Goal: Use online tool/utility: Use online tool/utility

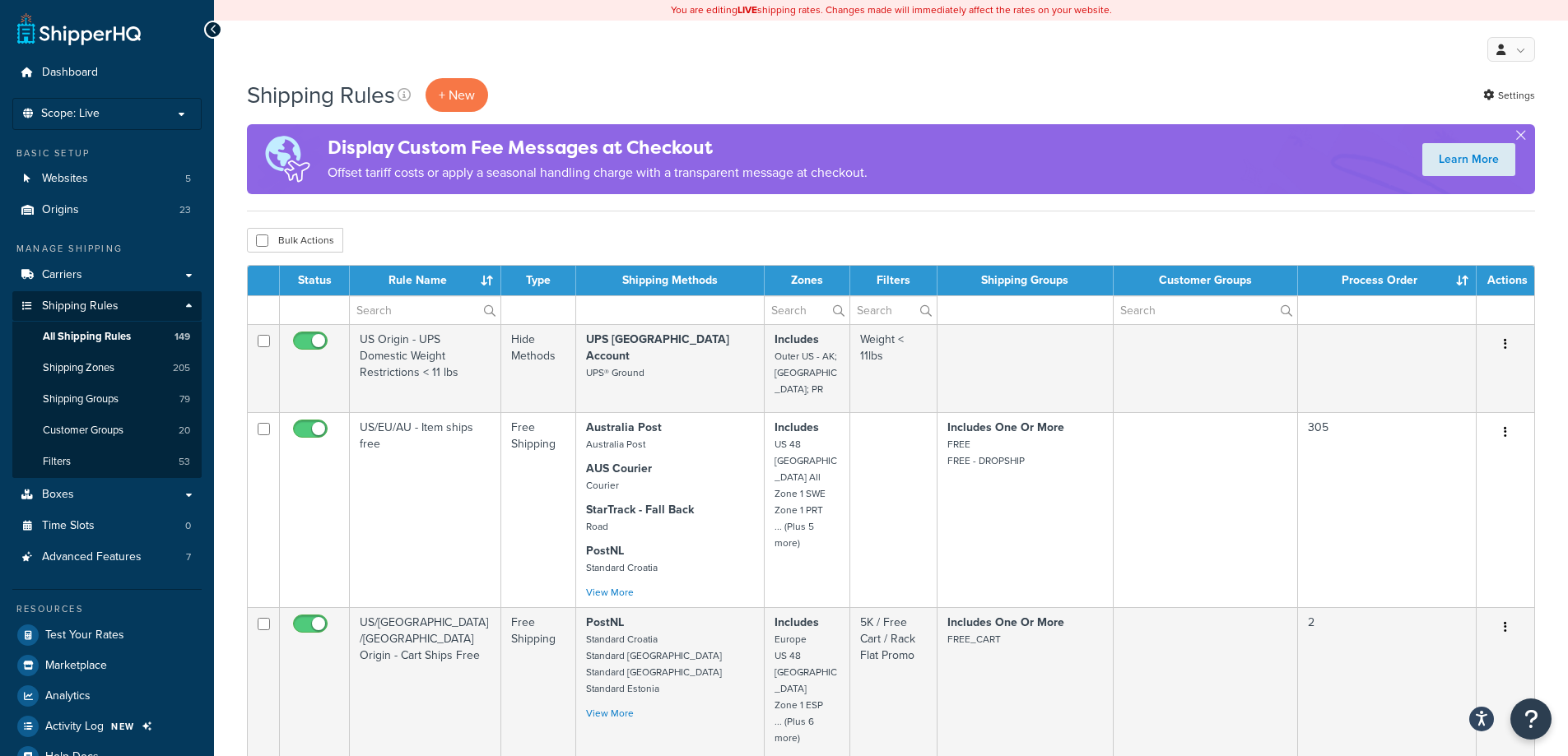
click at [1178, 237] on div "Bulk Actions Duplicate Delete" at bounding box center [891, 240] width 1288 height 25
click at [186, 118] on p "Scope: Live" at bounding box center [107, 114] width 174 height 14
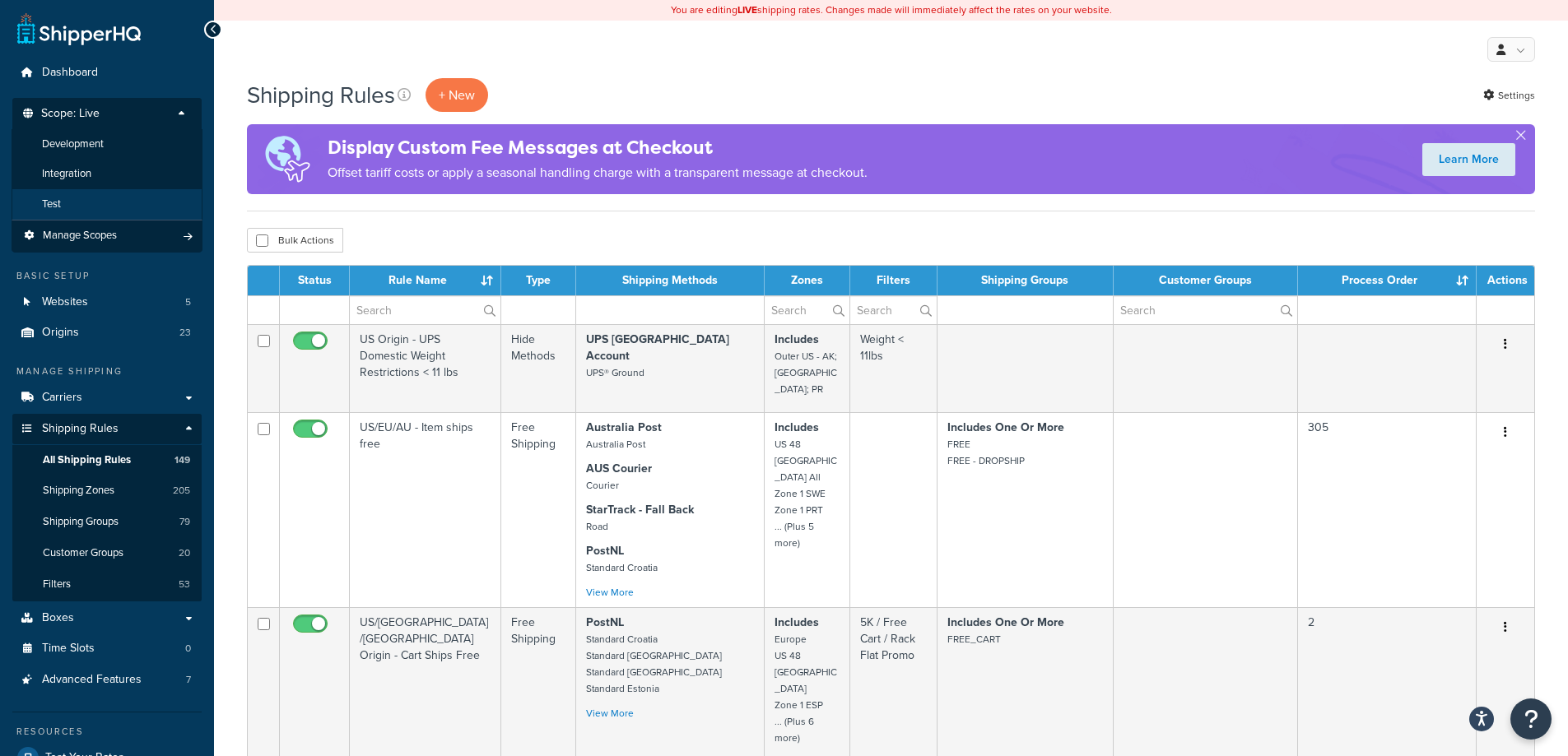
click at [69, 199] on li "Test" at bounding box center [108, 204] width 191 height 31
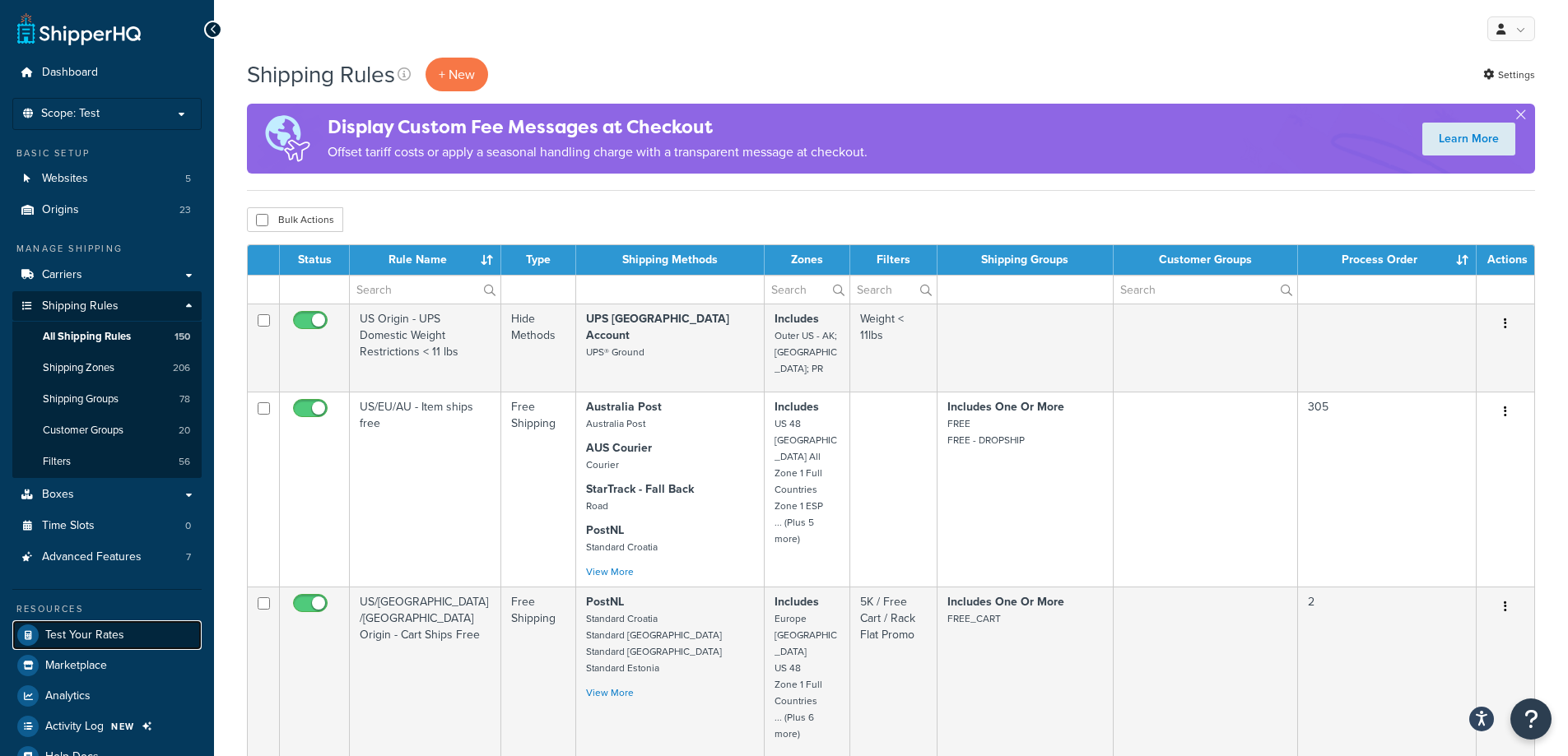
click at [97, 631] on span "Test Your Rates" at bounding box center [84, 635] width 79 height 14
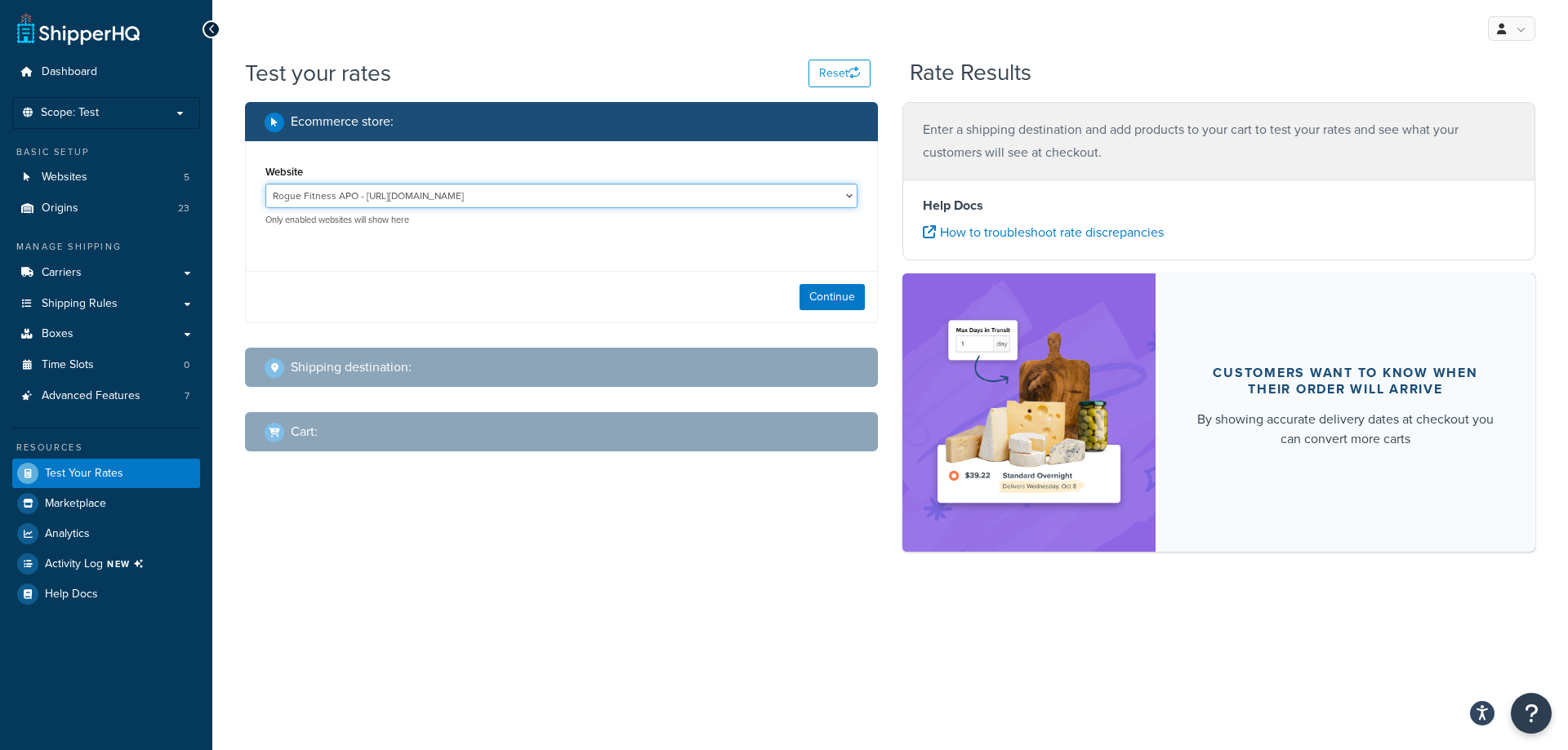
click at [472, 197] on select "Rogue Fitness APO - [URL][DOMAIN_NAME] Rogue Fitness AUS Site - [DOMAIN_NAME][U…" at bounding box center [561, 196] width 592 height 25
select select "3e2b577b4eb793560e91831e33c8212b"
click at [265, 184] on select "Rogue Fitness APO - [URL][DOMAIN_NAME] Rogue Fitness AUS Site - [DOMAIN_NAME][U…" at bounding box center [561, 196] width 592 height 25
click at [843, 302] on button "Continue" at bounding box center [832, 296] width 65 height 26
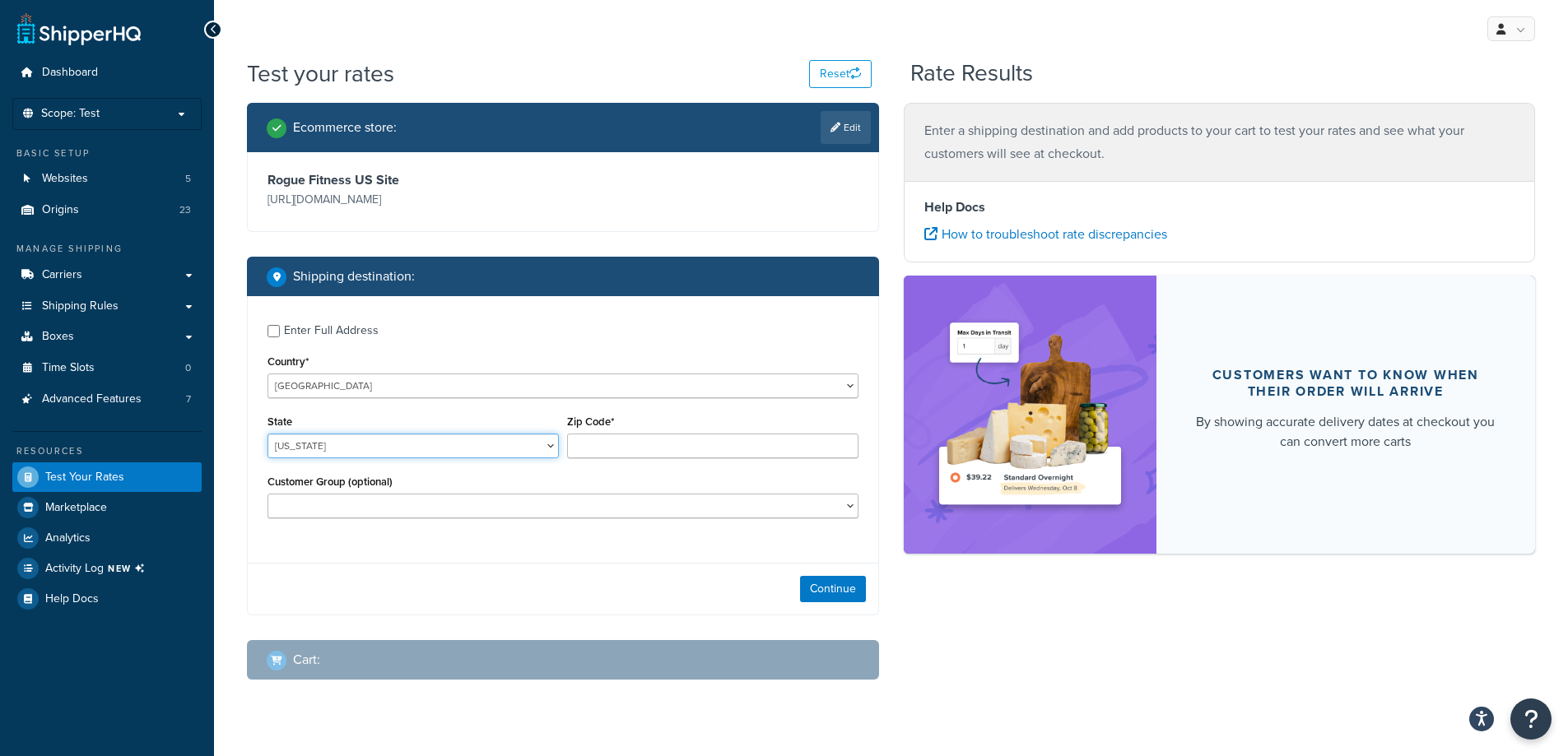
click at [395, 446] on select "[US_STATE] [US_STATE] [US_STATE] [US_STATE] [US_STATE] Armed Forces Americas Ar…" at bounding box center [412, 445] width 291 height 25
select select "FL"
click at [728, 451] on input "Zip Code*" at bounding box center [712, 445] width 291 height 25
type input "33549"
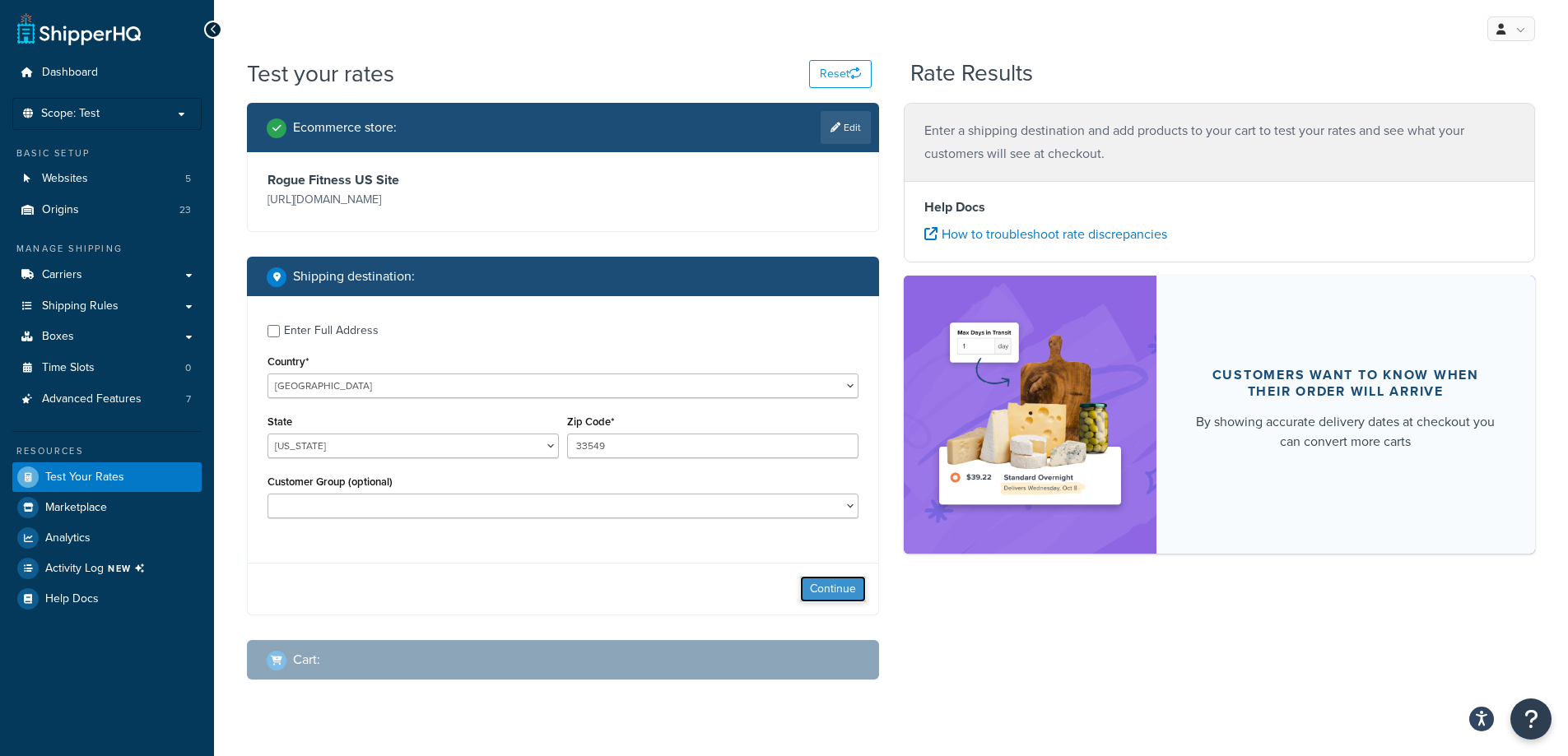
click at [829, 583] on button "Continue" at bounding box center [833, 589] width 66 height 26
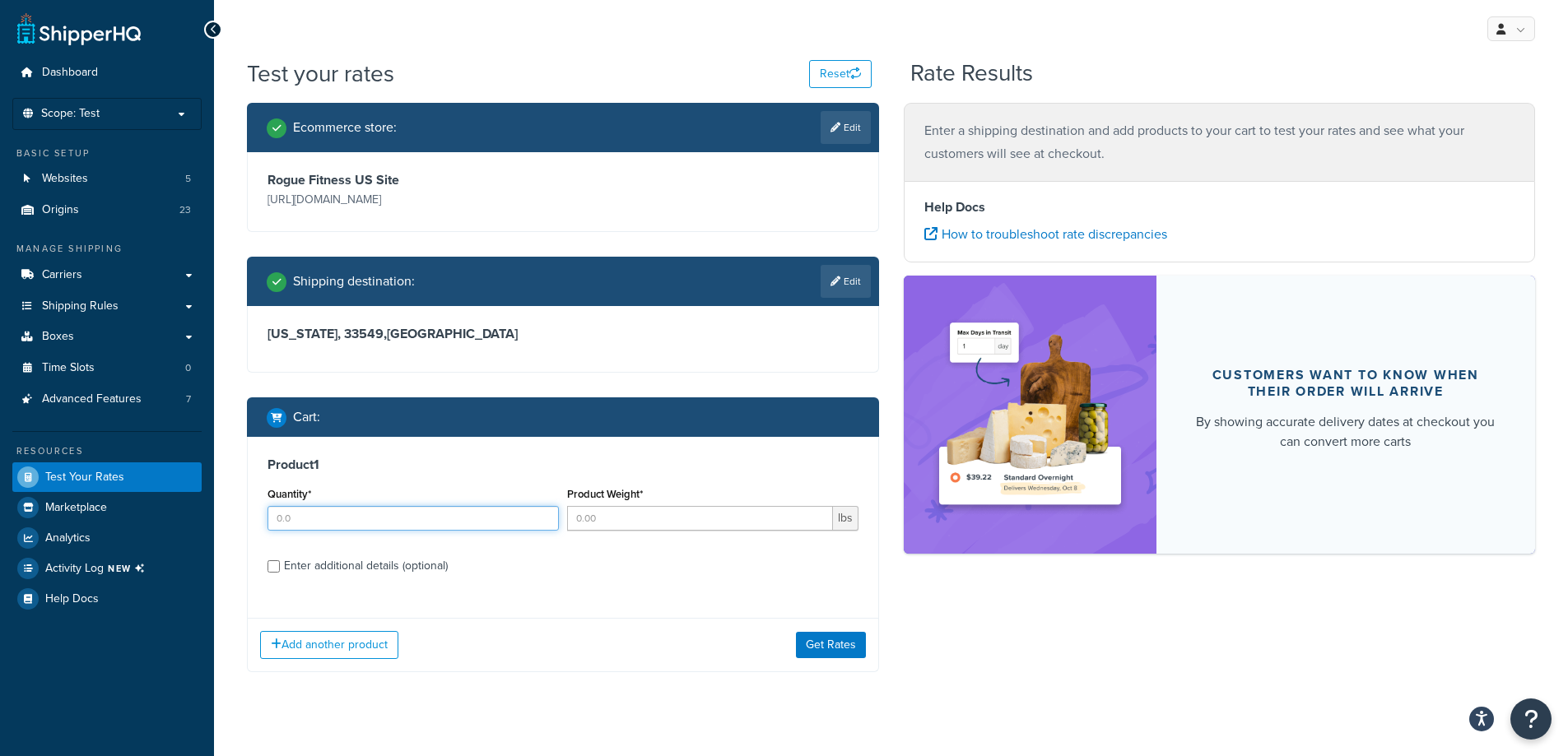
click at [399, 524] on input "Quantity*" at bounding box center [412, 518] width 291 height 25
type input "25"
type input "8"
click at [835, 656] on button "Get Rates" at bounding box center [831, 644] width 70 height 26
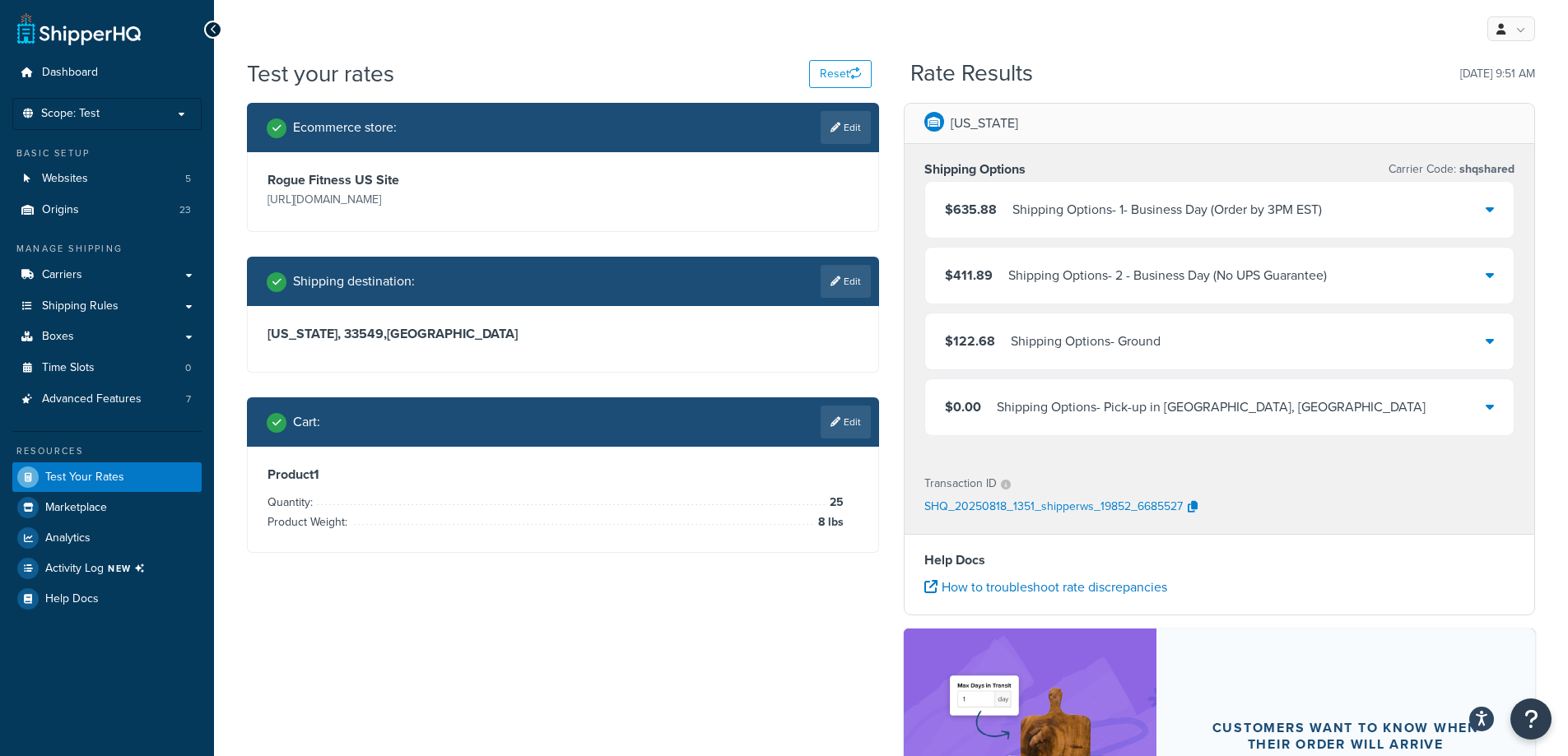
drag, startPoint x: 830, startPoint y: 426, endPoint x: 787, endPoint y: 505, distance: 89.9
click at [830, 426] on icon at bounding box center [835, 422] width 10 height 10
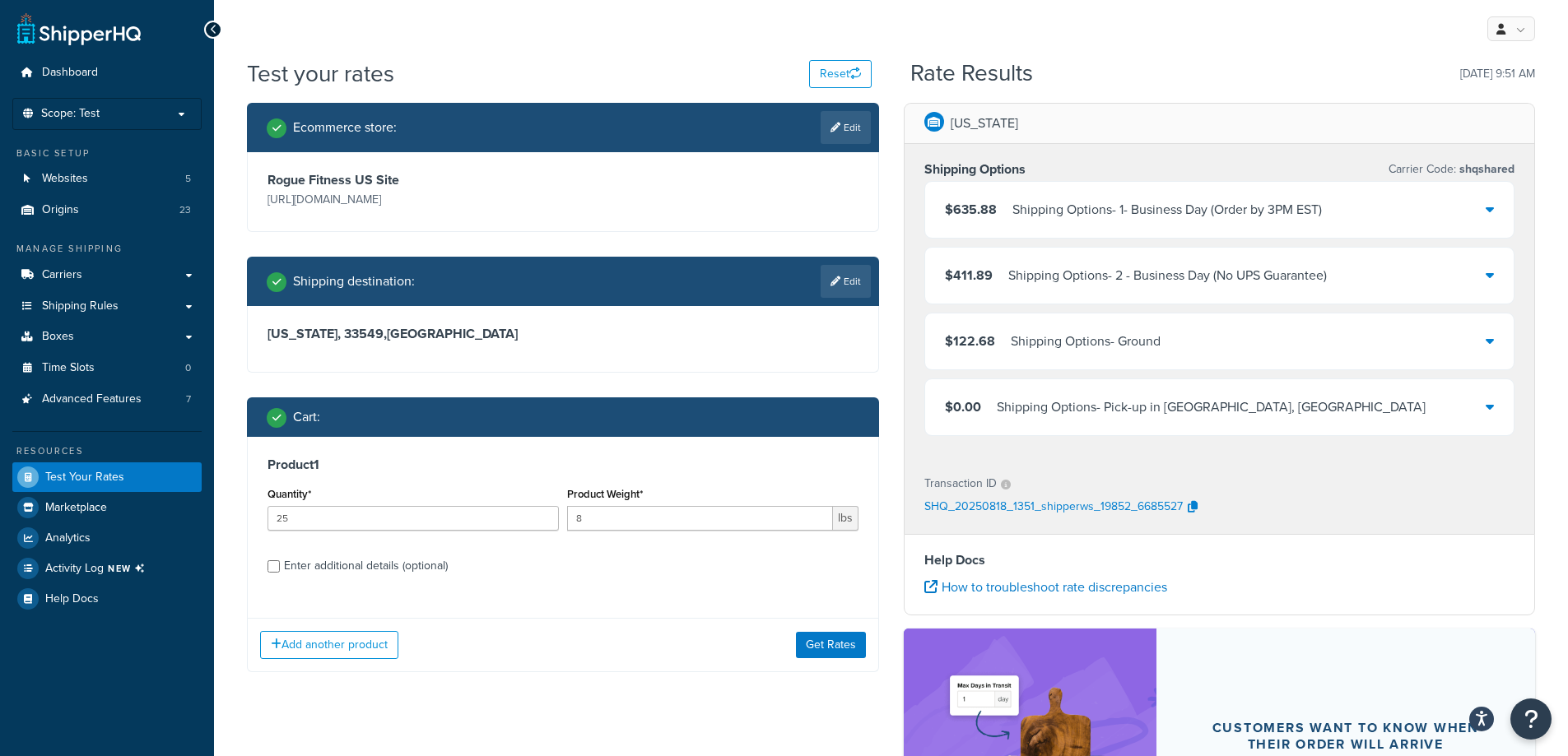
click at [331, 570] on div "Enter additional details (optional)" at bounding box center [366, 566] width 163 height 23
click at [280, 570] on input "Enter additional details (optional)" at bounding box center [273, 567] width 12 height 12
checkbox input "true"
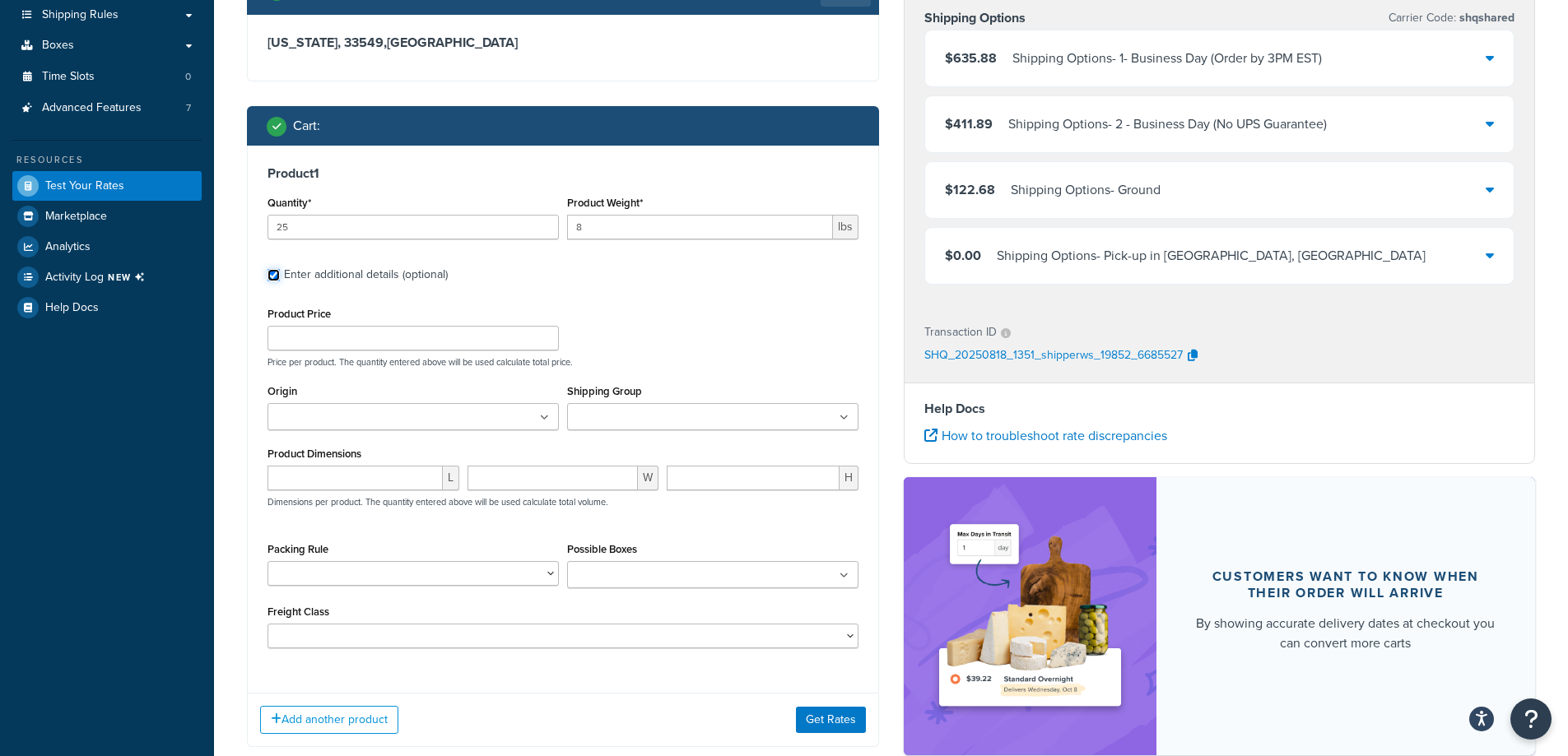
scroll to position [329, 0]
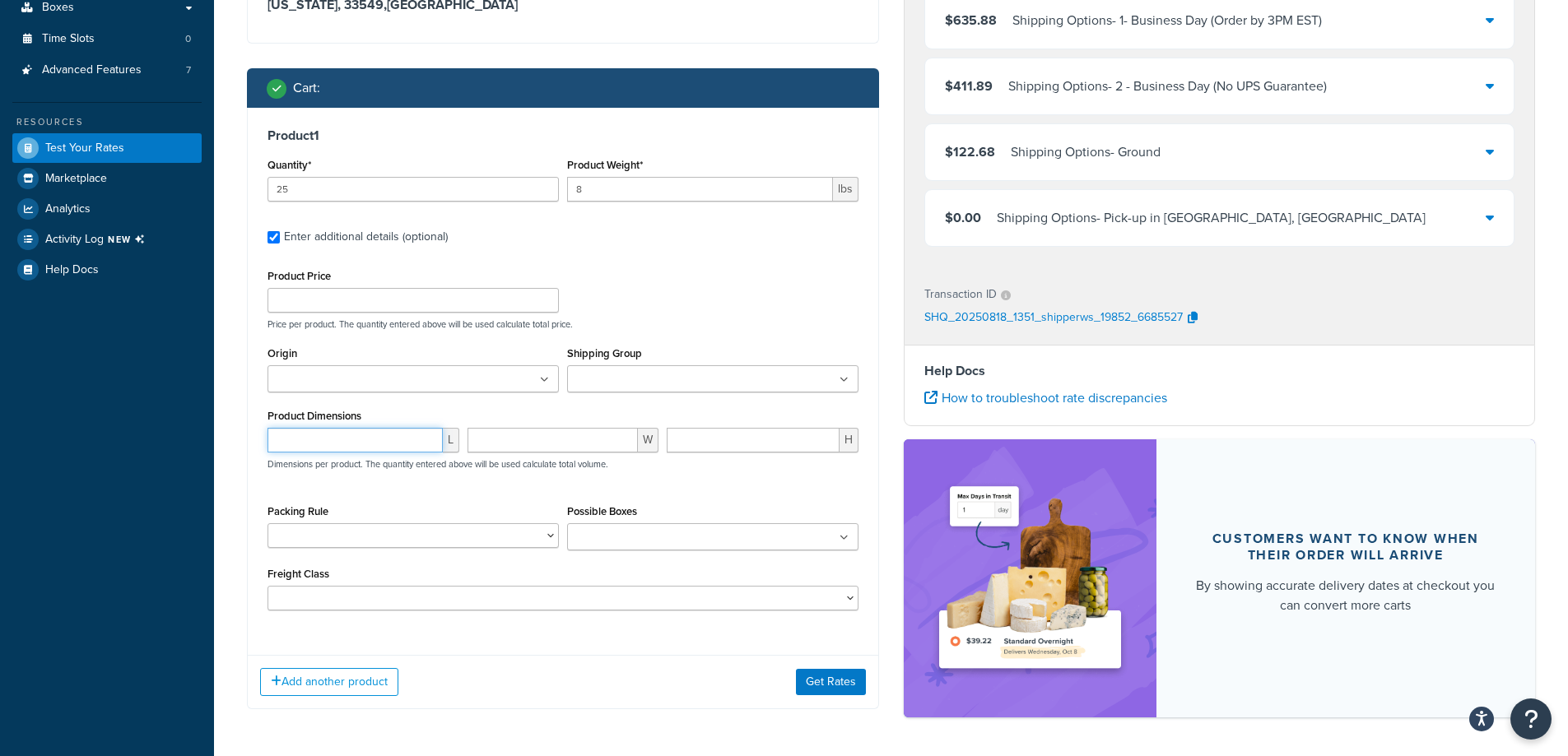
click at [349, 440] on input "number" at bounding box center [355, 440] width 175 height 25
type input "1"
type input "24"
click at [675, 539] on input "Possible Boxes" at bounding box center [645, 538] width 145 height 18
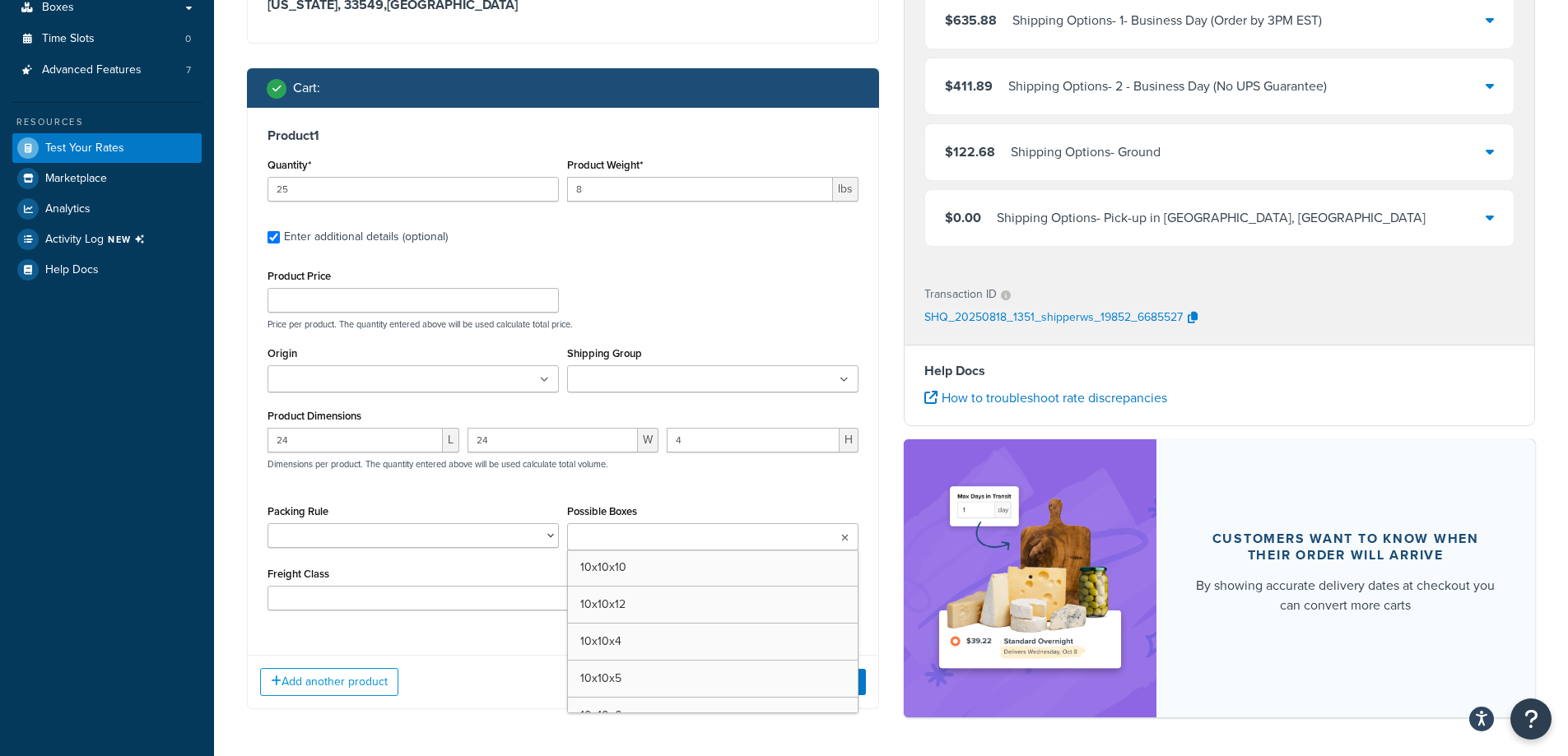
click at [675, 539] on input "Possible Boxes" at bounding box center [645, 538] width 145 height 18
click at [526, 534] on select "10-26 10-32.5 10-35 100LB Dumbbell Bumper Set 10KG Dumbbell Pair 10LB Dumbbell …" at bounding box center [412, 535] width 291 height 25
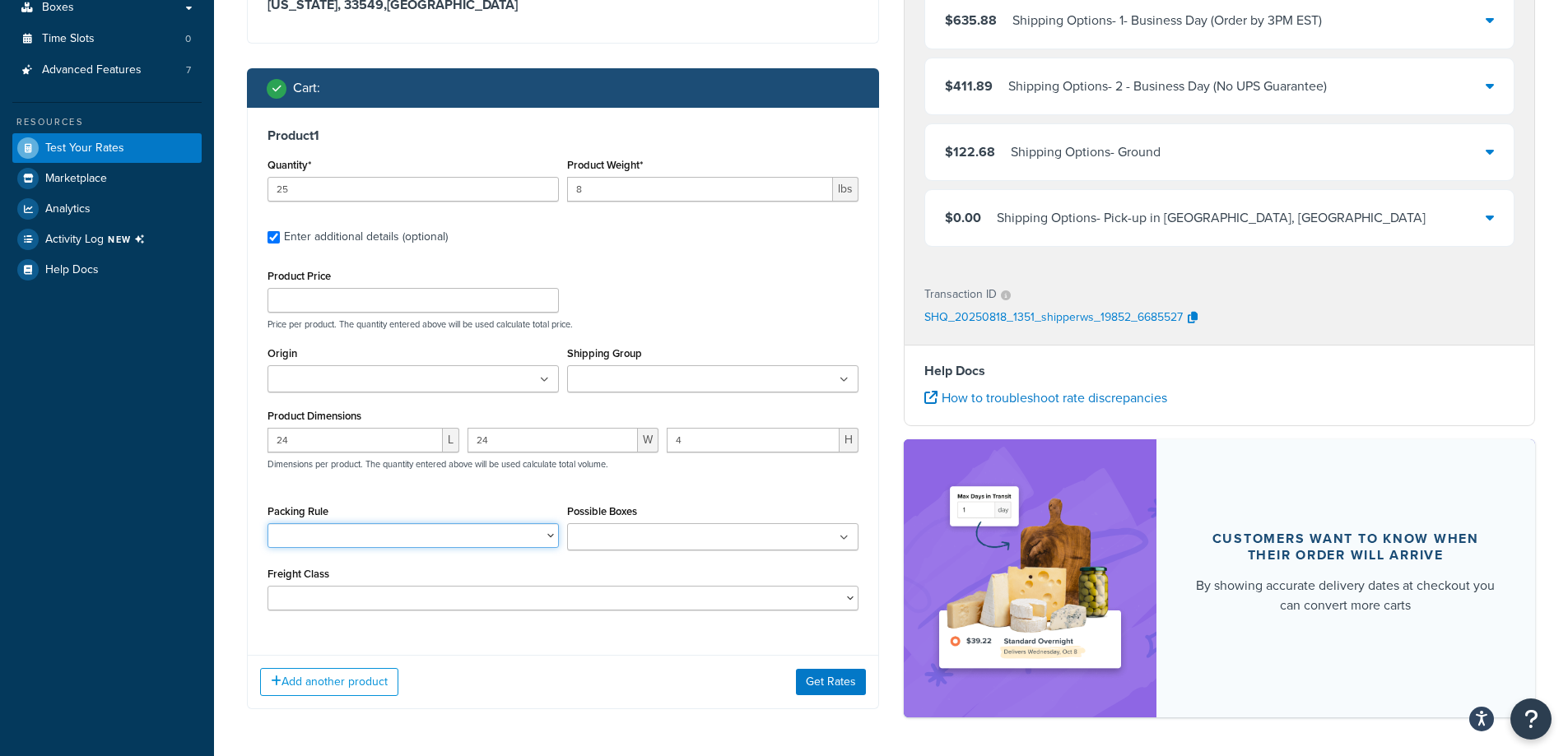
click at [526, 534] on select "10-26 10-32.5 10-35 100LB Dumbbell Bumper Set 10KG Dumbbell Pair 10LB Dumbbell …" at bounding box center [412, 535] width 291 height 25
click at [738, 443] on input "4" at bounding box center [752, 440] width 172 height 25
drag, startPoint x: 726, startPoint y: 432, endPoint x: 625, endPoint y: 432, distance: 101.0
click at [625, 432] on div "24 L 24 W 41 H Dimensions per product. The quantity entered above will be used …" at bounding box center [562, 458] width 599 height 60
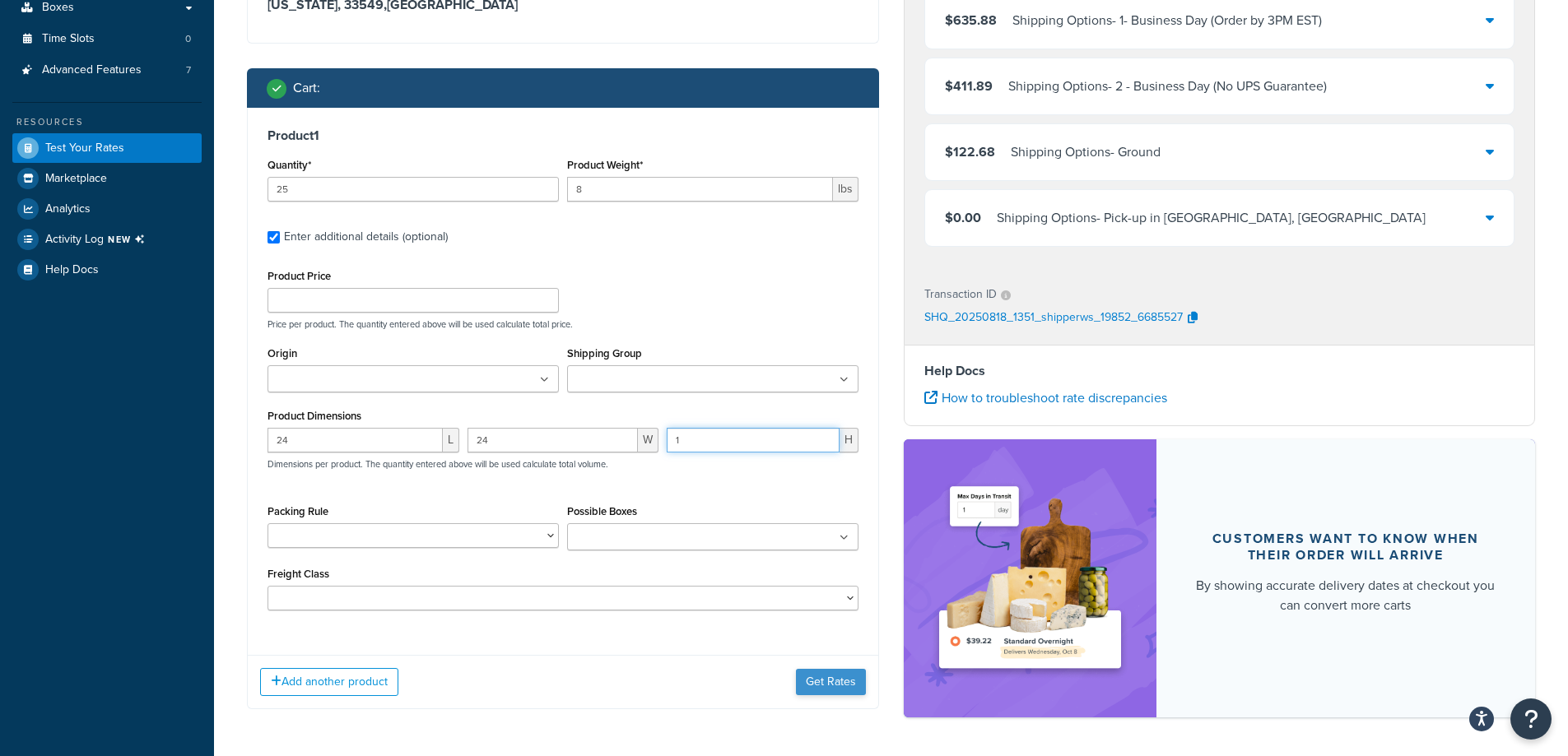
type input "1"
click at [821, 679] on button "Get Rates" at bounding box center [831, 682] width 70 height 26
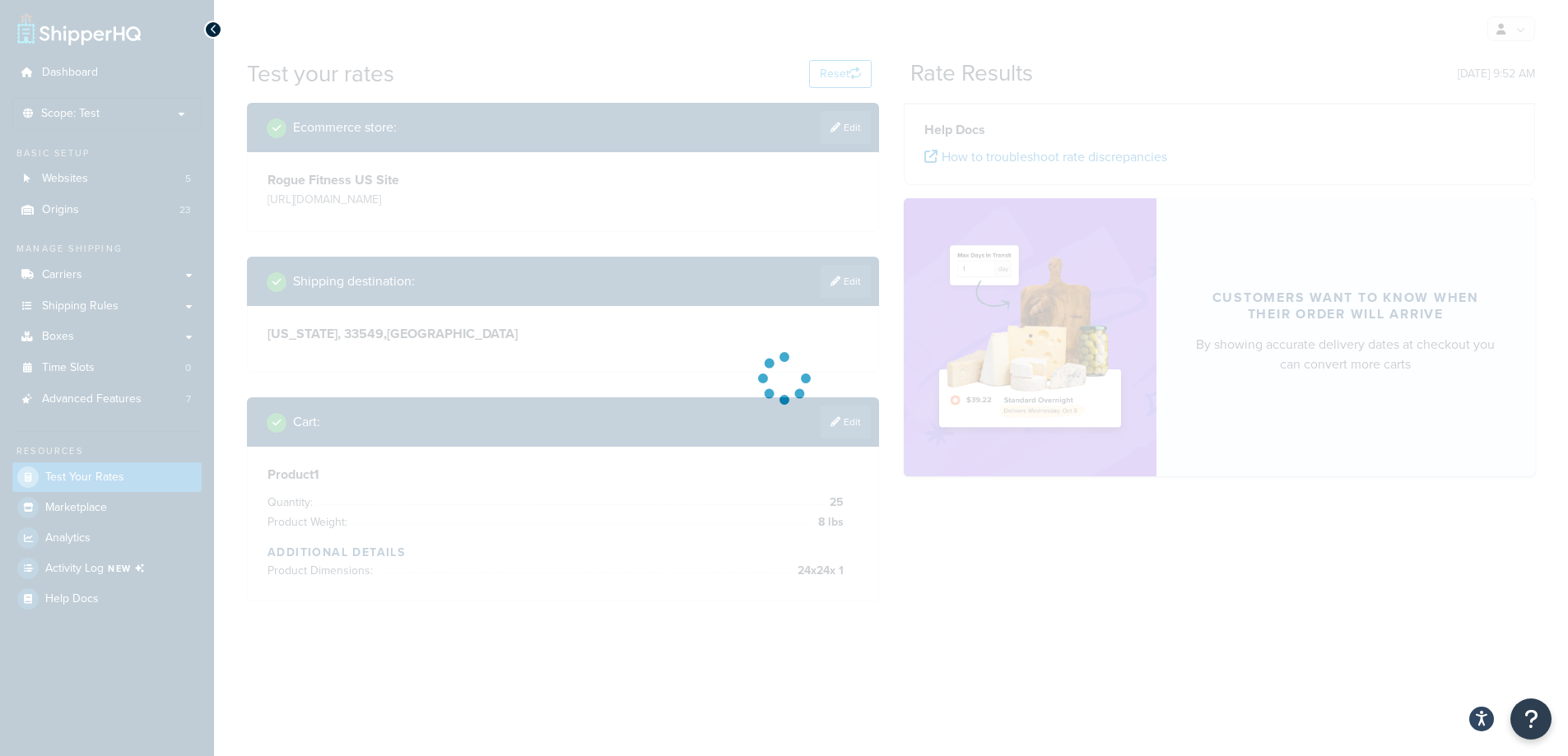
scroll to position [0, 0]
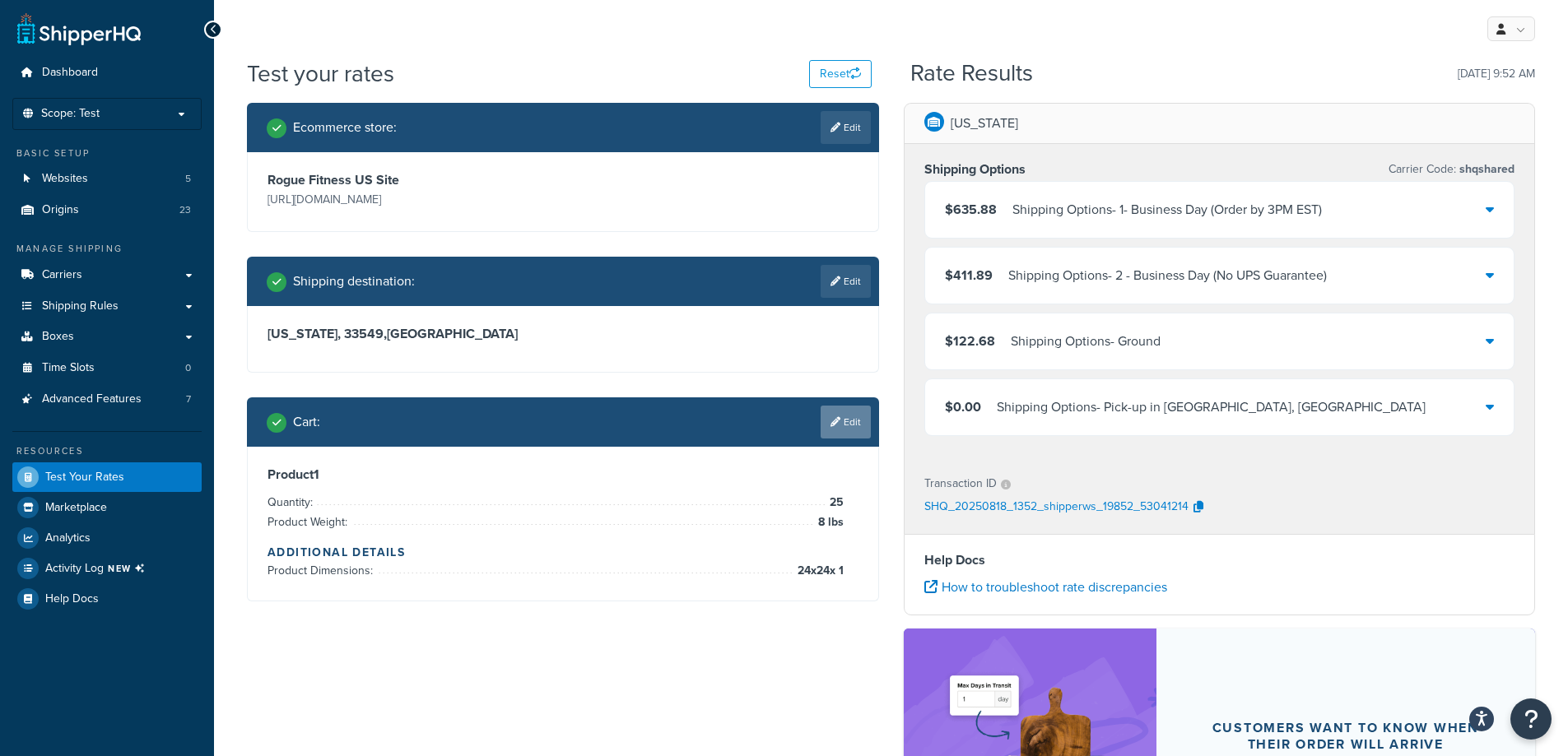
click at [862, 419] on link "Edit" at bounding box center [846, 421] width 50 height 33
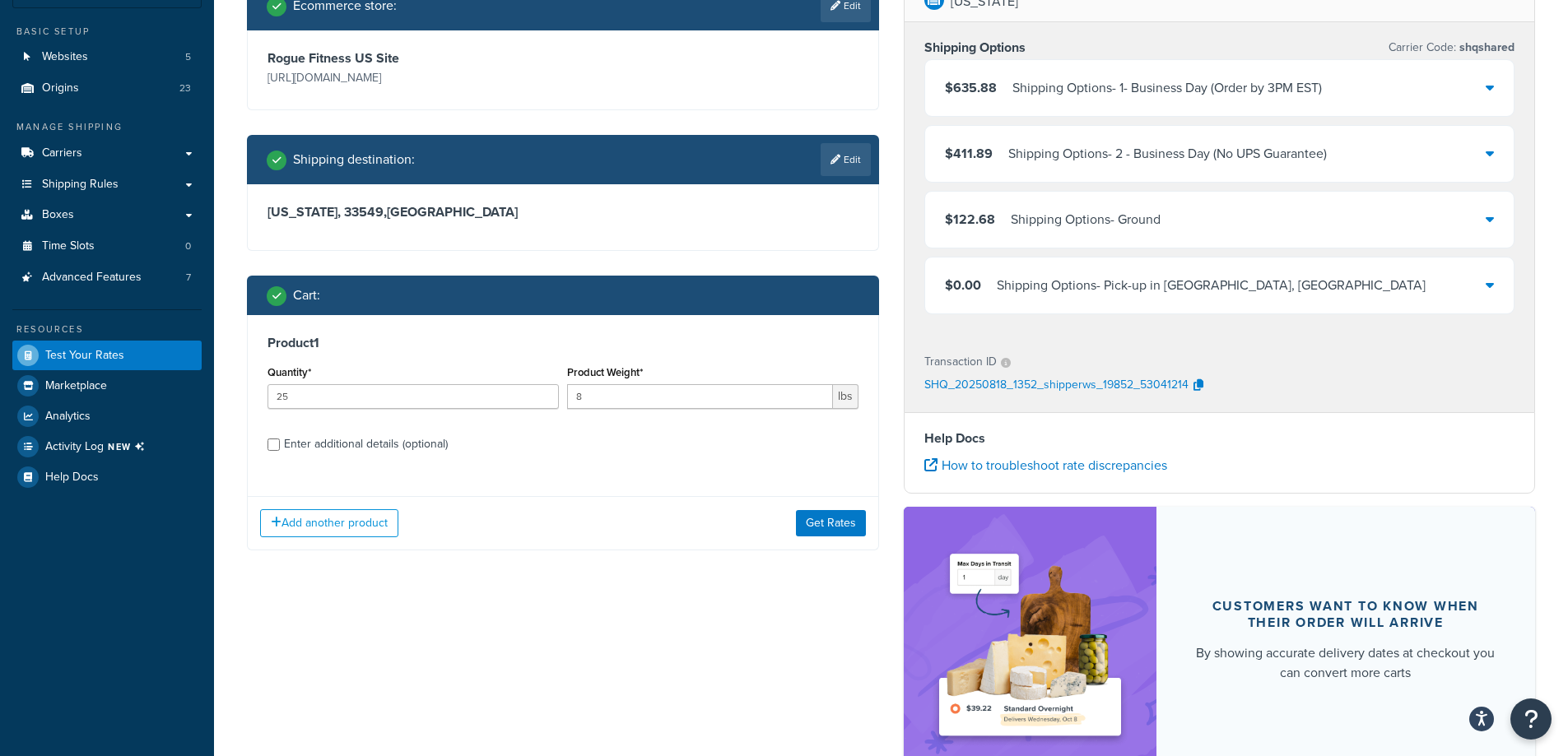
scroll to position [164, 0]
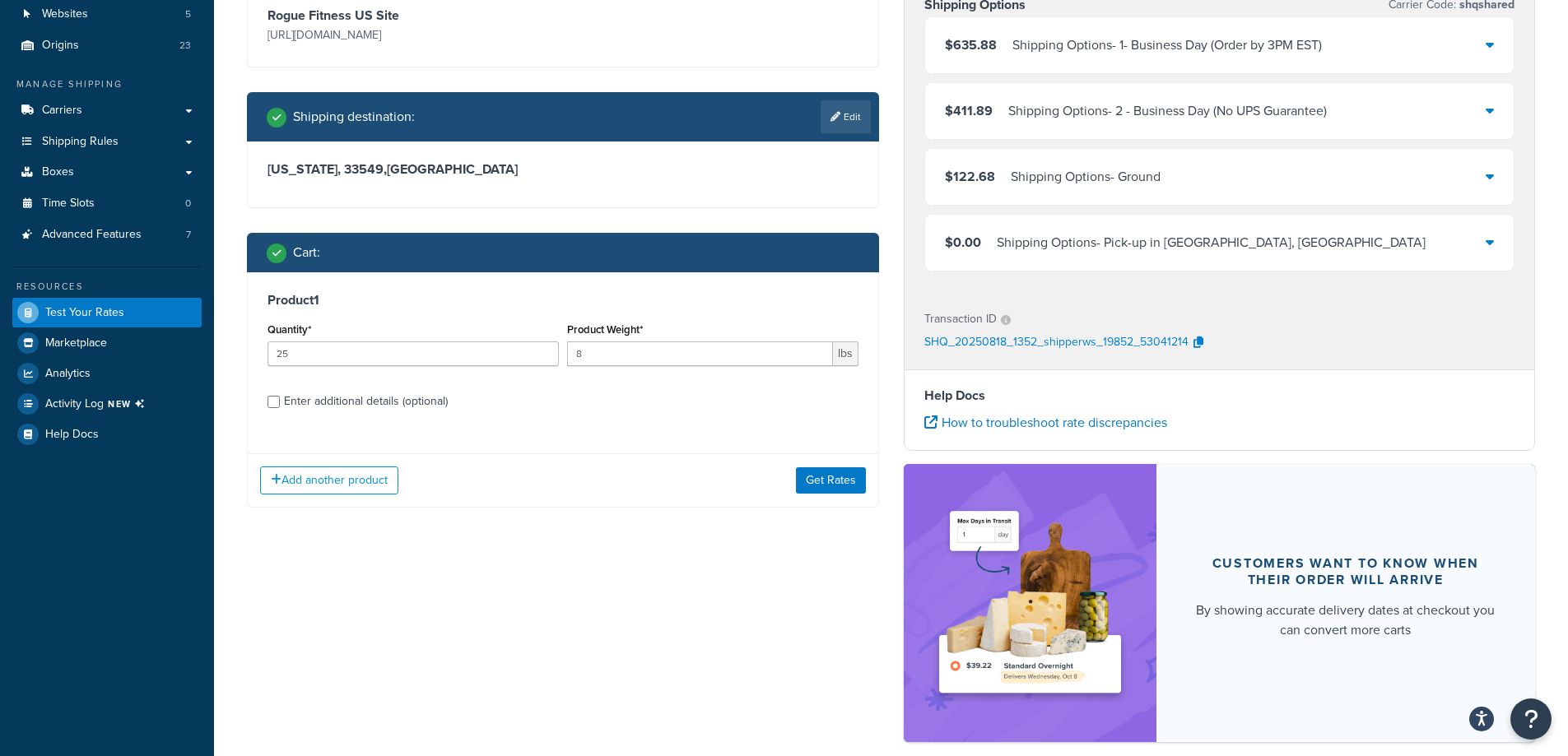
click at [351, 398] on div "Enter additional details (optional)" at bounding box center [366, 401] width 163 height 23
click at [280, 398] on input "Enter additional details (optional)" at bounding box center [273, 401] width 12 height 12
checkbox input "true"
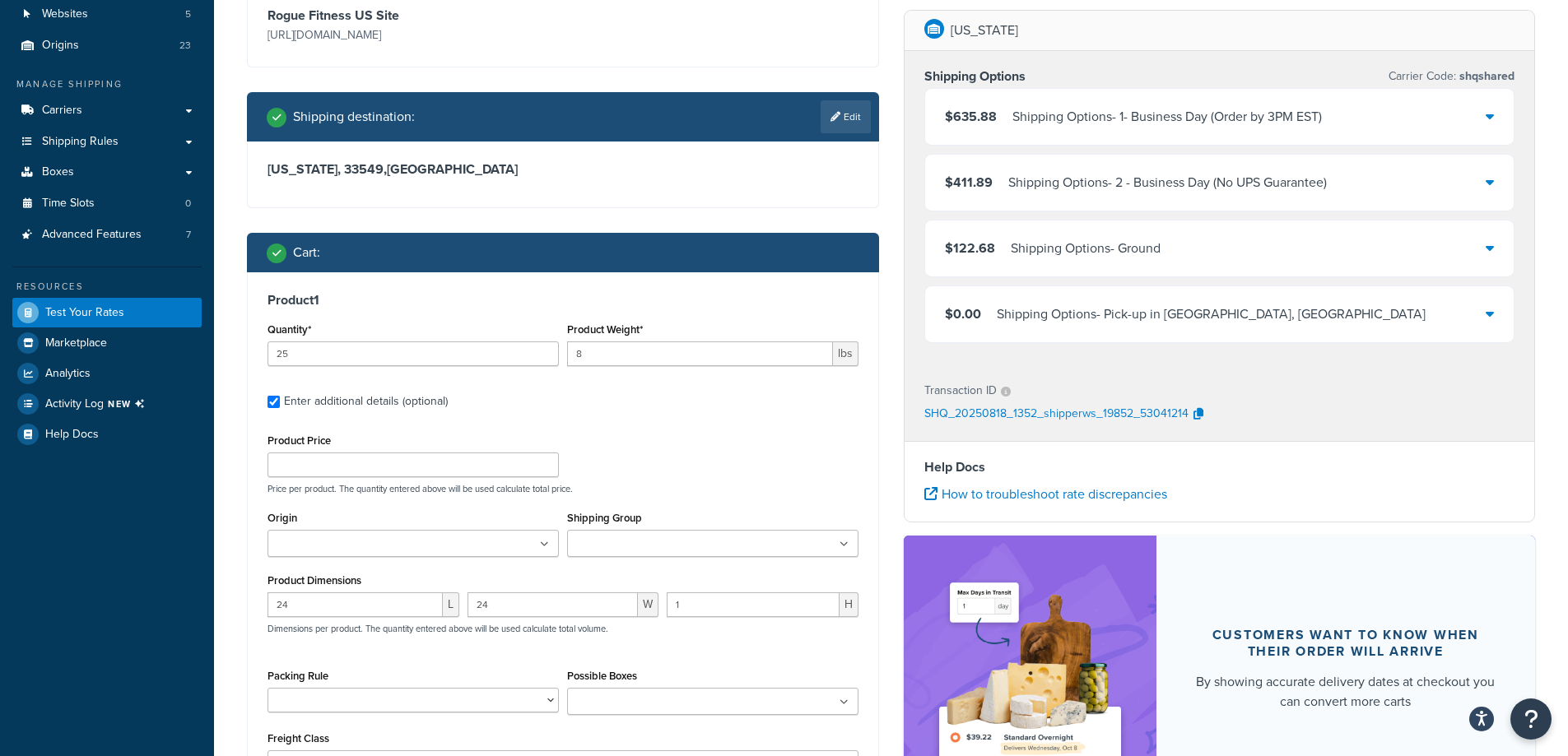
click at [674, 542] on input "Shipping Group" at bounding box center [645, 545] width 145 height 18
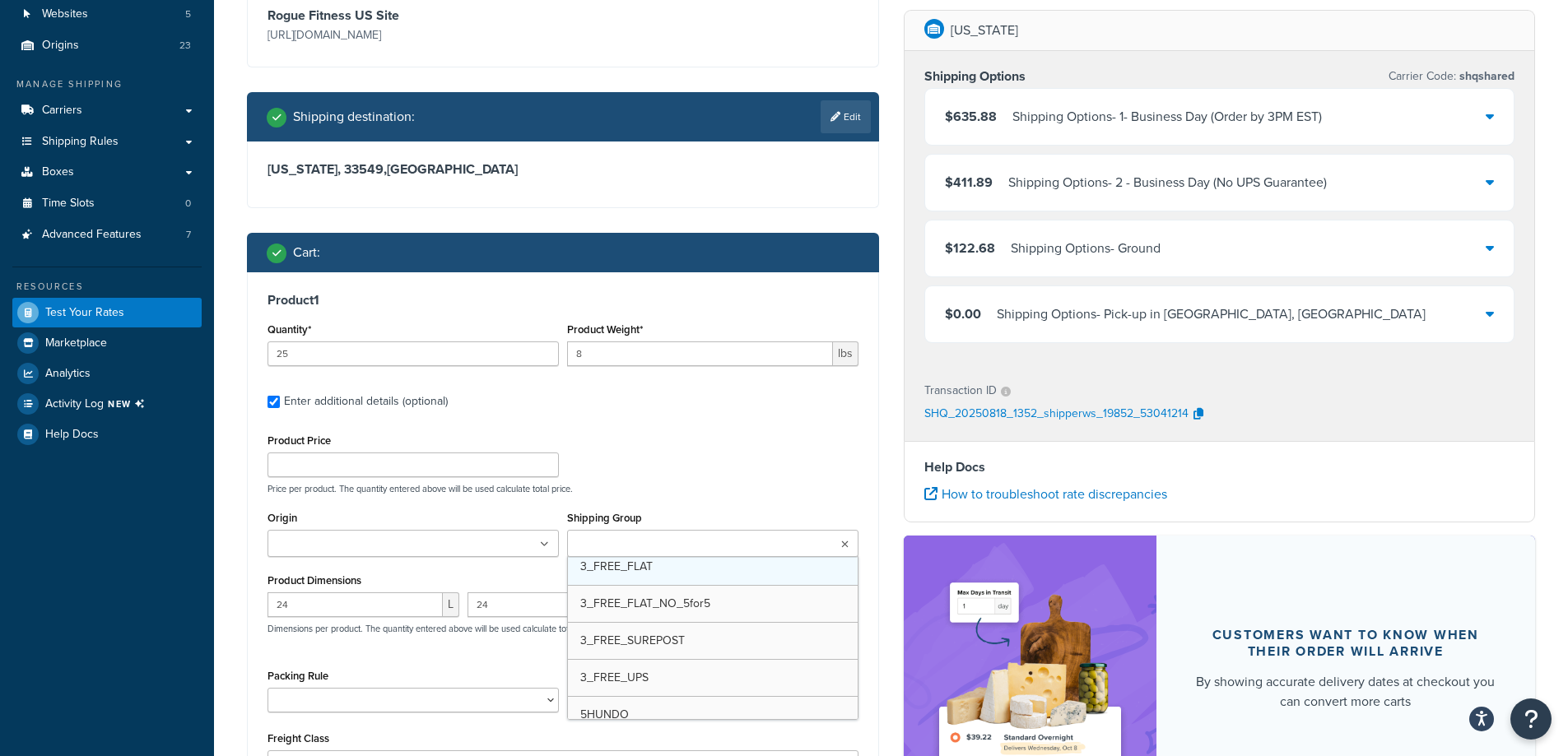
scroll to position [83, 0]
click at [1483, 244] on div "$122.68 Shipping Options - Ground" at bounding box center [1218, 248] width 589 height 56
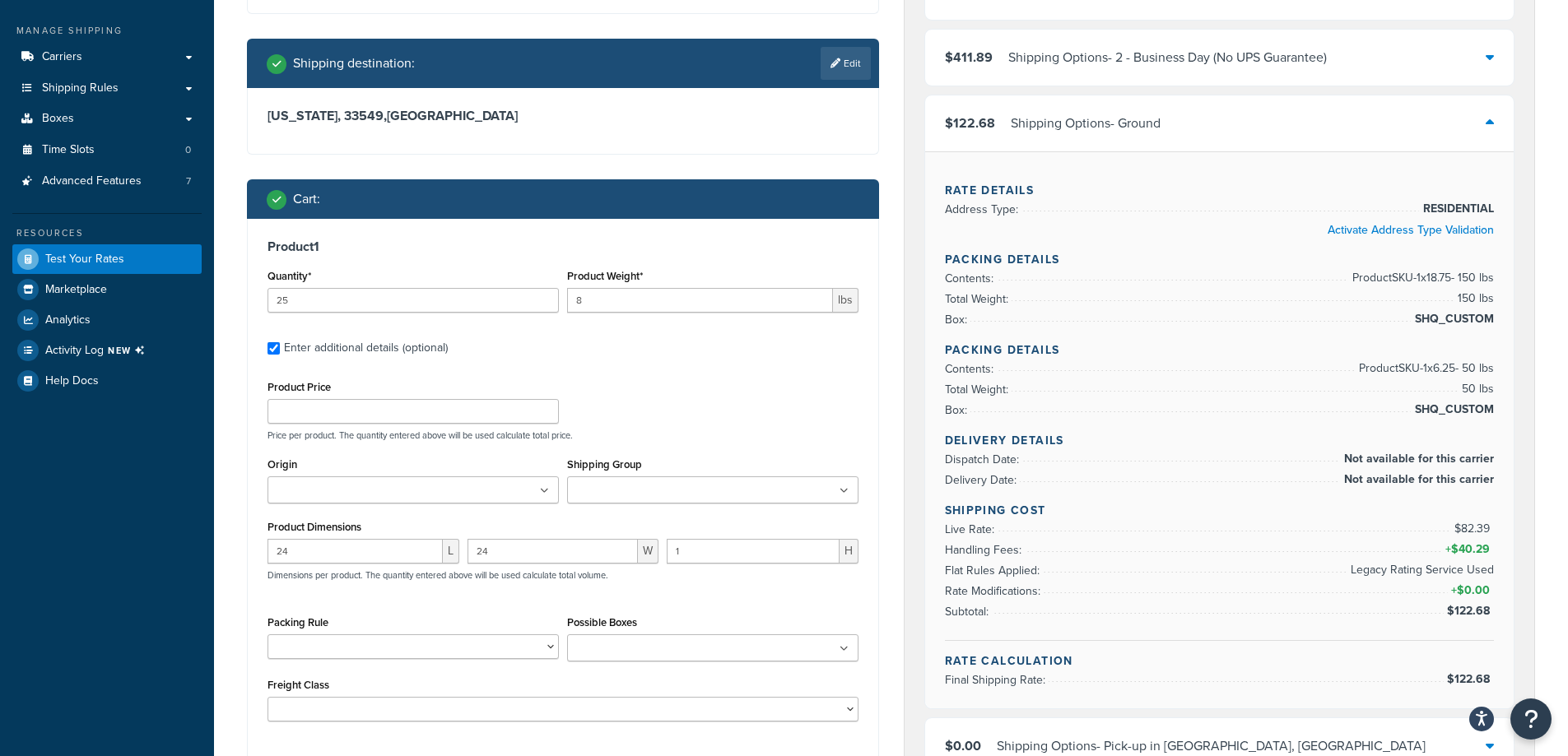
scroll to position [247, 0]
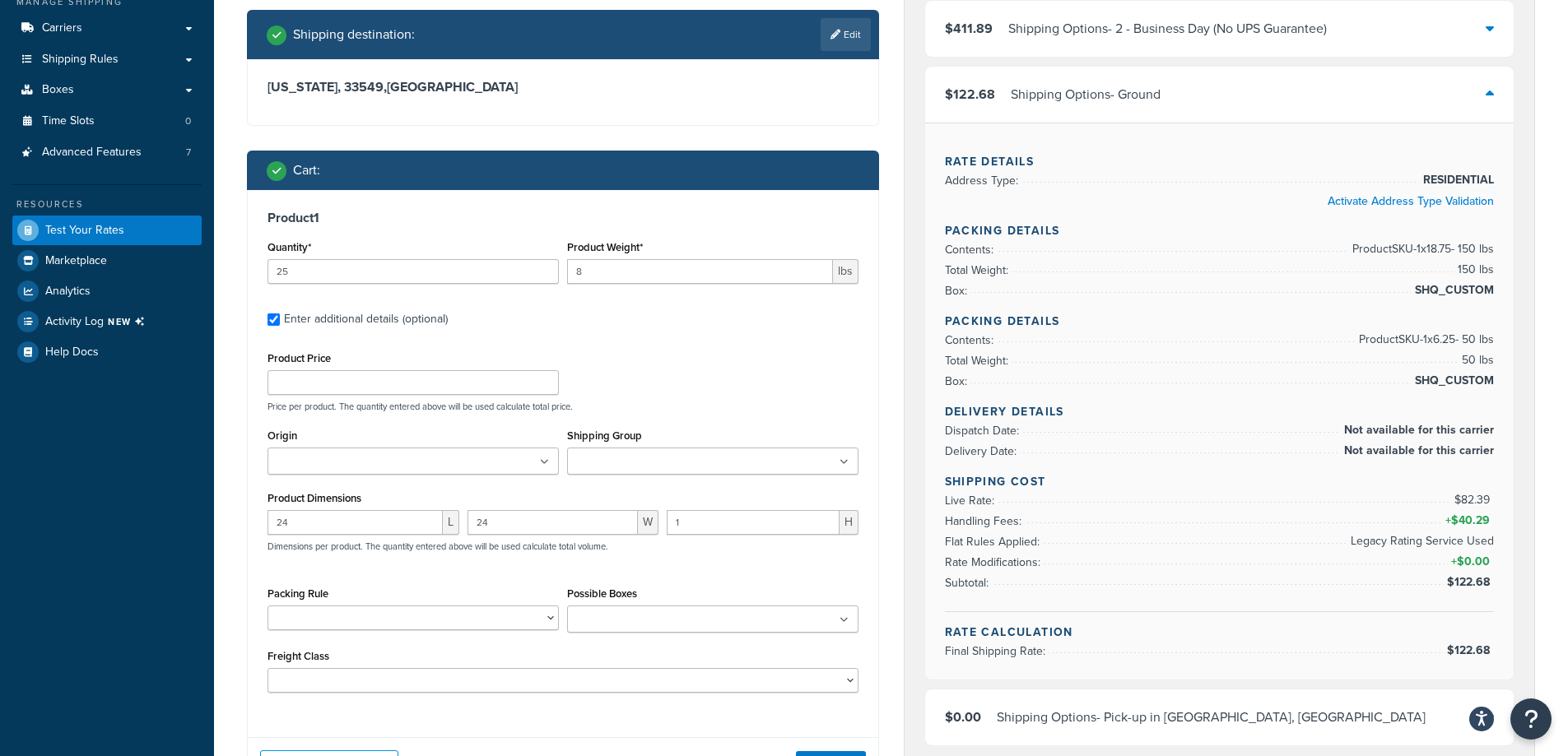
click at [1468, 248] on span "Product SKU-1 x 18.75 - 150 lbs" at bounding box center [1421, 249] width 145 height 20
click at [1463, 256] on span "Product SKU-1 x 18.75 - 150 lbs" at bounding box center [1421, 249] width 145 height 20
click at [1470, 342] on span "Product SKU-1 x 6.25 - 50 lbs" at bounding box center [1425, 340] width 139 height 20
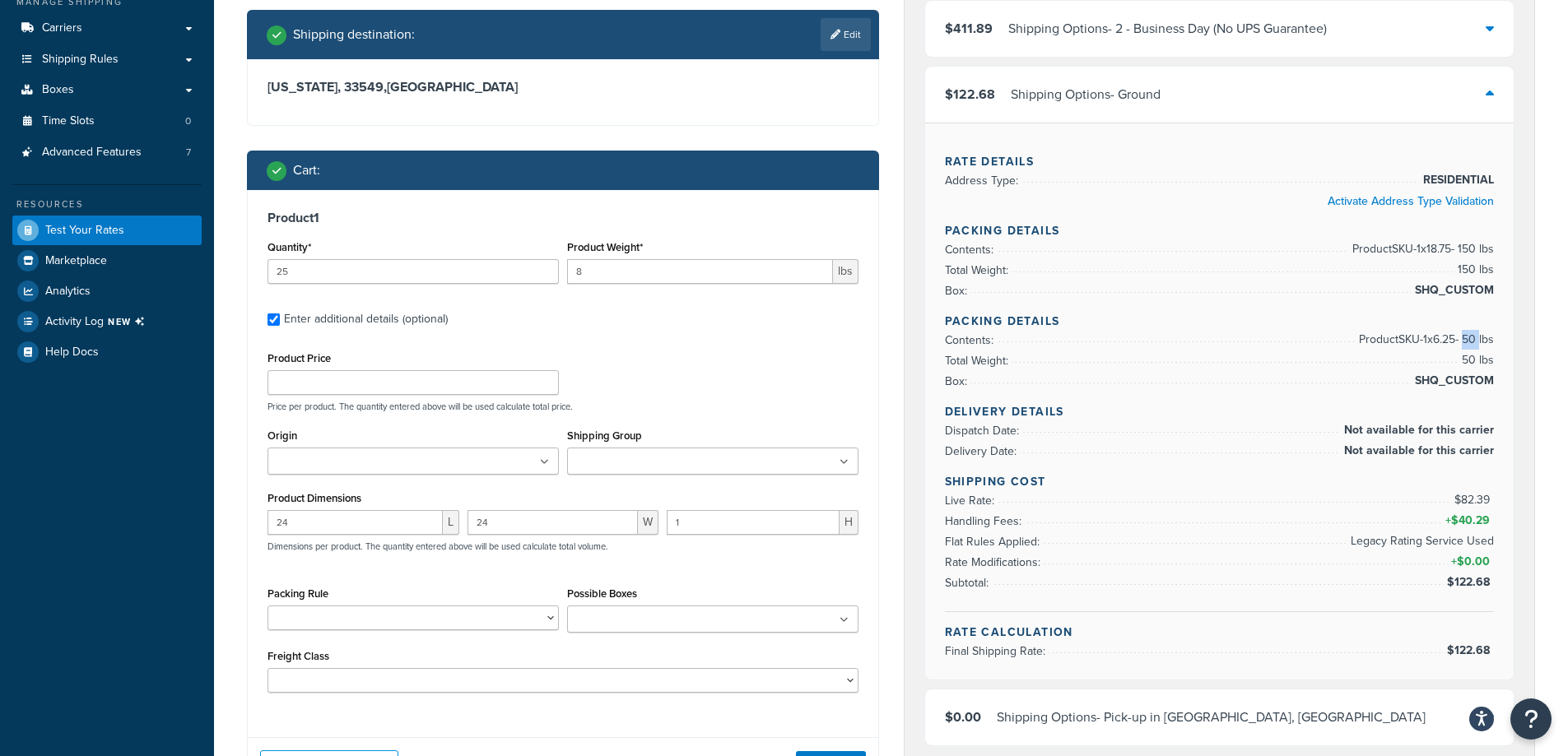
click at [1470, 342] on span "Product SKU-1 x 6.25 - 50 lbs" at bounding box center [1425, 340] width 139 height 20
drag, startPoint x: 1470, startPoint y: 342, endPoint x: 1426, endPoint y: 339, distance: 44.1
click at [1429, 339] on span "Product SKU-1 x 6.25 - 50 lbs" at bounding box center [1425, 340] width 139 height 20
click at [1423, 339] on span "Product SKU-1 x 6.25 - 50 lbs" at bounding box center [1425, 340] width 139 height 20
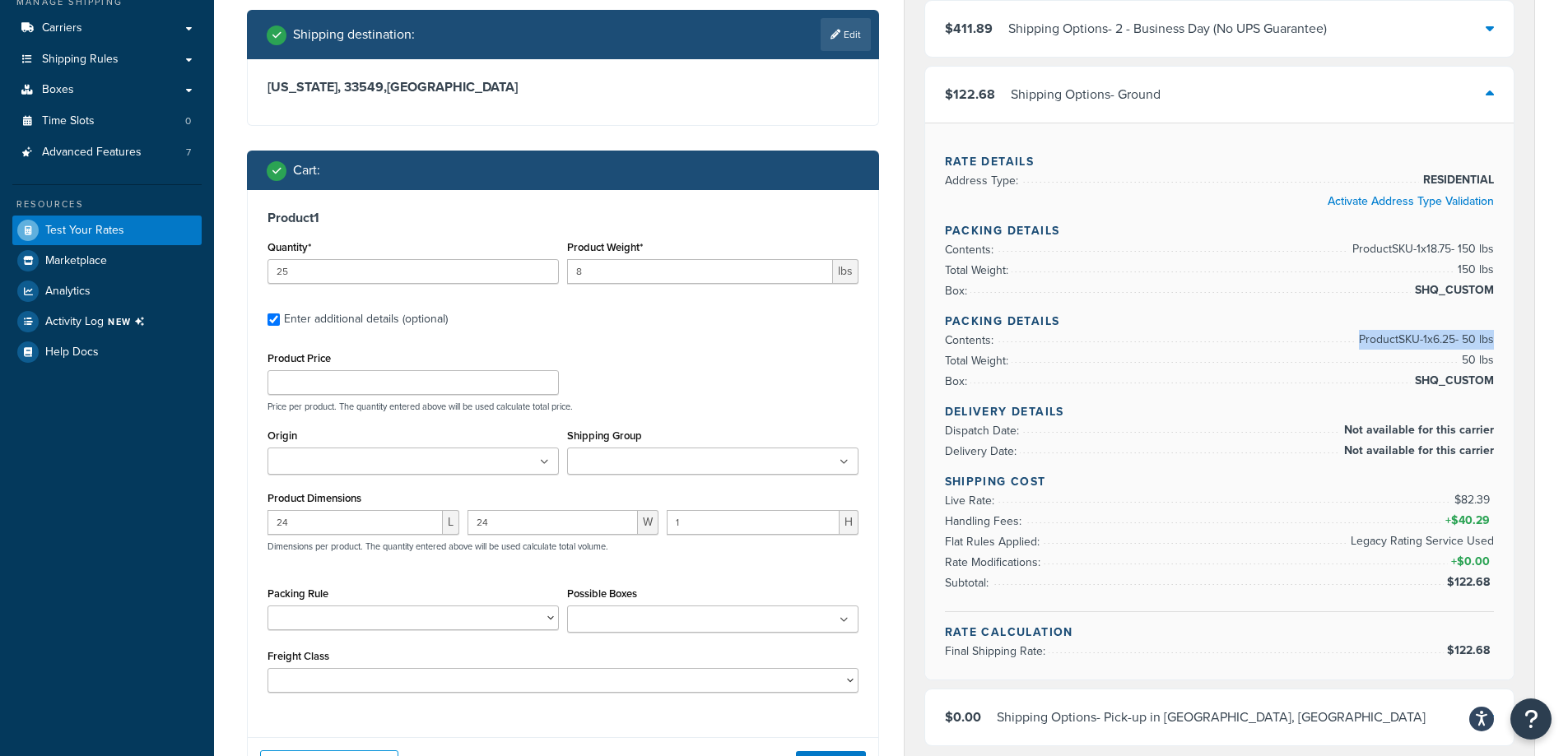
click at [1423, 339] on span "Product SKU-1 x 6.25 - 50 lbs" at bounding box center [1425, 340] width 139 height 20
click at [1366, 361] on li "Total Weight: 50 lbs" at bounding box center [1219, 361] width 550 height 21
click at [986, 585] on span "Subtotal:" at bounding box center [968, 583] width 48 height 17
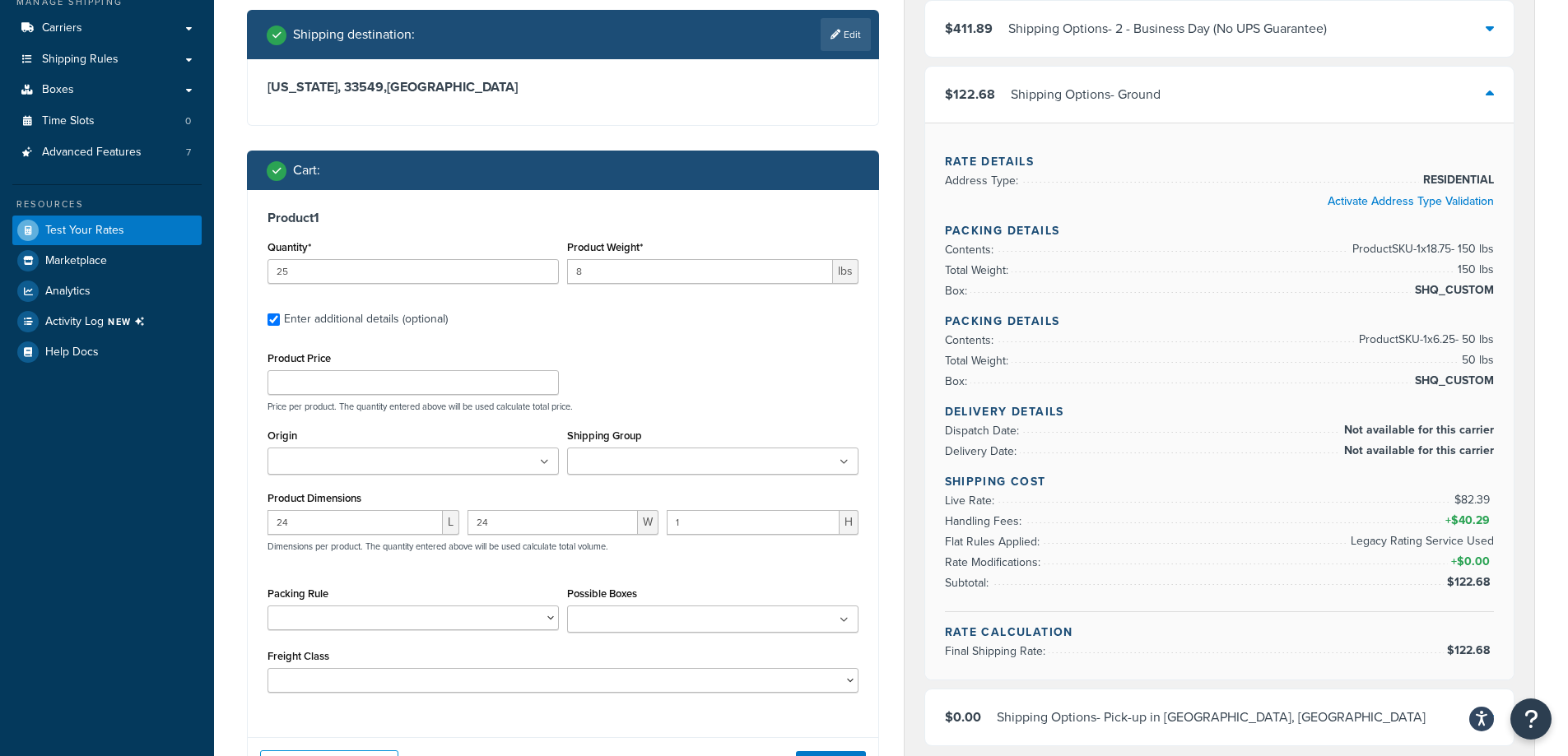
click at [993, 532] on li "Flat Rules Applied: Legacy Rating Service Used" at bounding box center [1219, 542] width 550 height 21
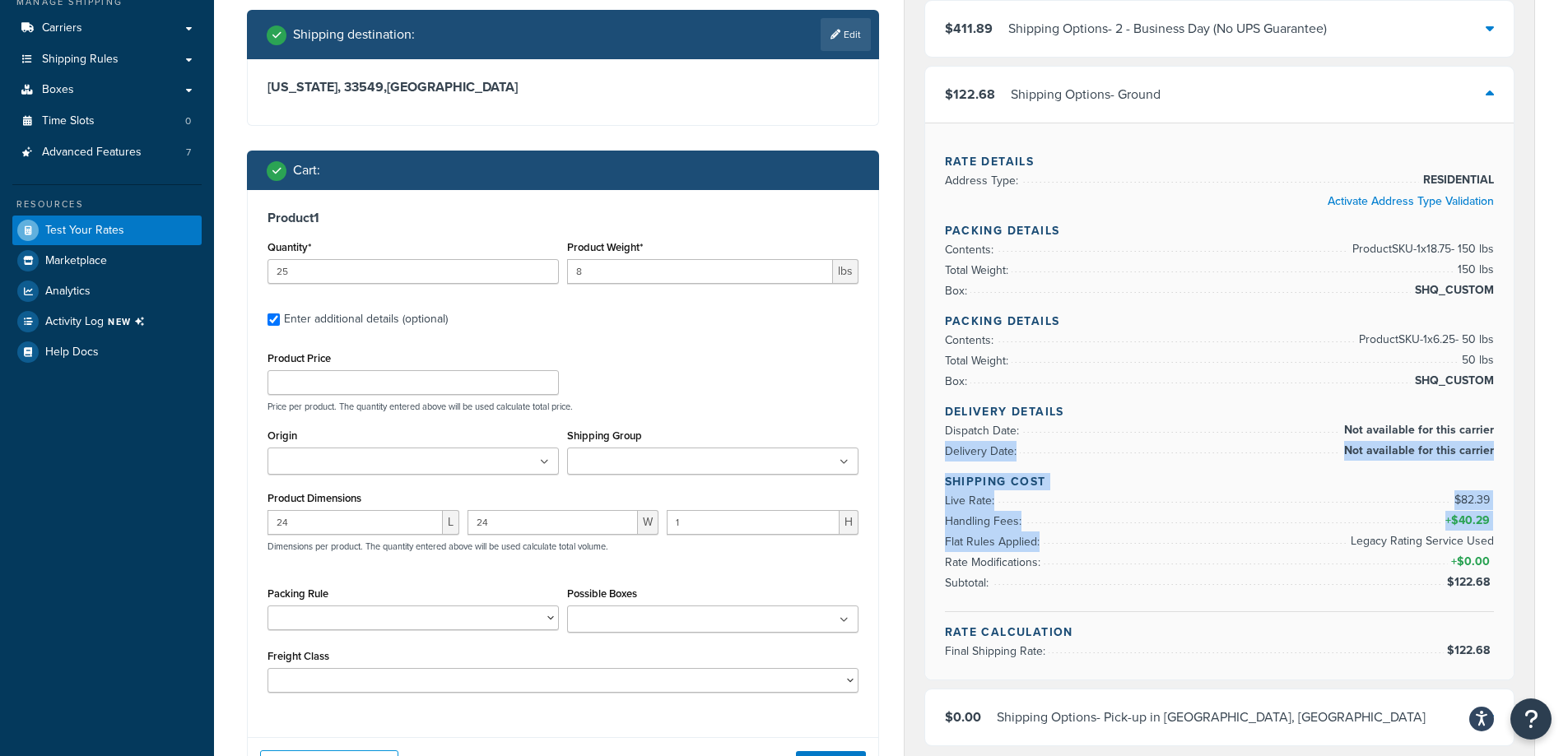
drag, startPoint x: 993, startPoint y: 532, endPoint x: 995, endPoint y: 438, distance: 94.0
click at [995, 439] on div "Rate Details Address Type: RESIDENTIAL Activate Address Type Validation Packing…" at bounding box center [1218, 400] width 589 height 557
click at [995, 438] on span "Dispatch Date:" at bounding box center [983, 430] width 78 height 17
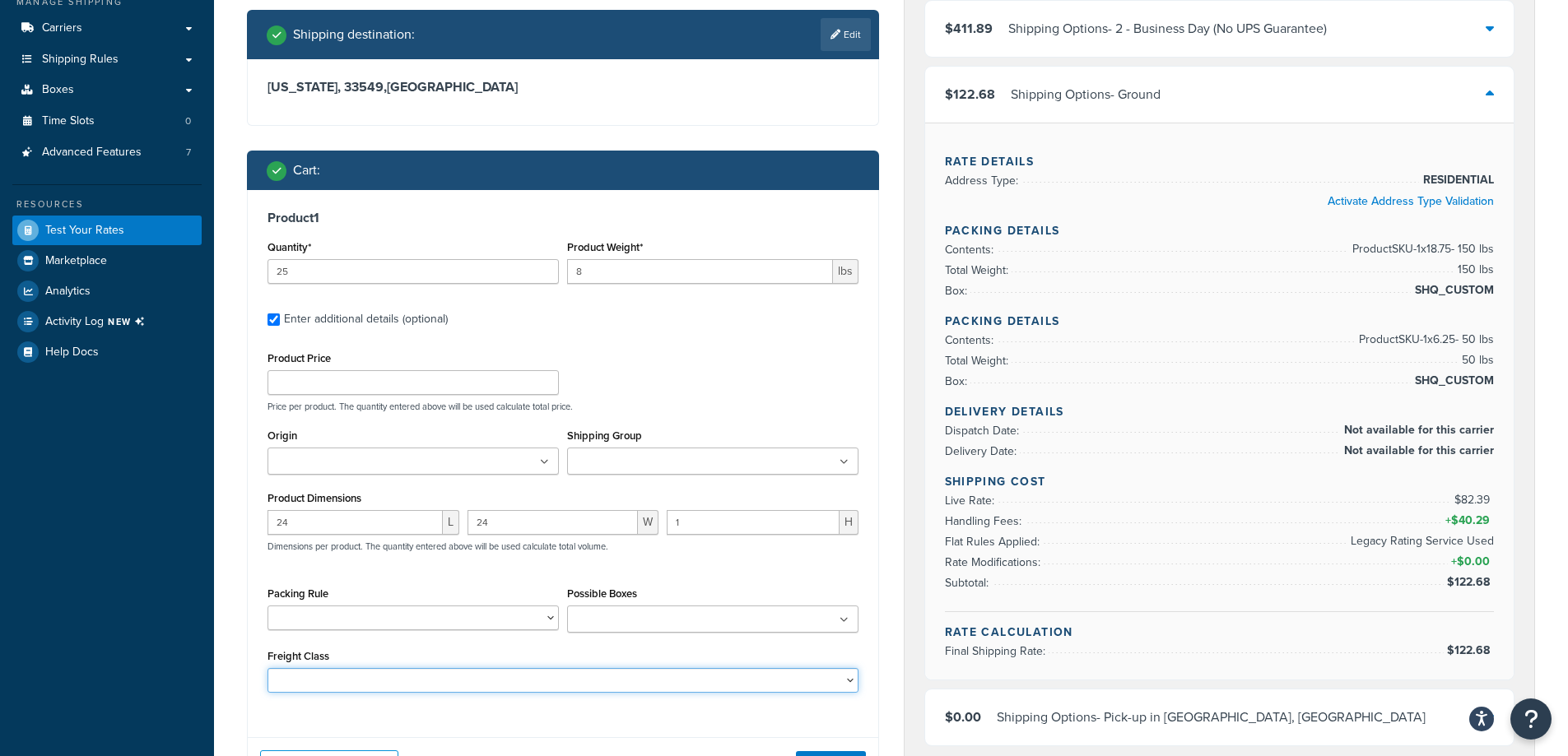
click at [689, 674] on select "50 55 60 65 70 77.5 85 92.5 100 110 125 150 175 200 250 300 400 500" at bounding box center [562, 680] width 591 height 25
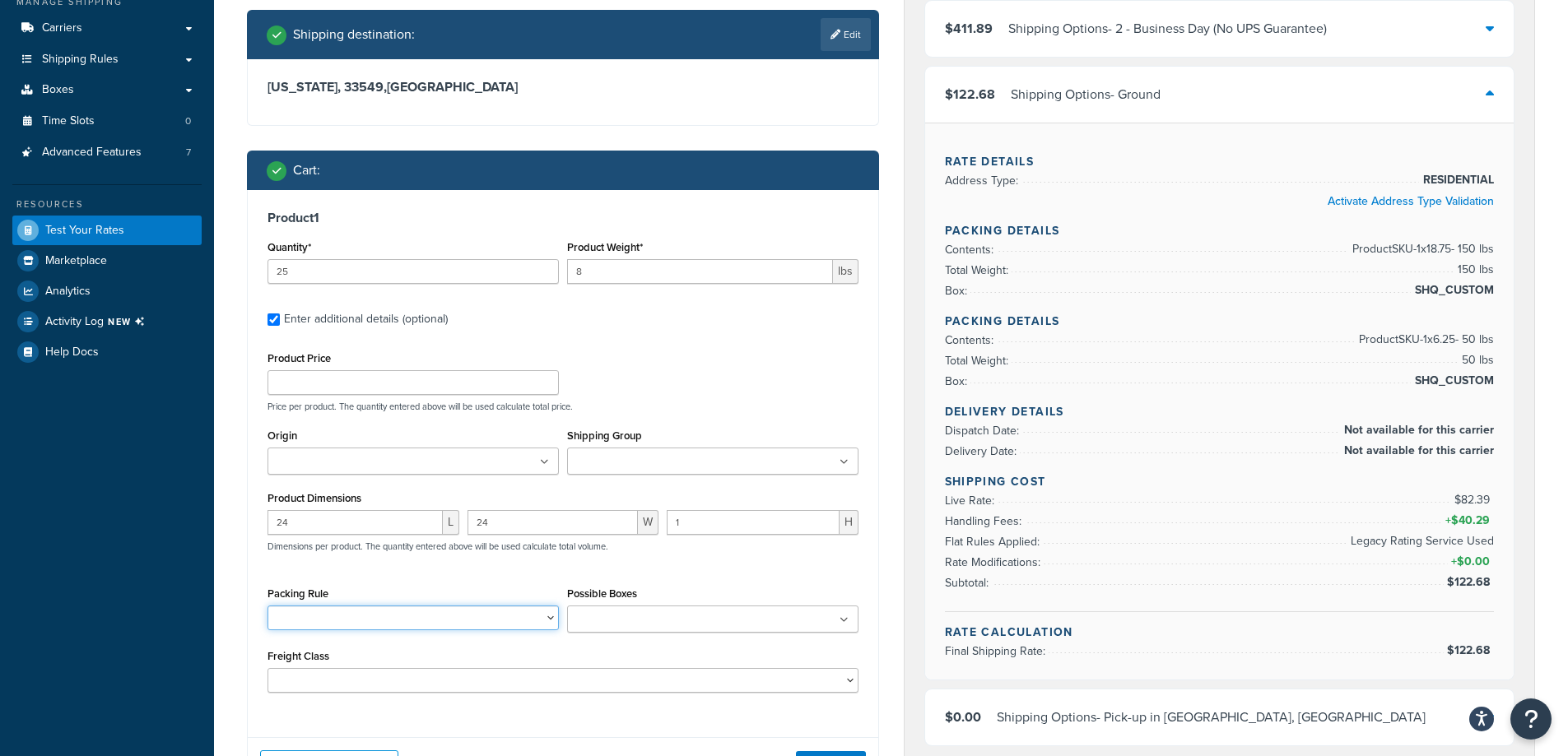
click at [496, 617] on select "10-26 10-32.5 10-35 100LB Dumbbell Bumper Set 10KG Dumbbell Pair 10LB Dumbbell …" at bounding box center [412, 618] width 291 height 25
click at [849, 370] on div "Product Price Price per product. The quantity entered above will be used calcul…" at bounding box center [562, 379] width 599 height 65
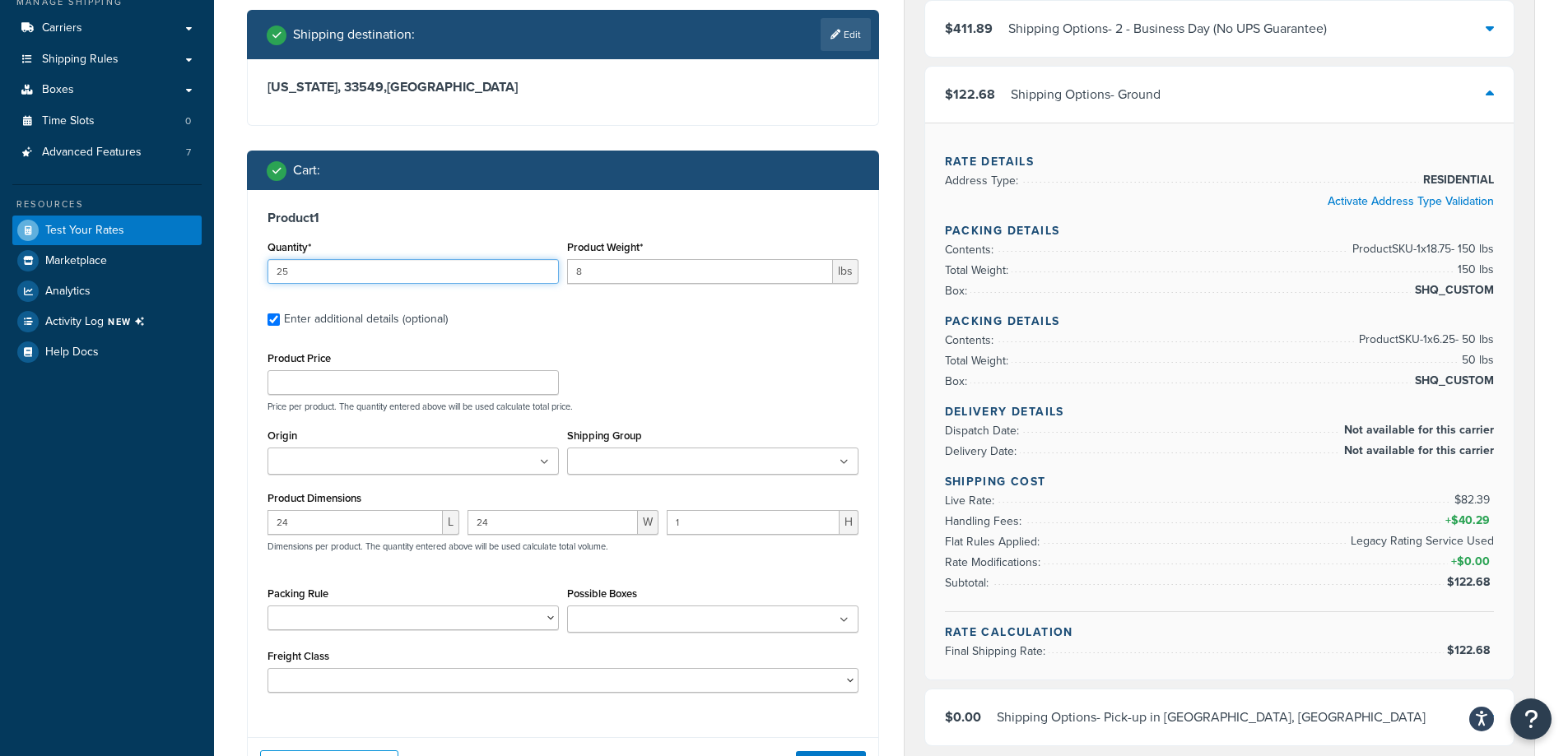
click at [427, 278] on input "25" at bounding box center [412, 271] width 291 height 25
type input "7"
click at [721, 528] on input "1" at bounding box center [752, 522] width 172 height 25
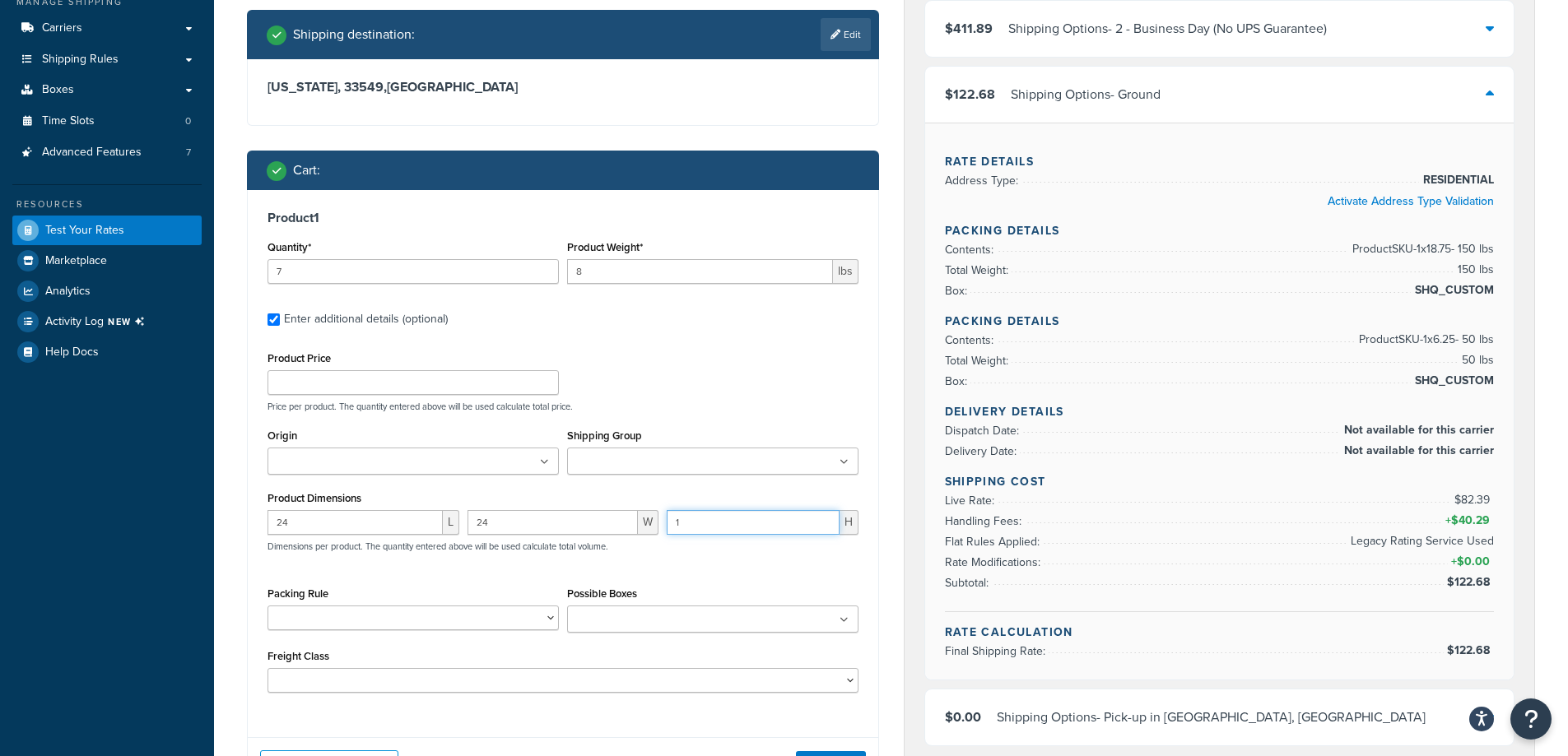
click at [721, 528] on input "1" at bounding box center [752, 522] width 172 height 25
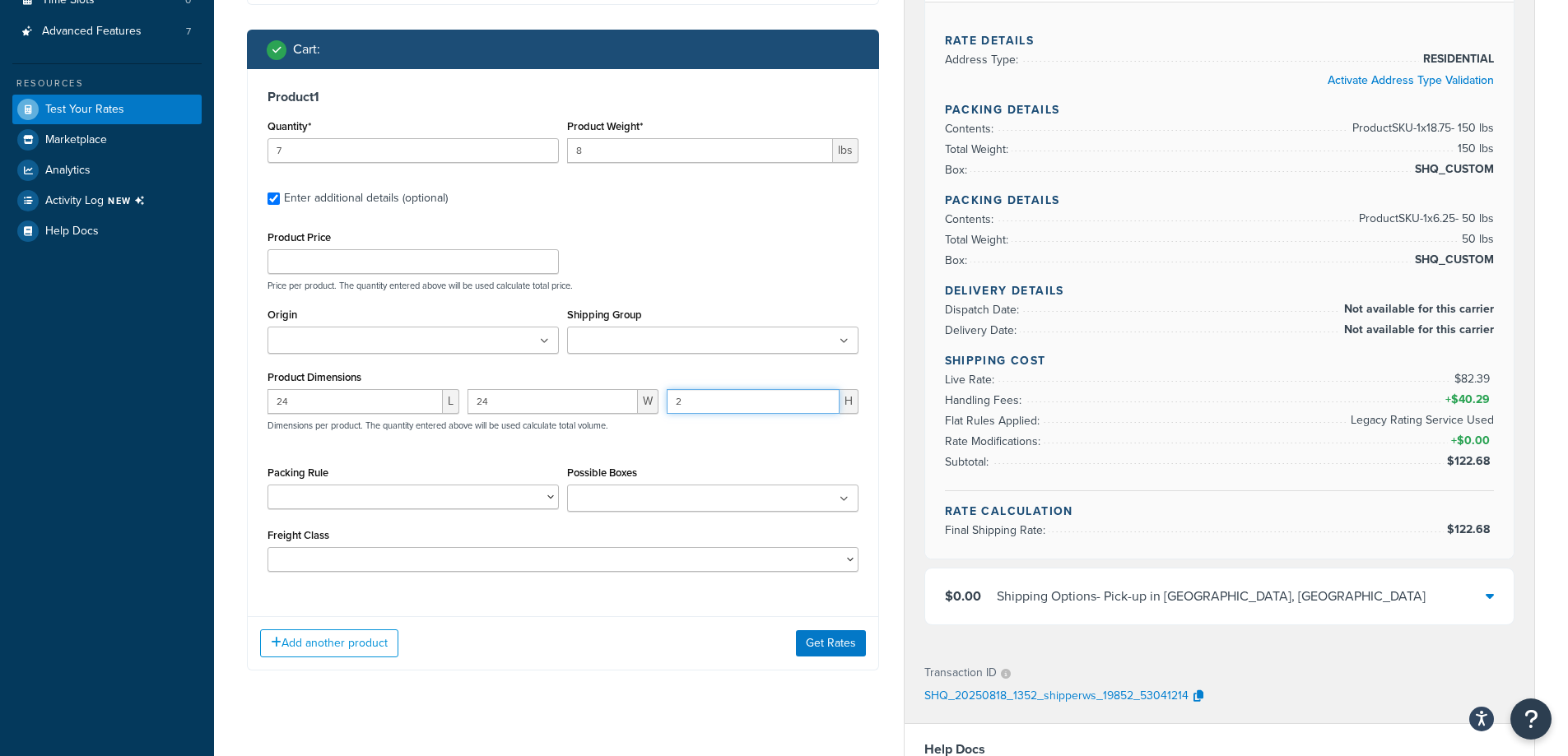
scroll to position [494, 0]
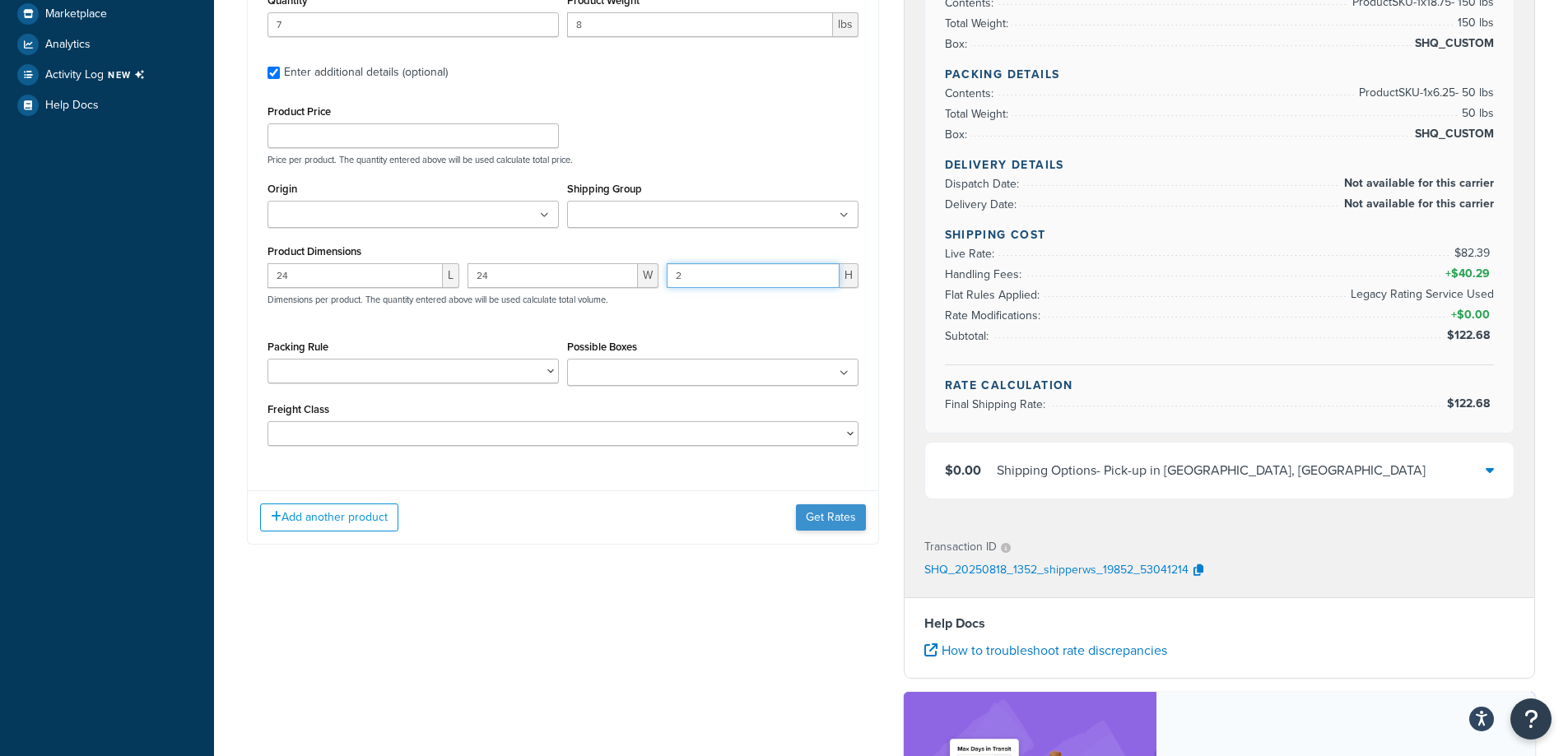
type input "2"
click at [821, 517] on button "Get Rates" at bounding box center [831, 517] width 70 height 26
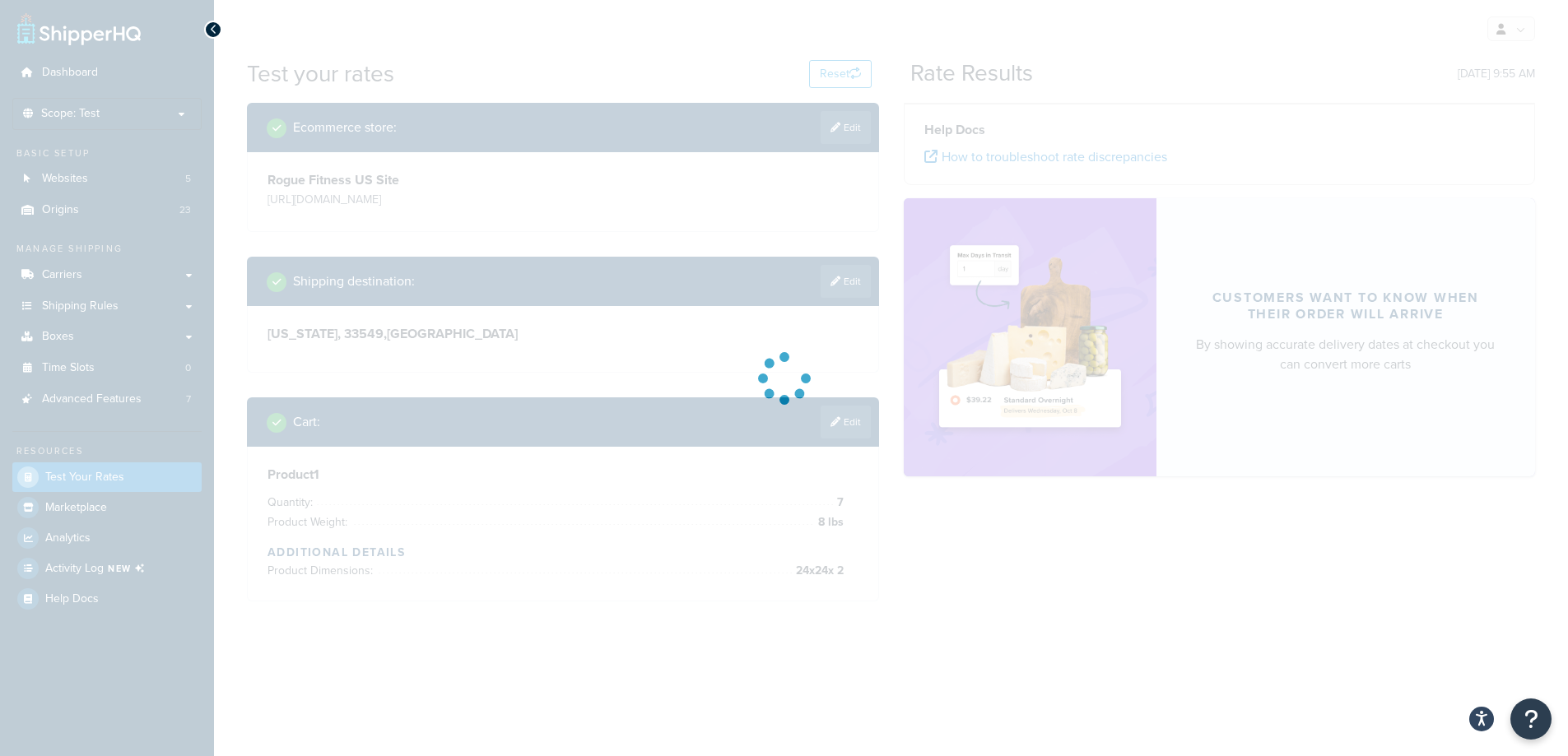
scroll to position [0, 0]
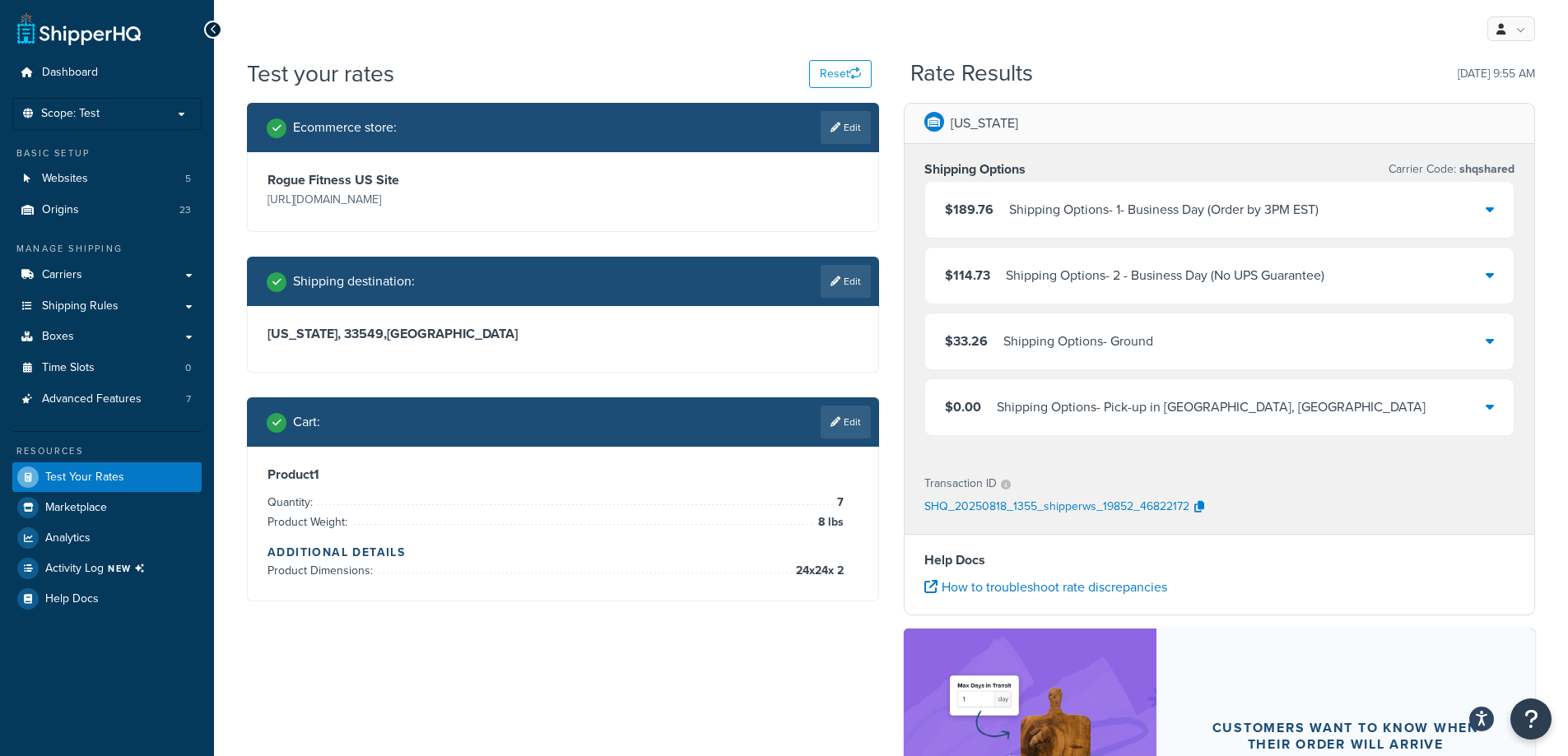
click at [1500, 346] on div "$33.26 Shipping Options - Ground" at bounding box center [1218, 342] width 589 height 56
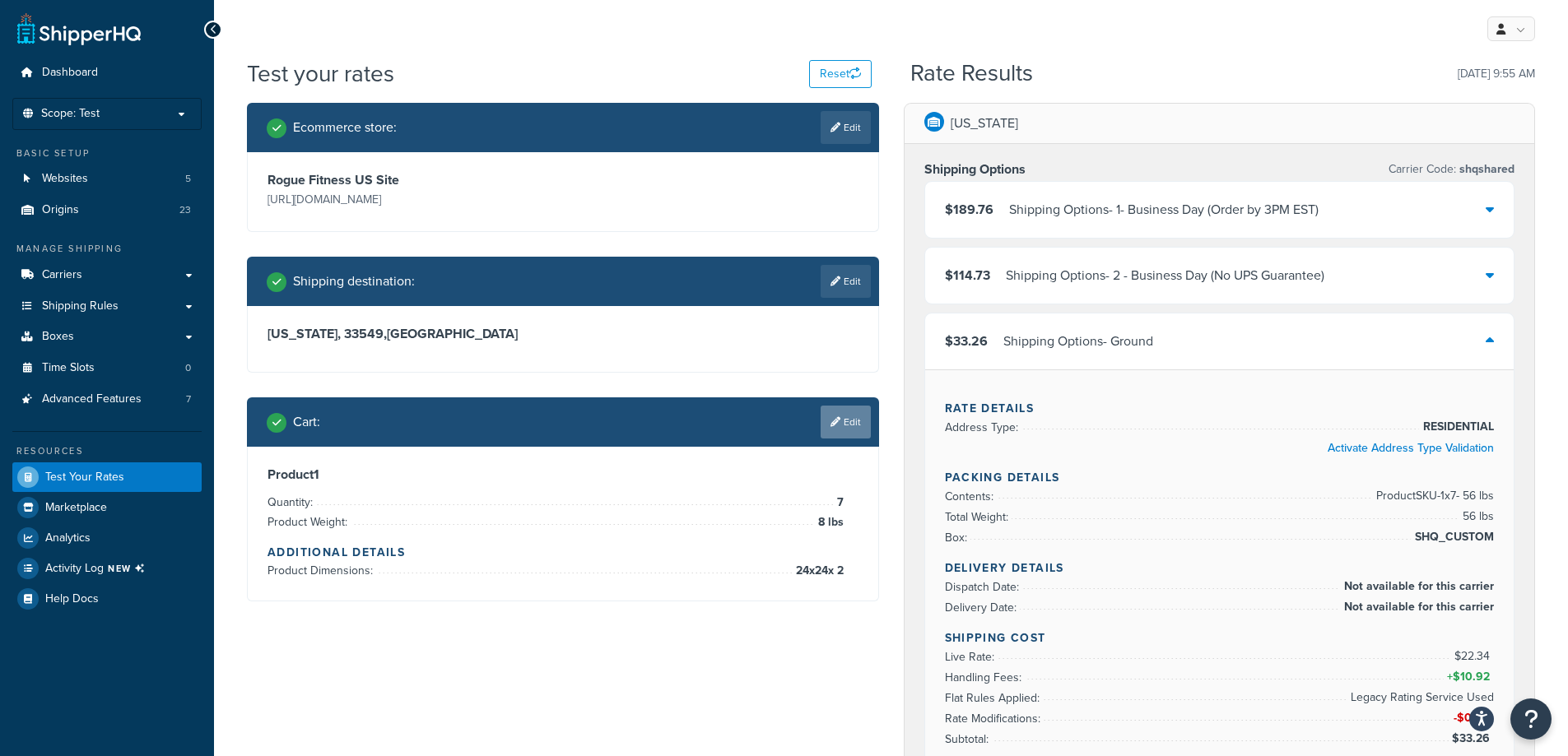
click at [837, 433] on link "Edit" at bounding box center [846, 421] width 50 height 33
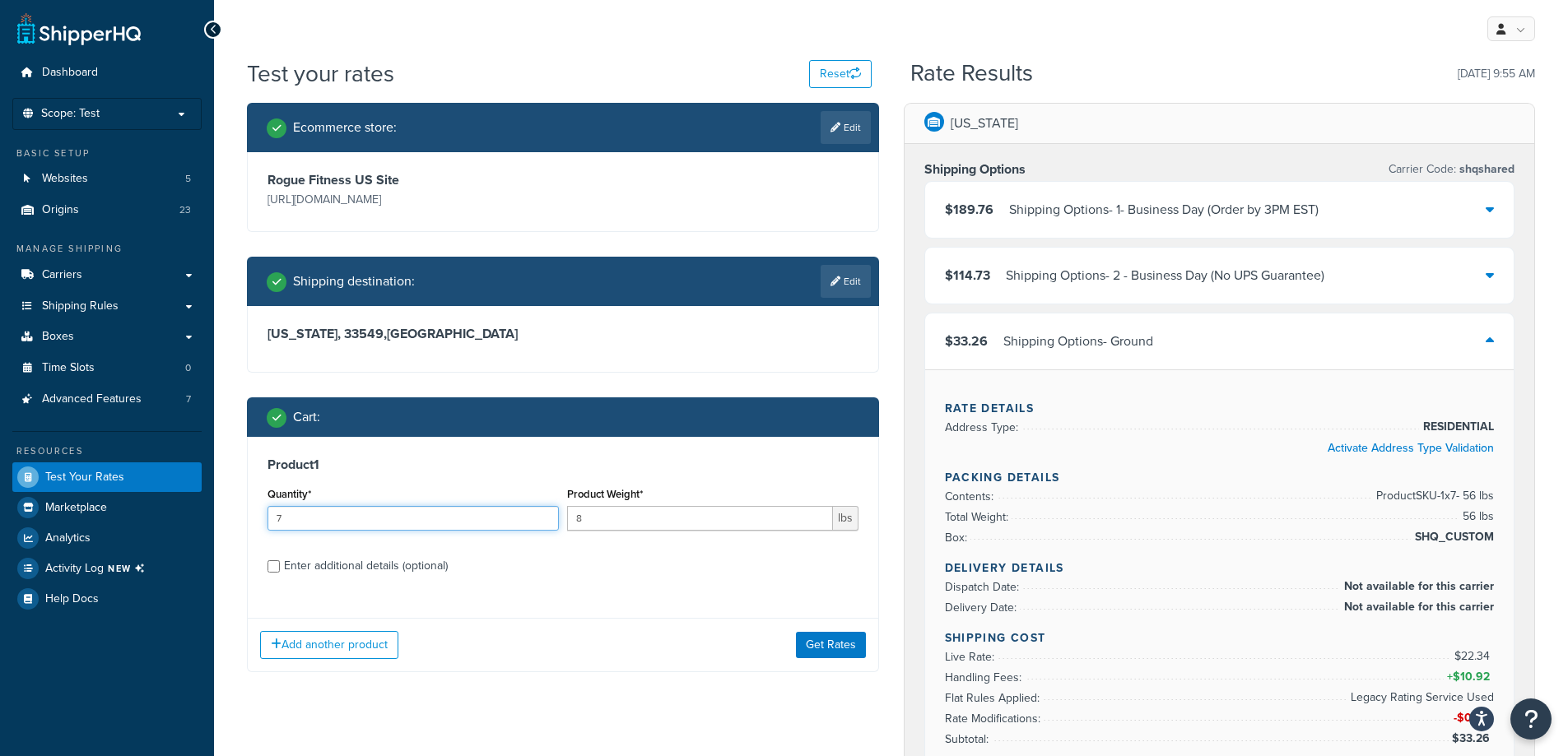
click at [321, 520] on input "7" at bounding box center [412, 518] width 291 height 25
type input "25"
click at [334, 565] on div "Enter additional details (optional)" at bounding box center [366, 566] width 163 height 23
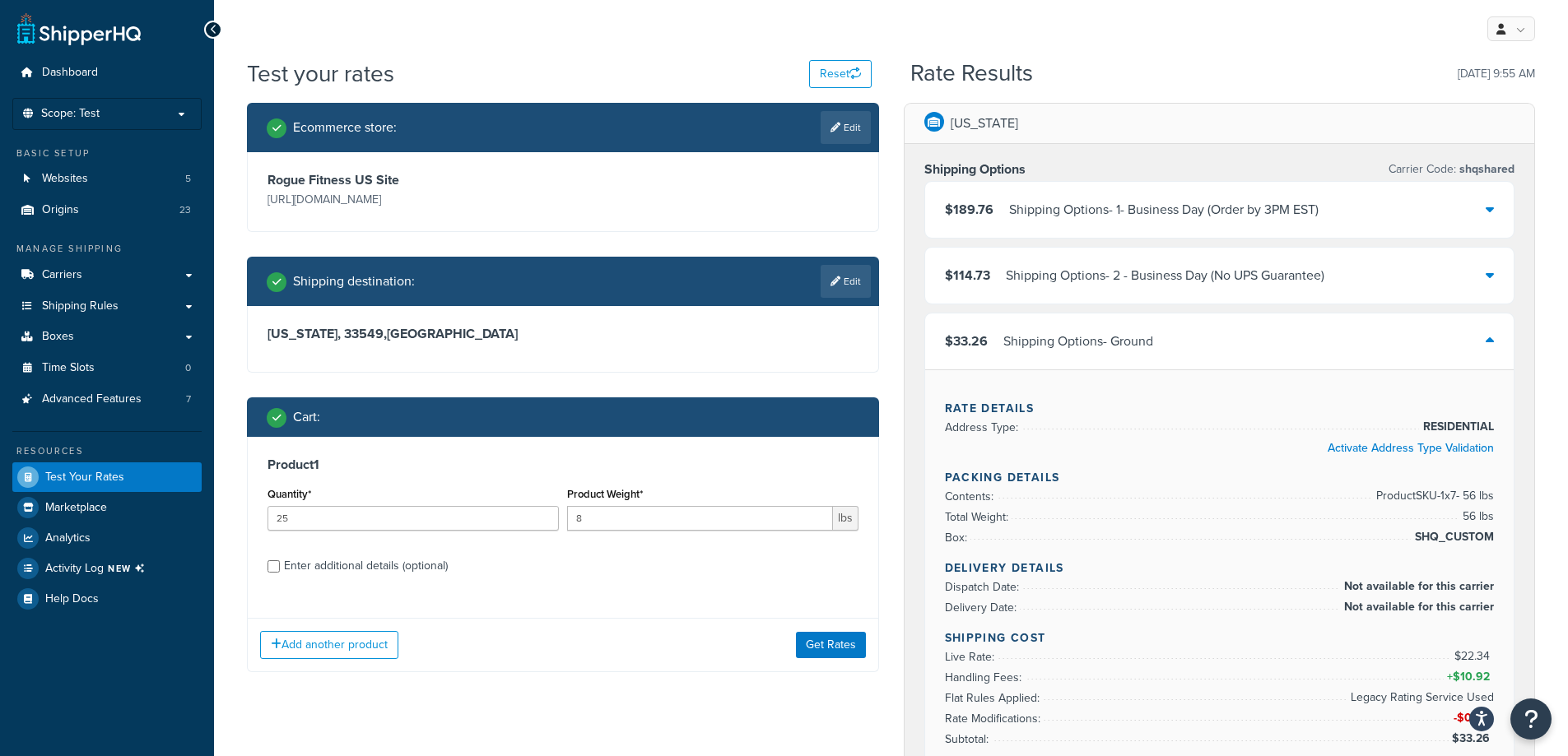
click at [399, 564] on div "Enter additional details (optional)" at bounding box center [366, 566] width 163 height 23
click at [280, 564] on input "Enter additional details (optional)" at bounding box center [273, 567] width 12 height 12
checkbox input "true"
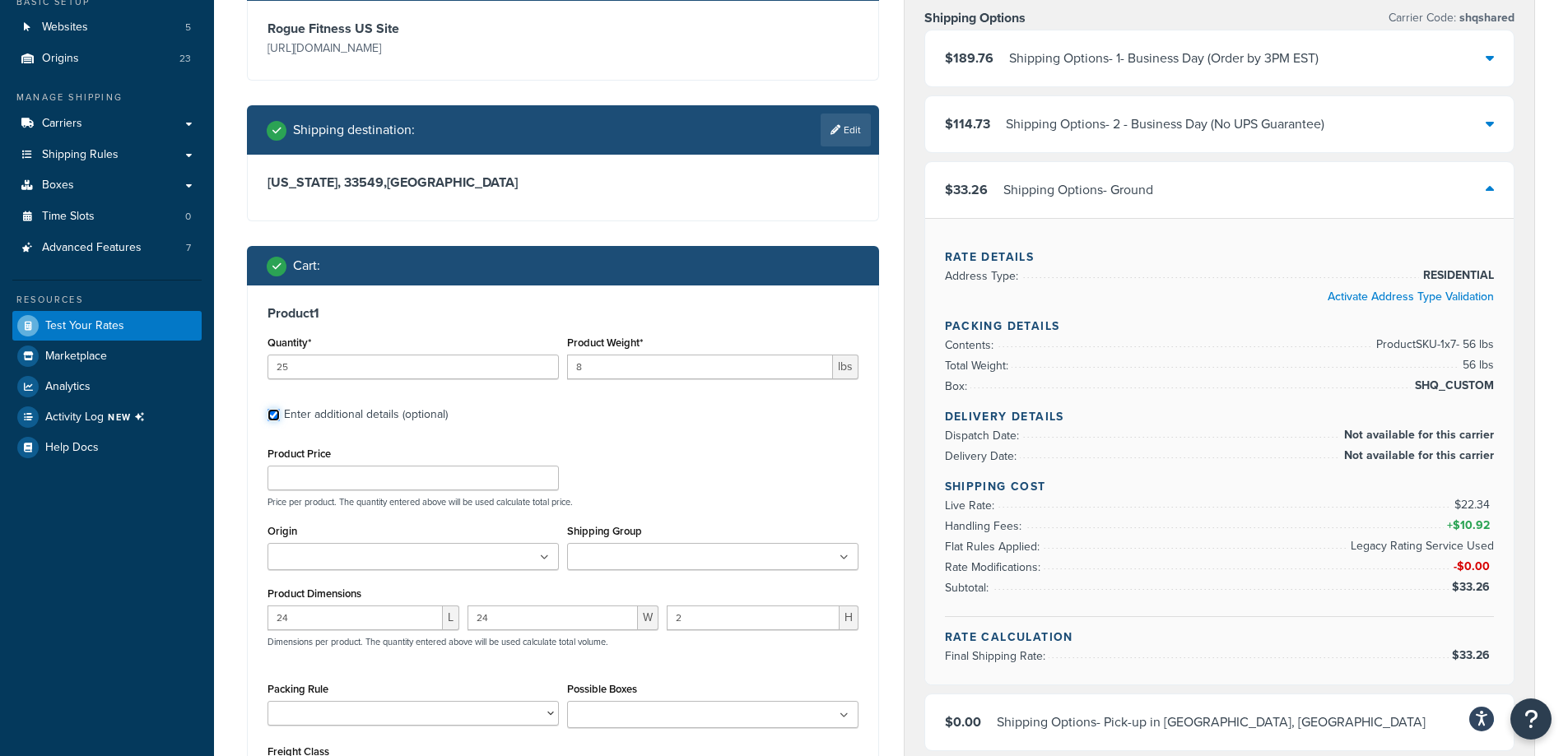
scroll to position [247, 0]
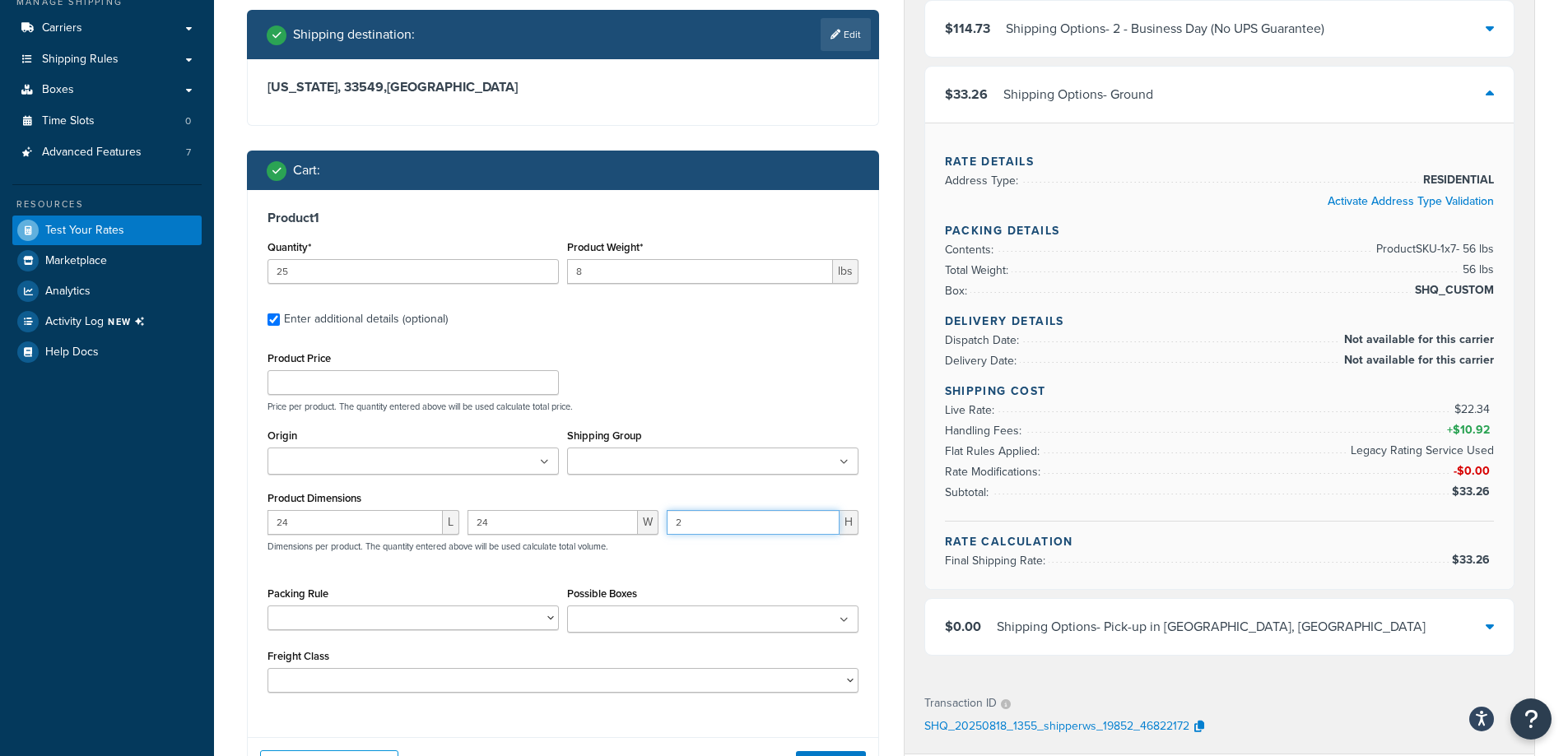
click at [728, 523] on input "2" at bounding box center [752, 522] width 172 height 25
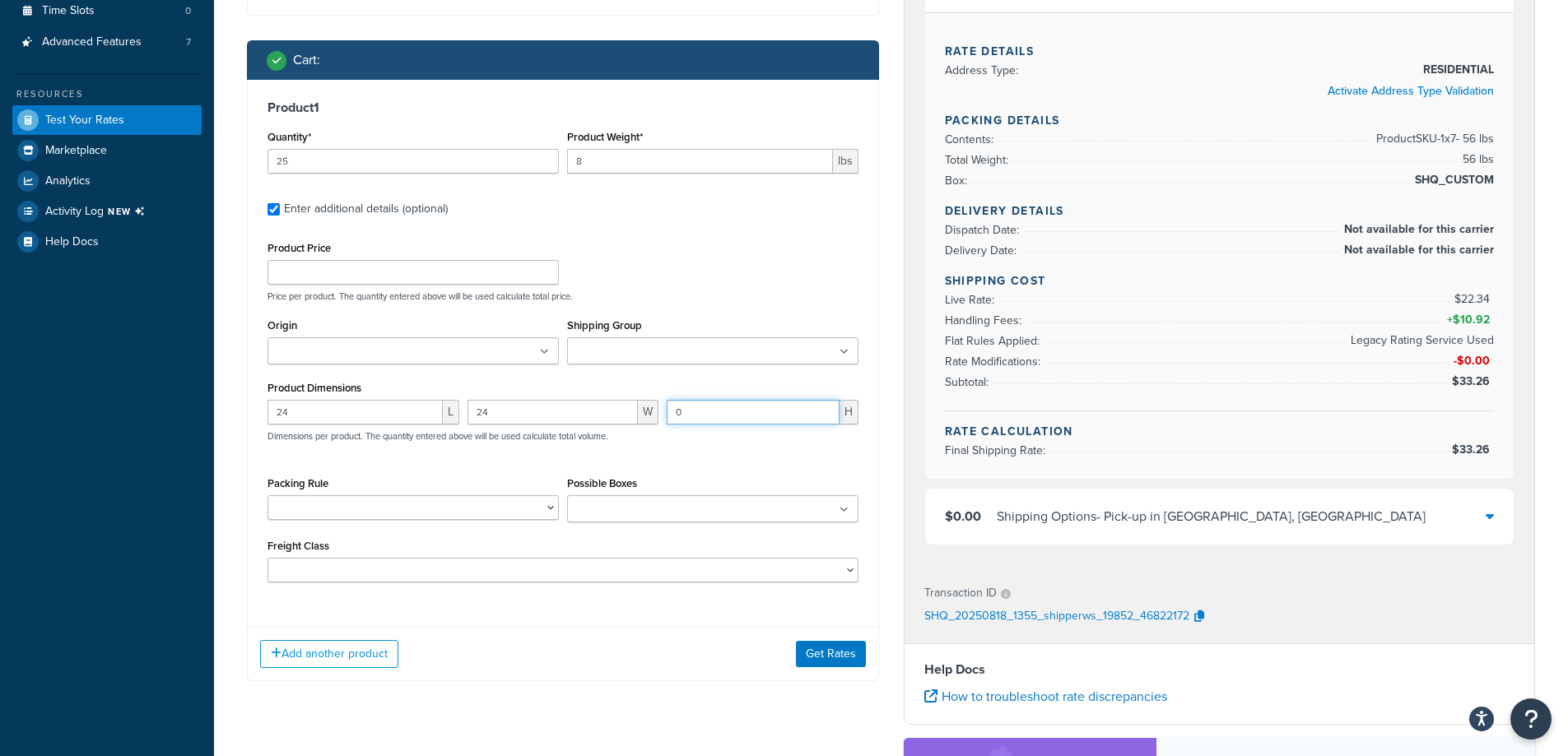
scroll to position [494, 0]
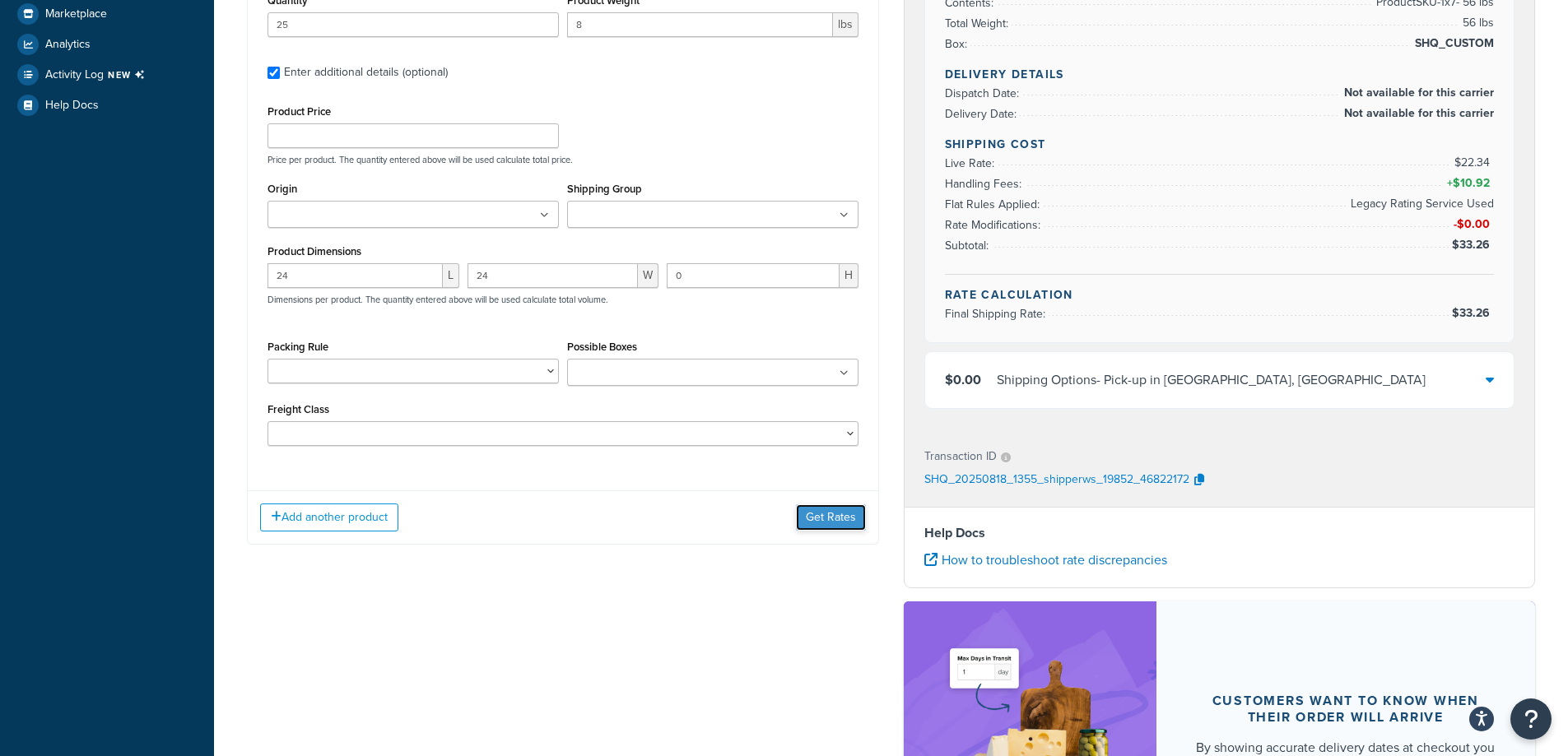
click at [841, 514] on button "Get Rates" at bounding box center [831, 517] width 70 height 26
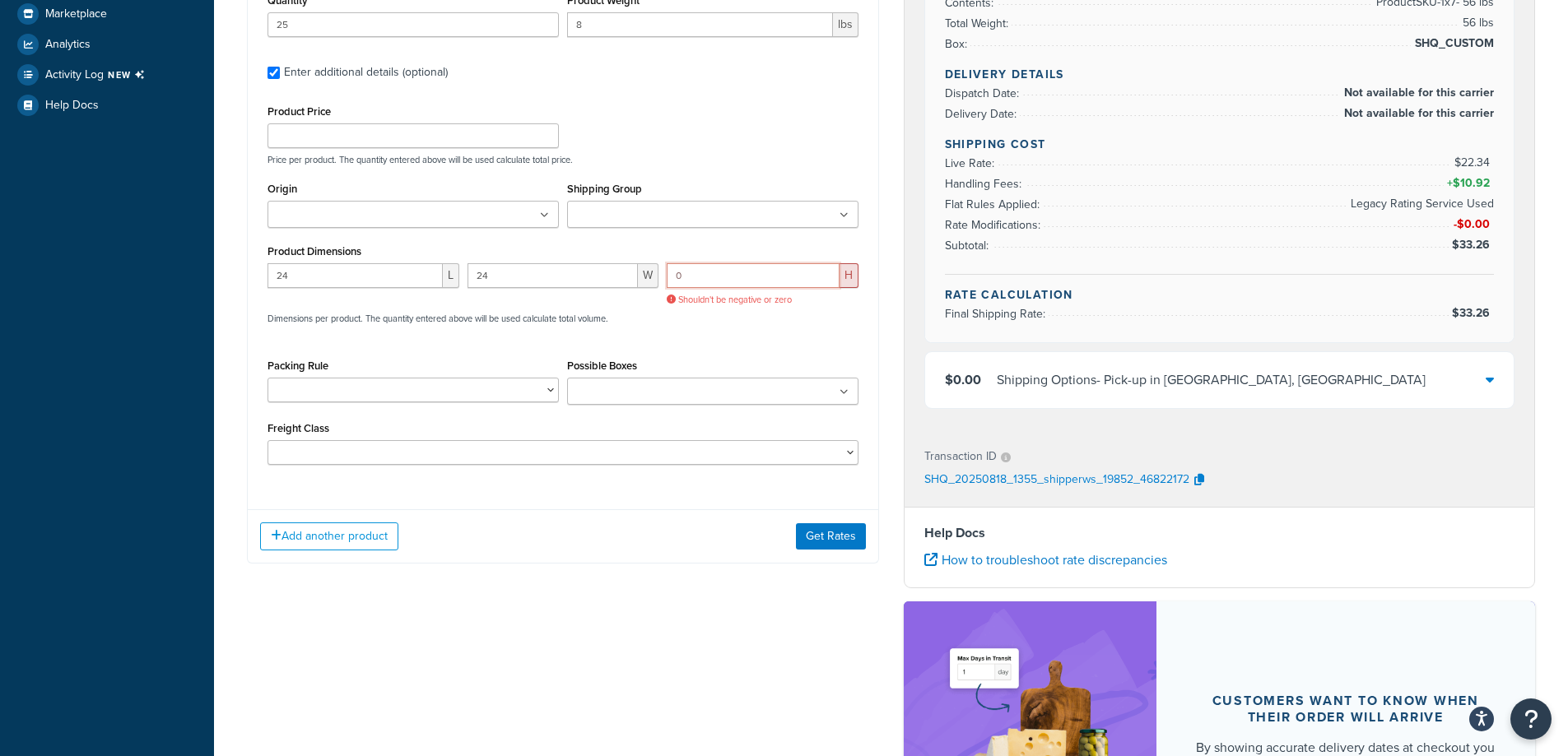
click at [707, 274] on input "0" at bounding box center [752, 275] width 172 height 25
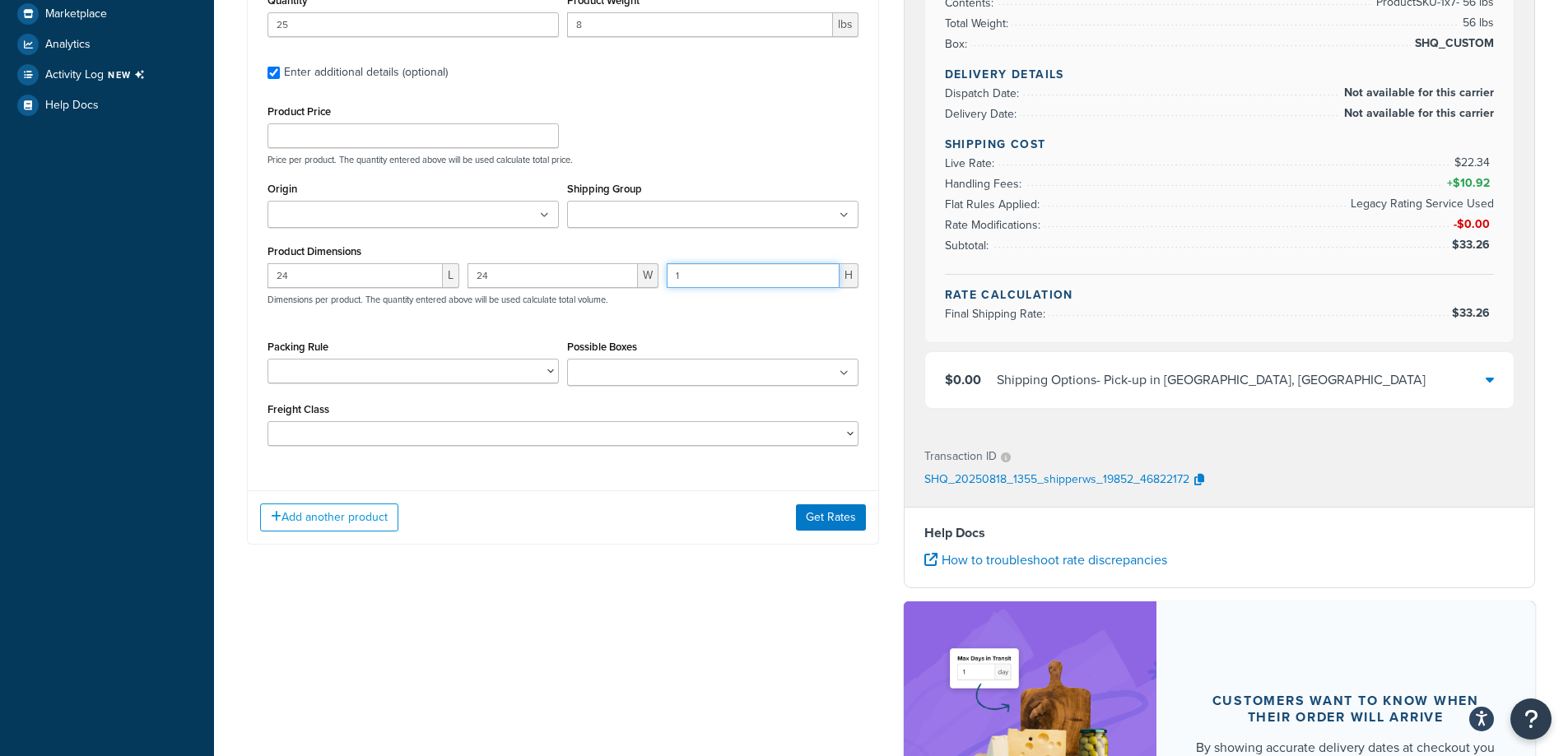
type input "1"
click at [826, 493] on div "Add another product Get Rates" at bounding box center [563, 517] width 631 height 54
click at [830, 511] on button "Get Rates" at bounding box center [831, 517] width 70 height 26
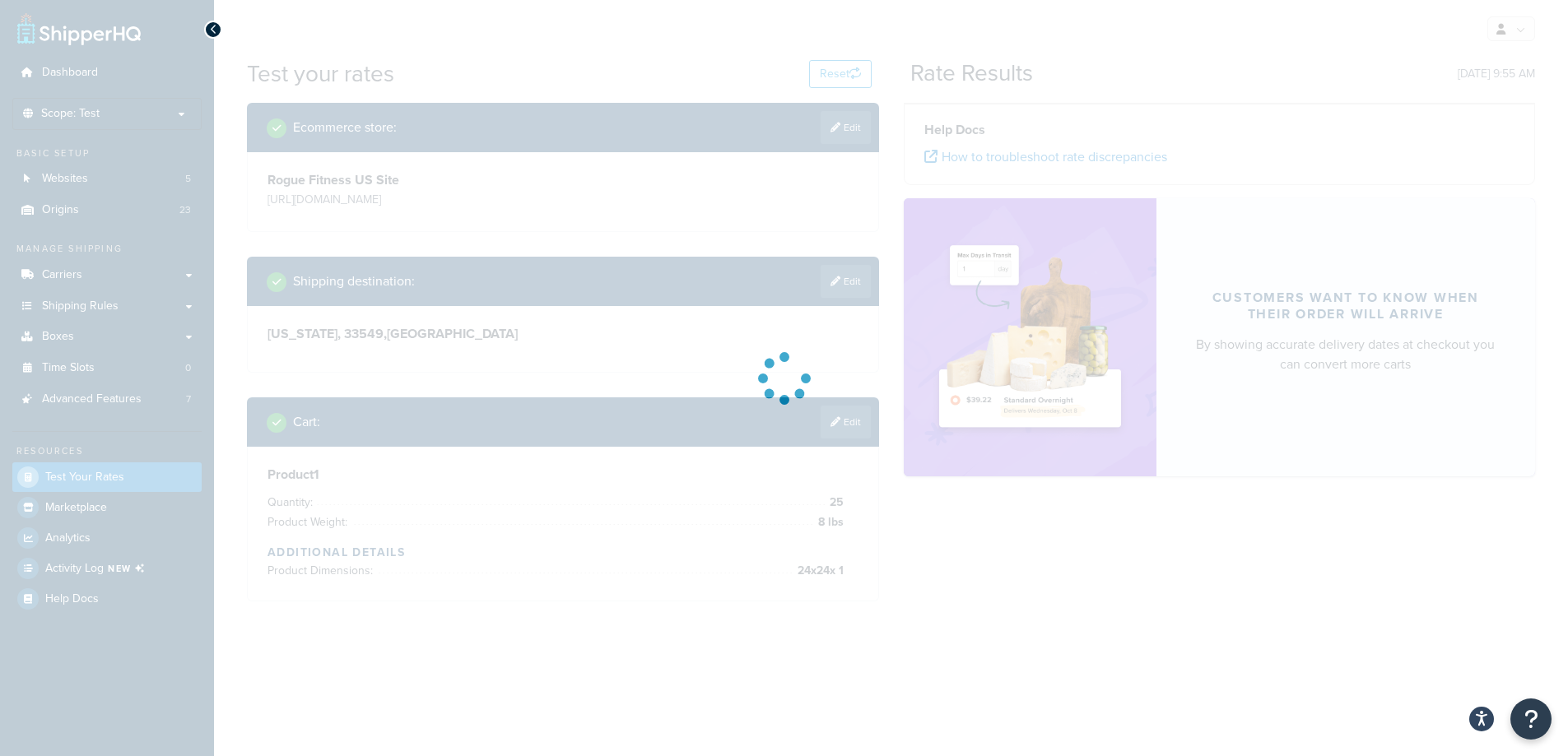
scroll to position [0, 0]
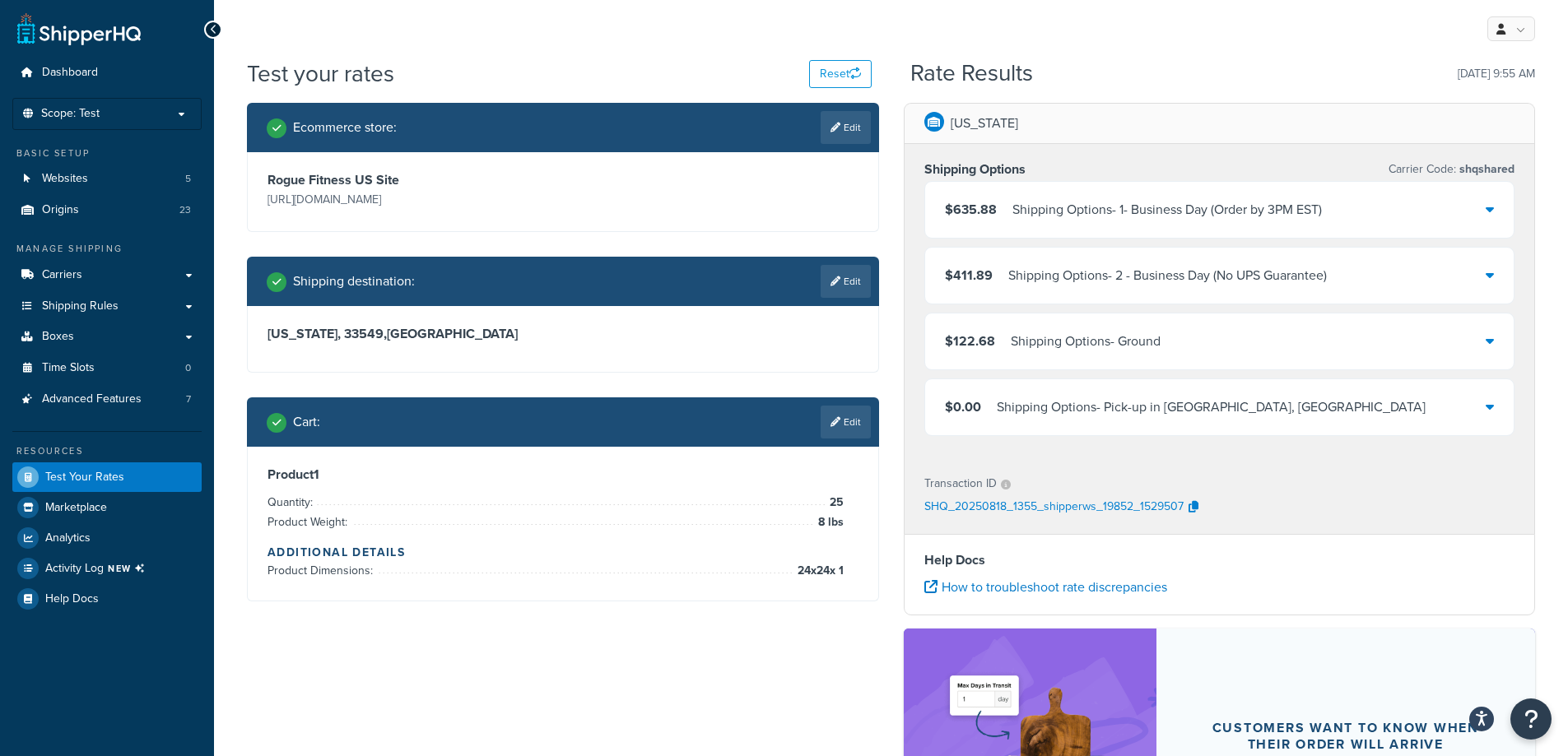
click at [1470, 341] on div "$122.68 Shipping Options - Ground" at bounding box center [1218, 342] width 589 height 56
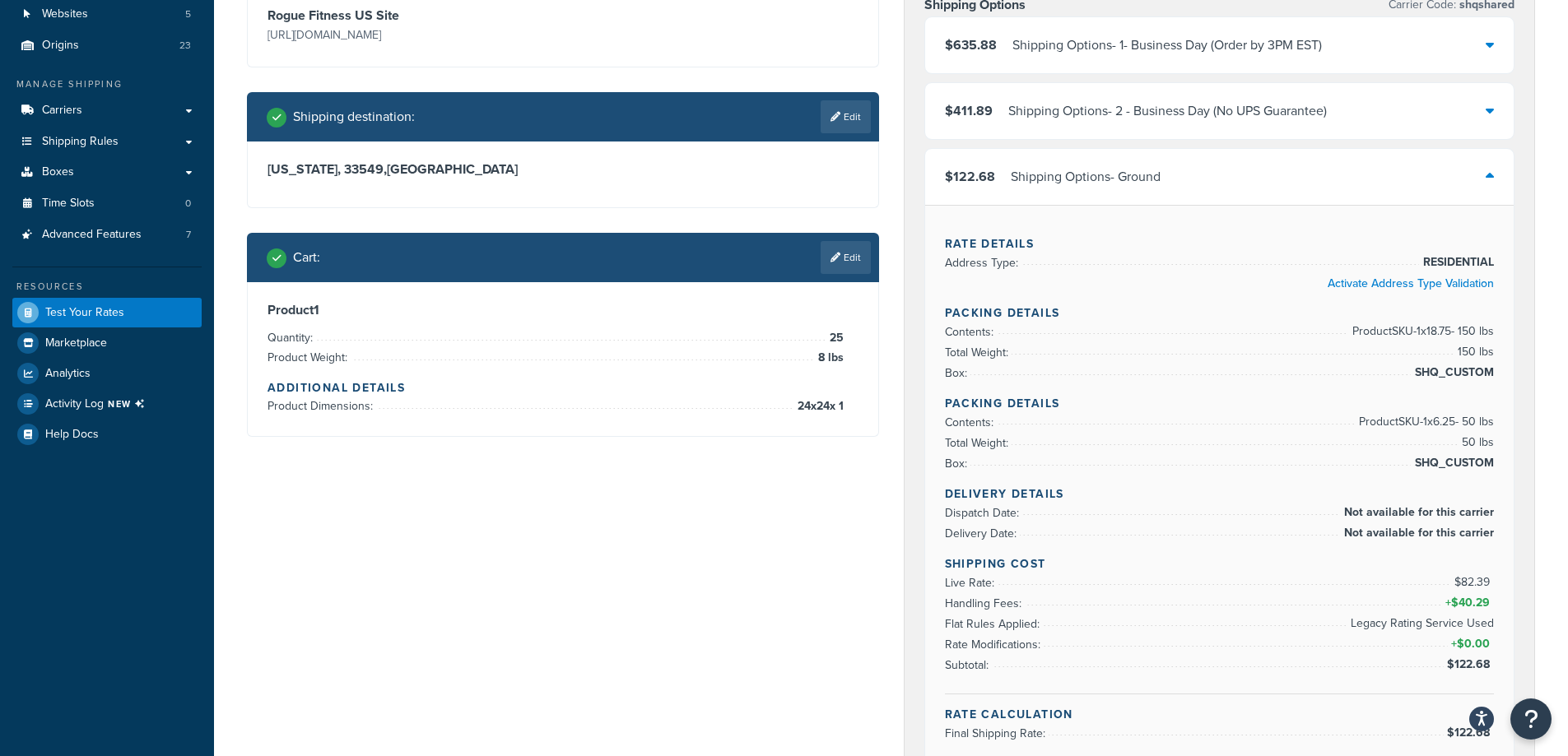
scroll to position [247, 0]
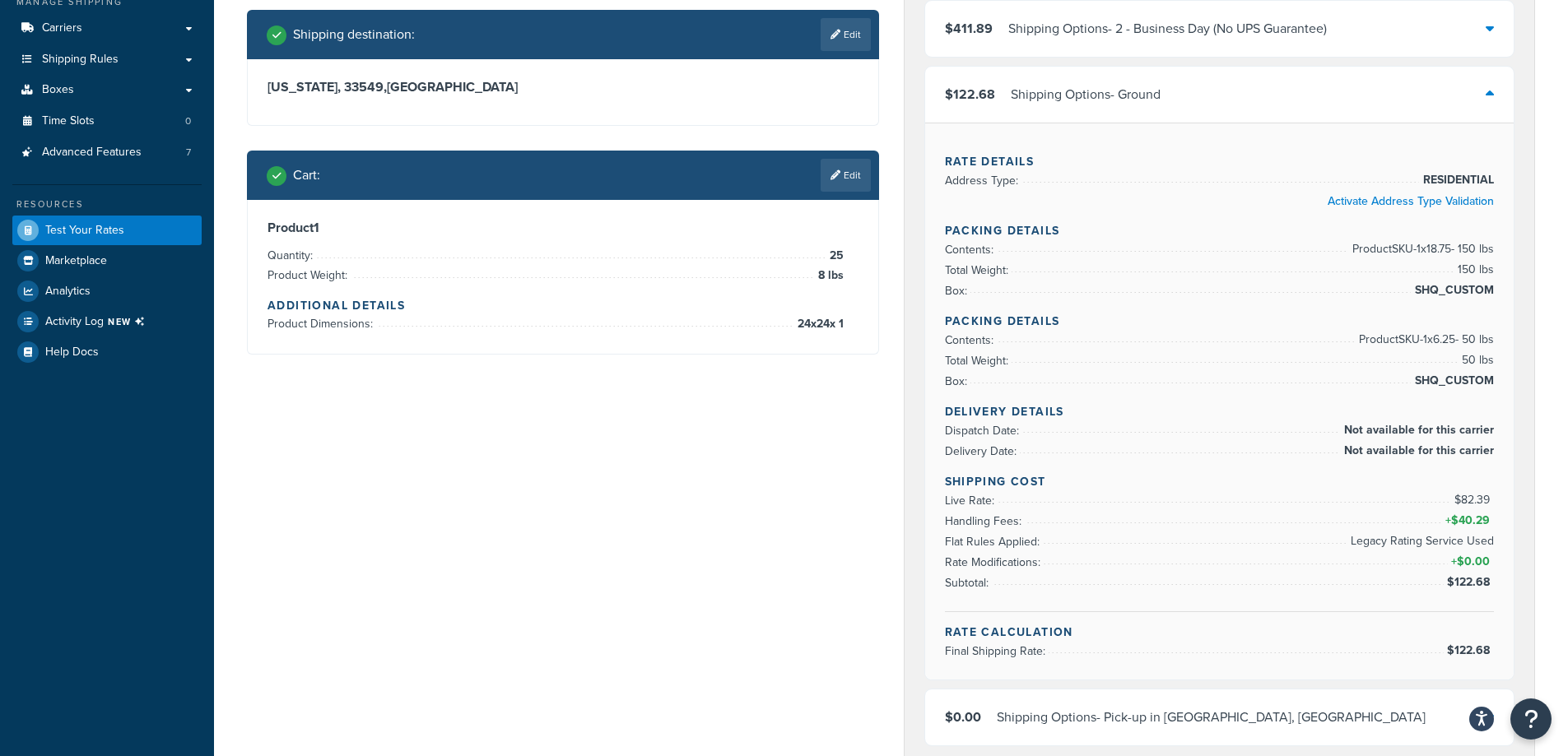
drag, startPoint x: 273, startPoint y: 640, endPoint x: 255, endPoint y: 635, distance: 18.7
click at [273, 640] on div "Ecommerce store : Edit Rogue Fitness US Site http://www.roguefitness.com Shippi…" at bounding box center [891, 544] width 1313 height 1378
click at [857, 575] on div "Ecommerce store : Edit Rogue Fitness US Site http://www.roguefitness.com Shippi…" at bounding box center [891, 544] width 1313 height 1378
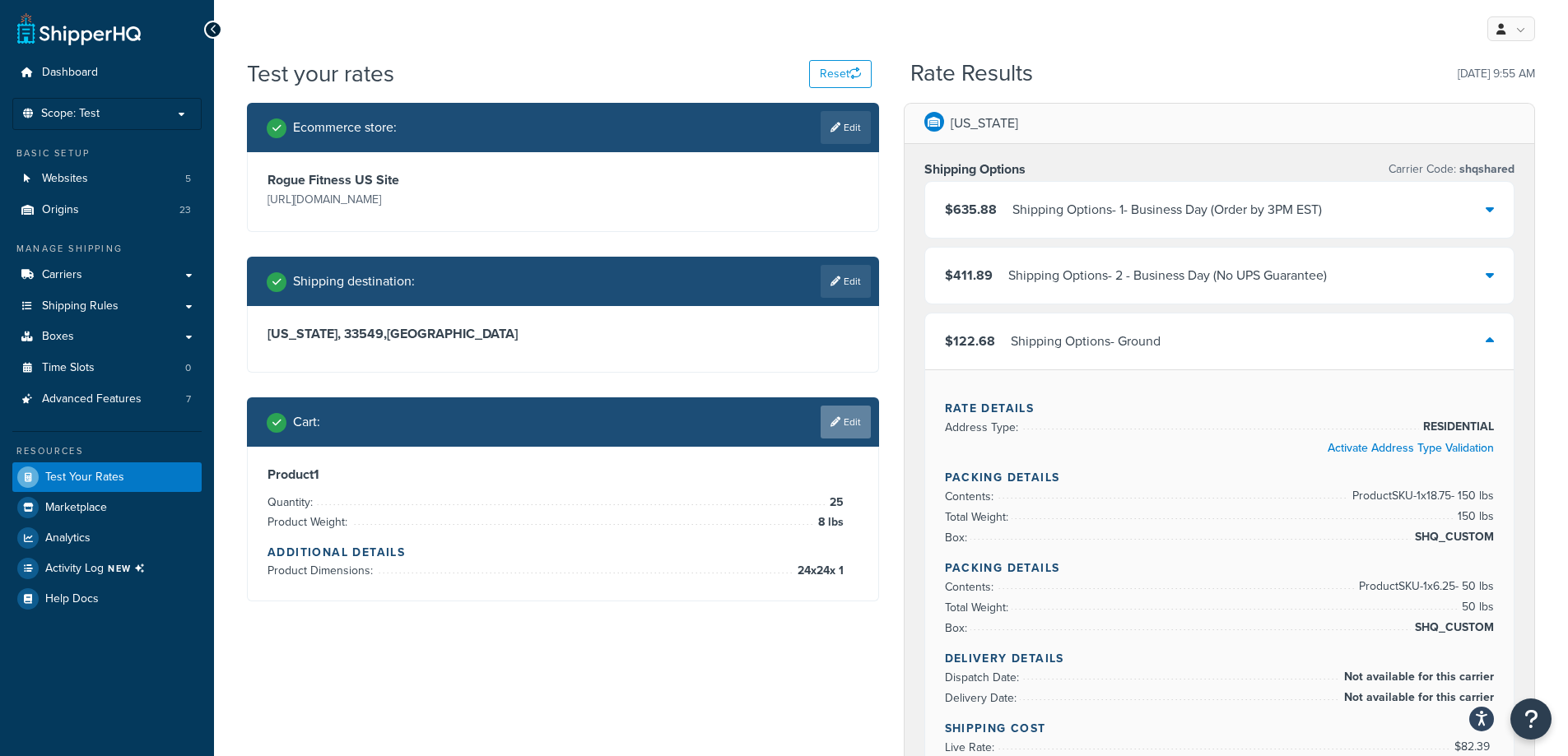
click at [861, 433] on link "Edit" at bounding box center [846, 421] width 50 height 33
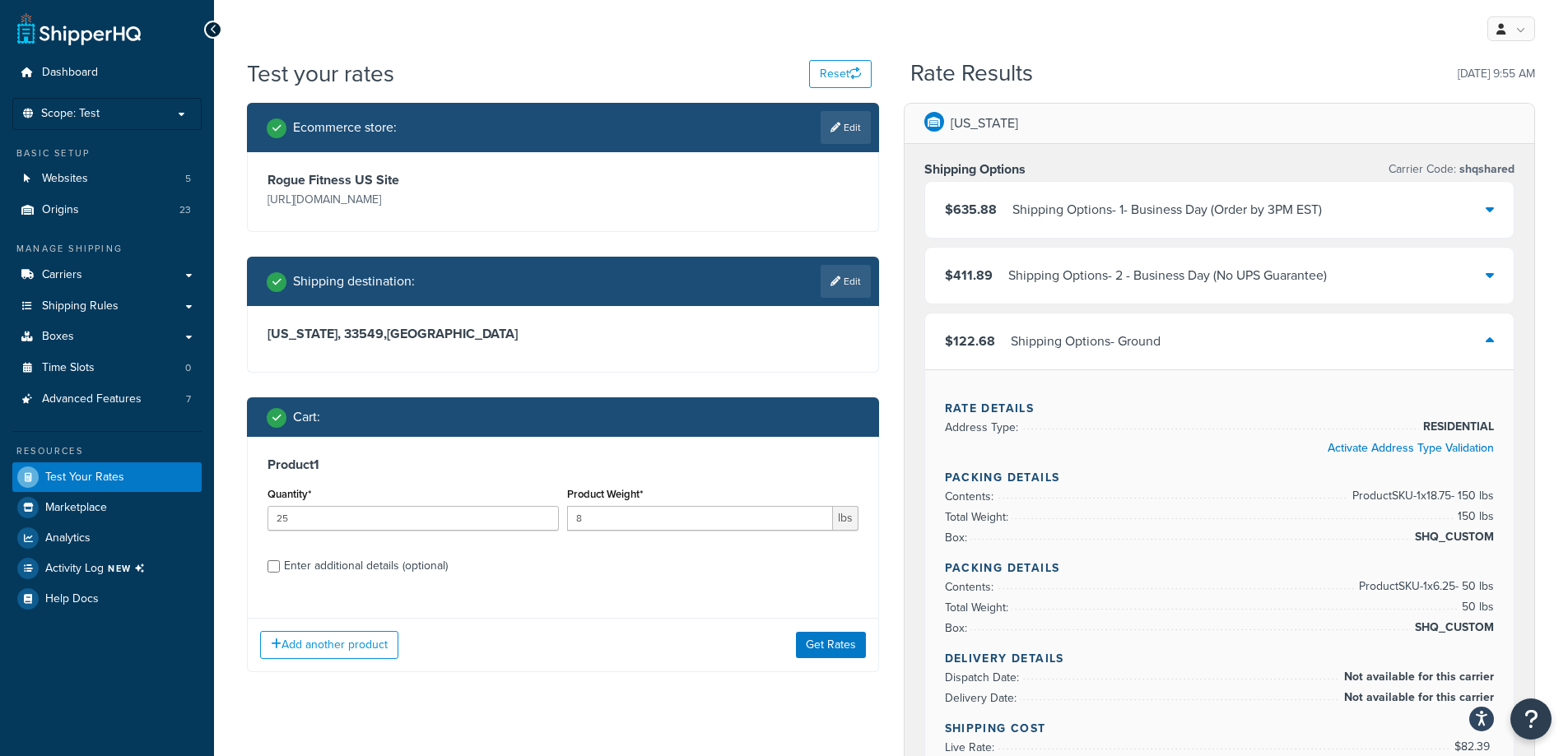
click at [348, 560] on div "Enter additional details (optional)" at bounding box center [366, 566] width 163 height 23
click at [280, 561] on input "Enter additional details (optional)" at bounding box center [273, 567] width 12 height 12
checkbox input "true"
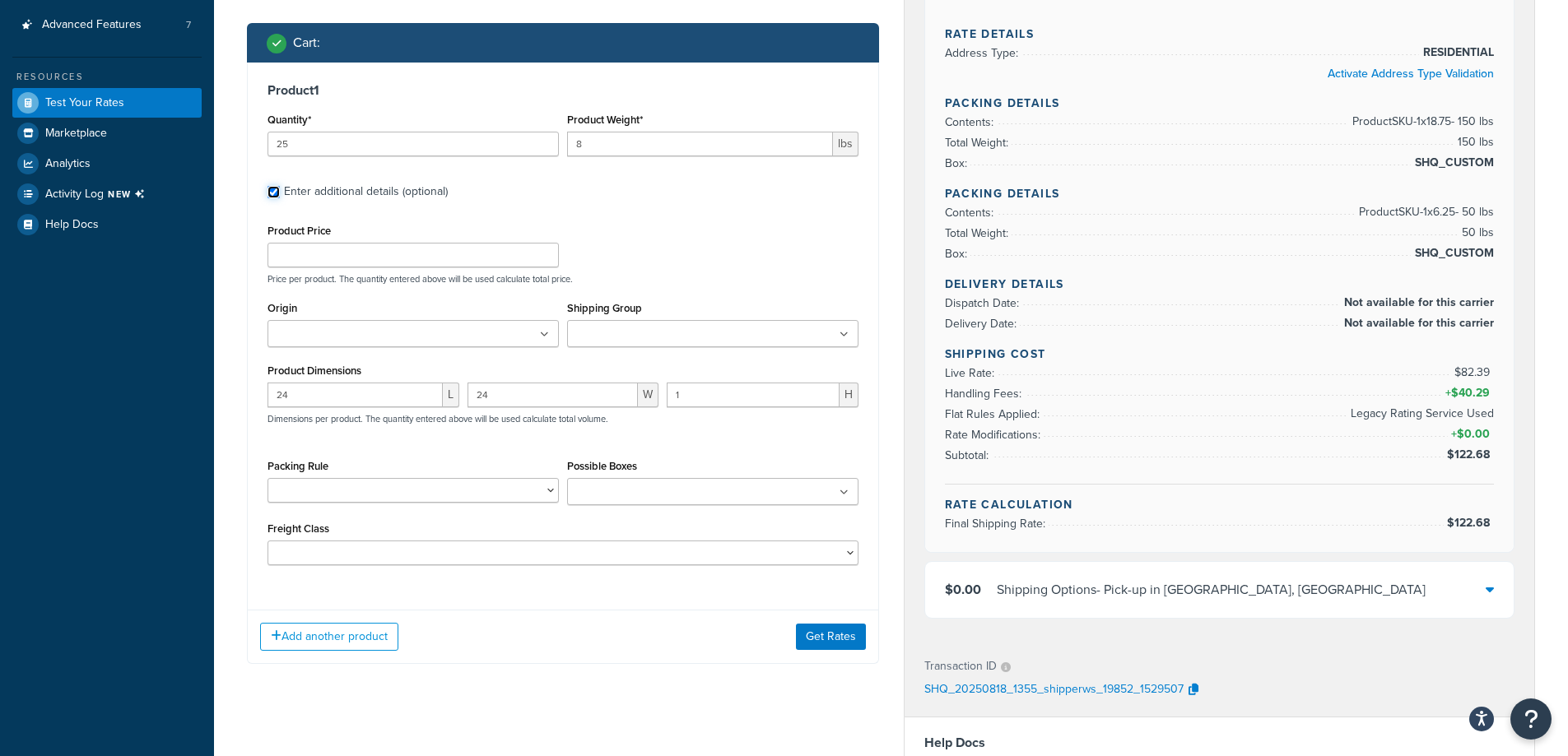
scroll to position [329, 0]
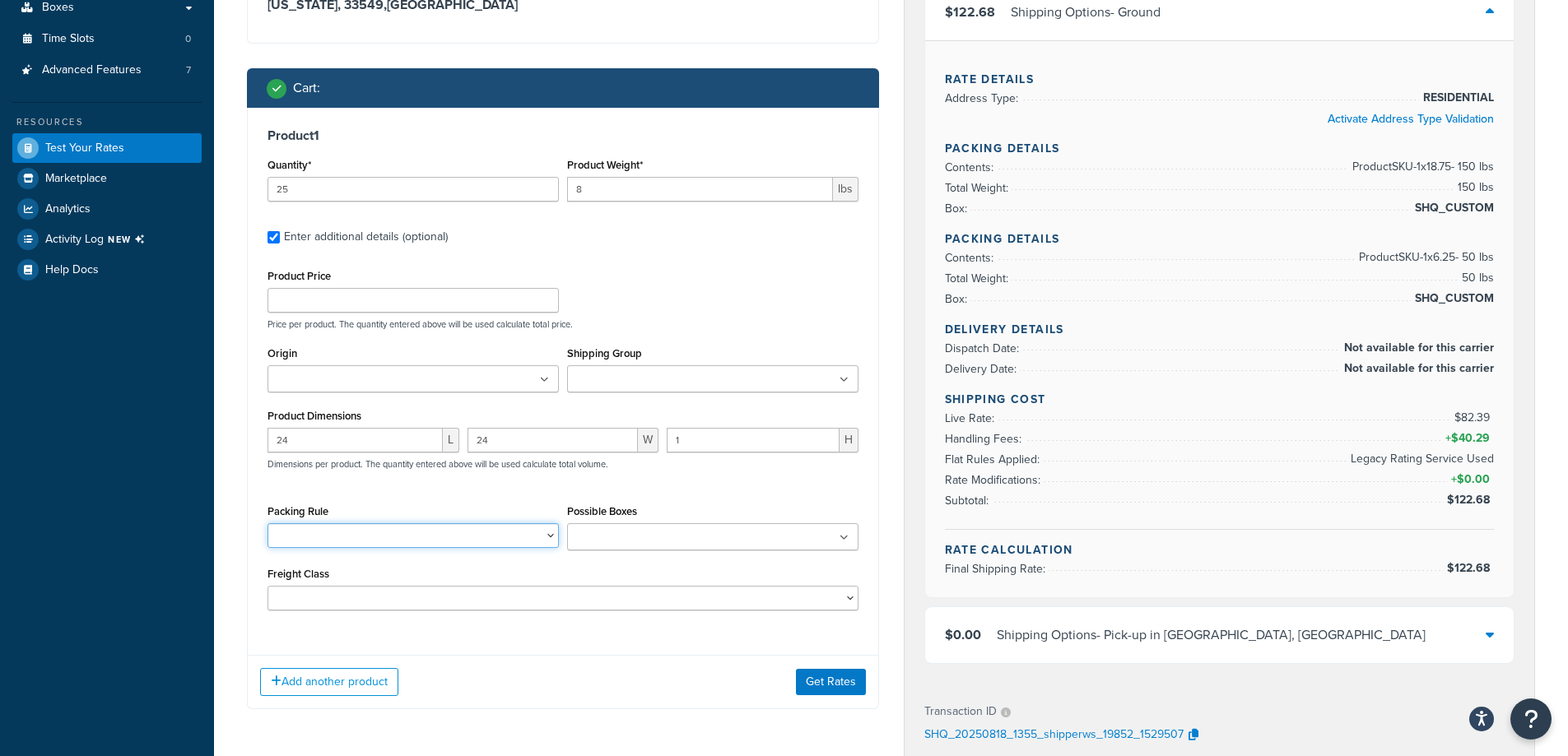
click at [494, 537] on select "10-26 10-32.5 10-35 100LB Dumbbell Bumper Set 10KG Dumbbell Pair 10LB Dumbbell …" at bounding box center [412, 535] width 291 height 25
click at [465, 536] on select "10-26 10-32.5 10-35 100LB Dumbbell Bumper Set 10KG Dumbbell Pair 10LB Dumbbell …" at bounding box center [412, 535] width 291 height 25
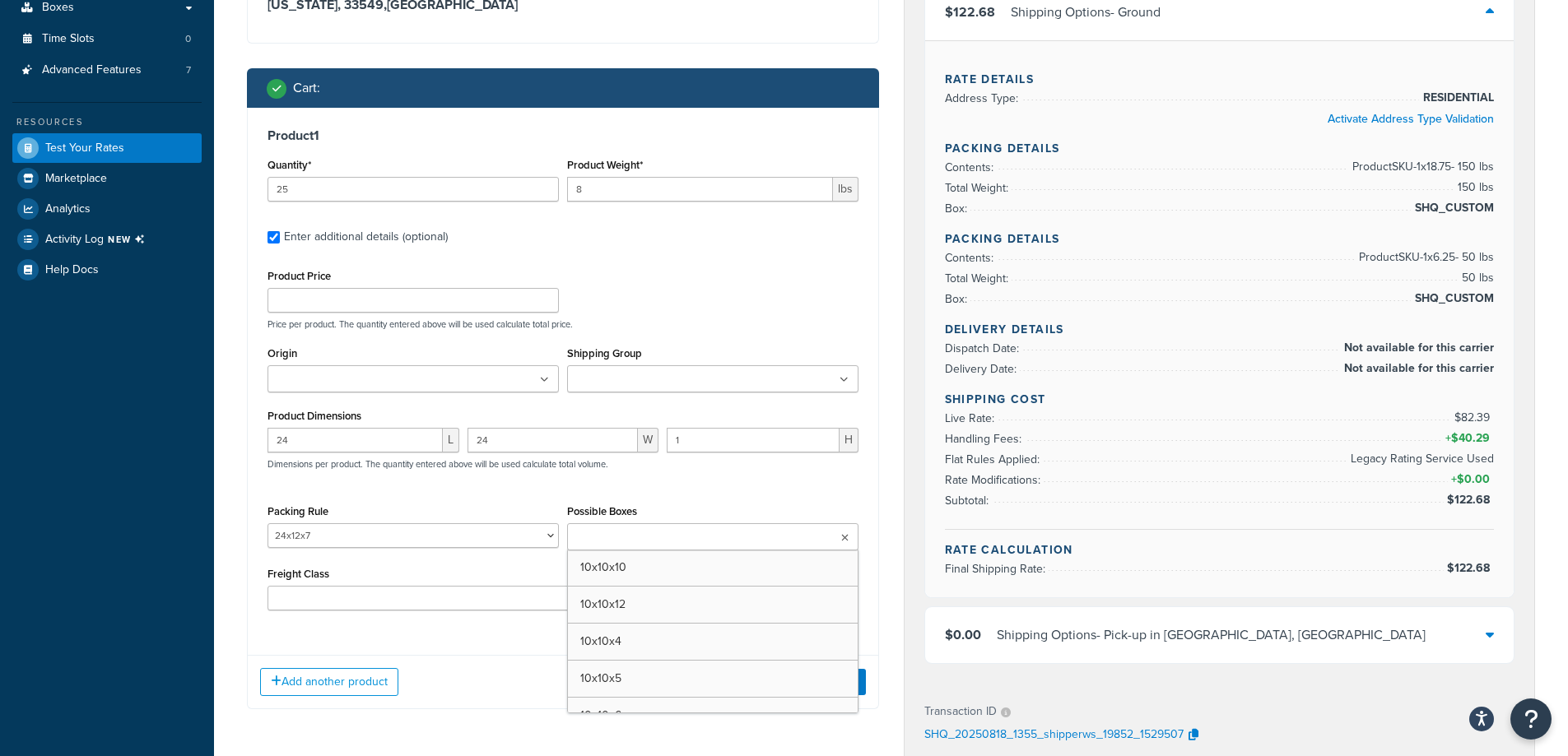
click at [802, 542] on ul at bounding box center [712, 536] width 291 height 27
click at [449, 543] on select "10-26 10-32.5 10-35 100LB Dumbbell Bumper Set 10KG Dumbbell Pair 10LB Dumbbell …" at bounding box center [412, 535] width 291 height 25
click at [660, 496] on div "Product Price Price per product. The quantity entered above will be used calcul…" at bounding box center [562, 437] width 591 height 346
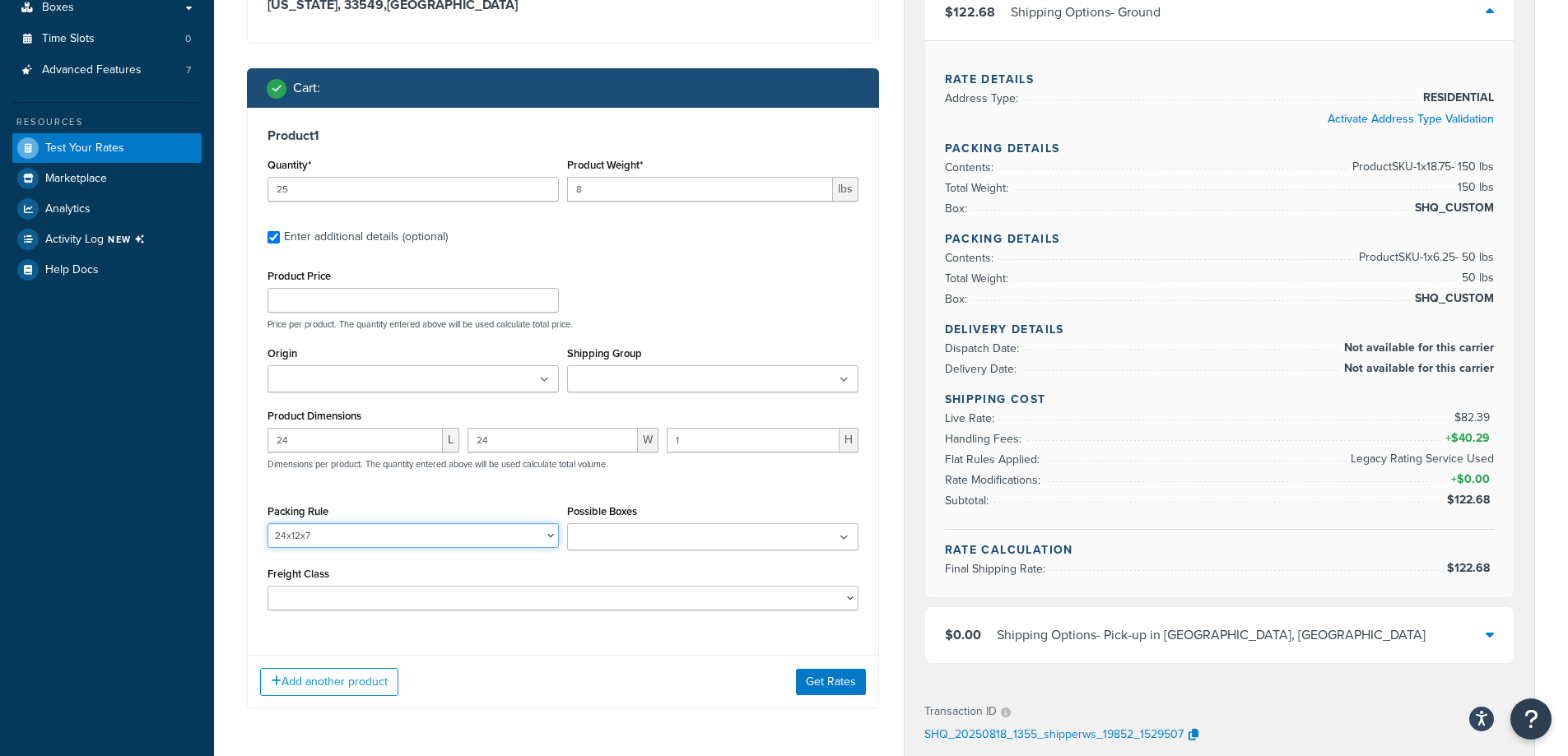
click at [445, 535] on select "10-26 10-32.5 10-35 100LB Dumbbell Bumper Set 10KG Dumbbell Pair 10LB Dumbbell …" at bounding box center [412, 535] width 291 height 25
select select "78364"
click at [267, 523] on select "10-26 10-32.5 10-35 100LB Dumbbell Bumper Set 10KG Dumbbell Pair 10LB Dumbbell …" at bounding box center [412, 535] width 291 height 25
click at [845, 683] on button "Get Rates" at bounding box center [831, 682] width 70 height 26
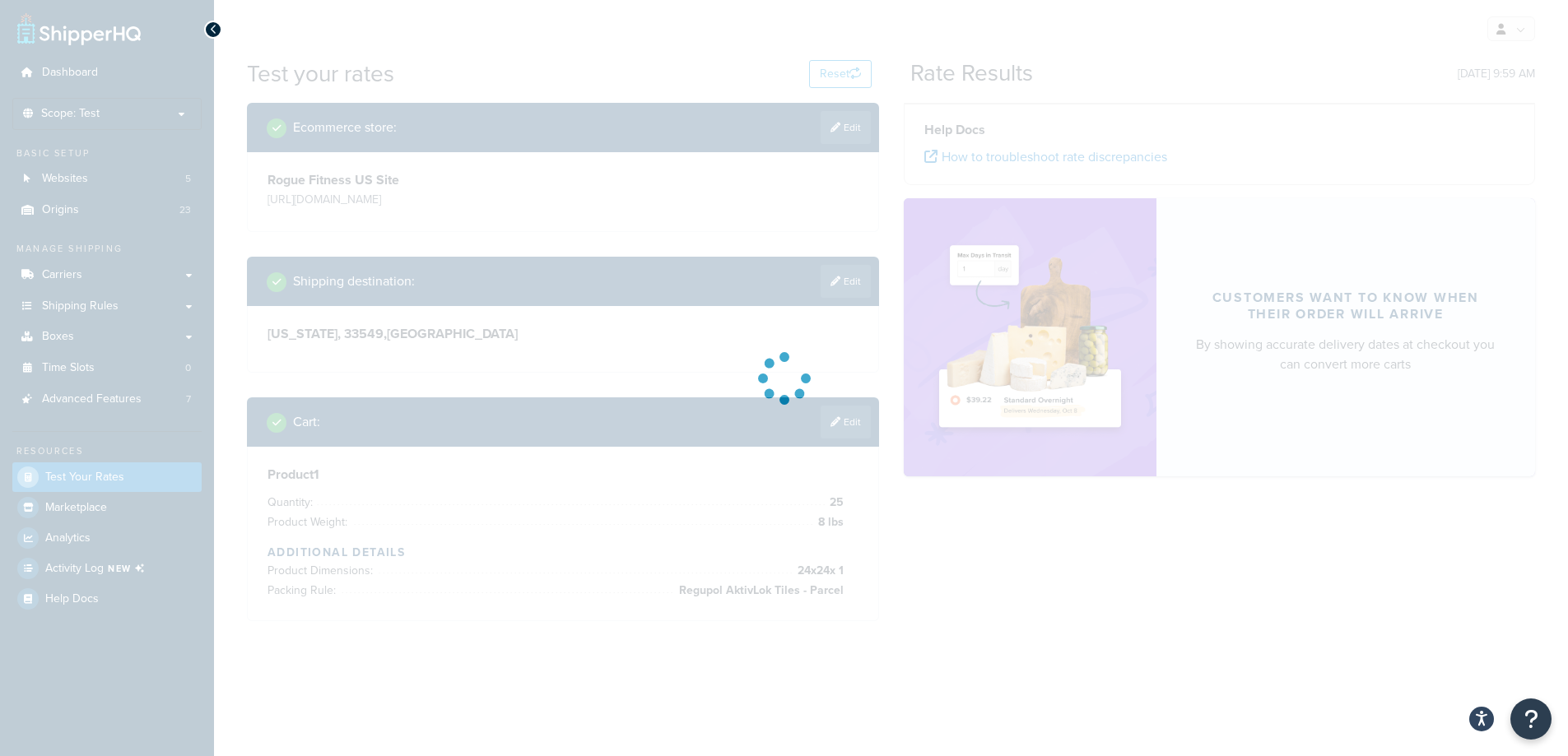
scroll to position [0, 0]
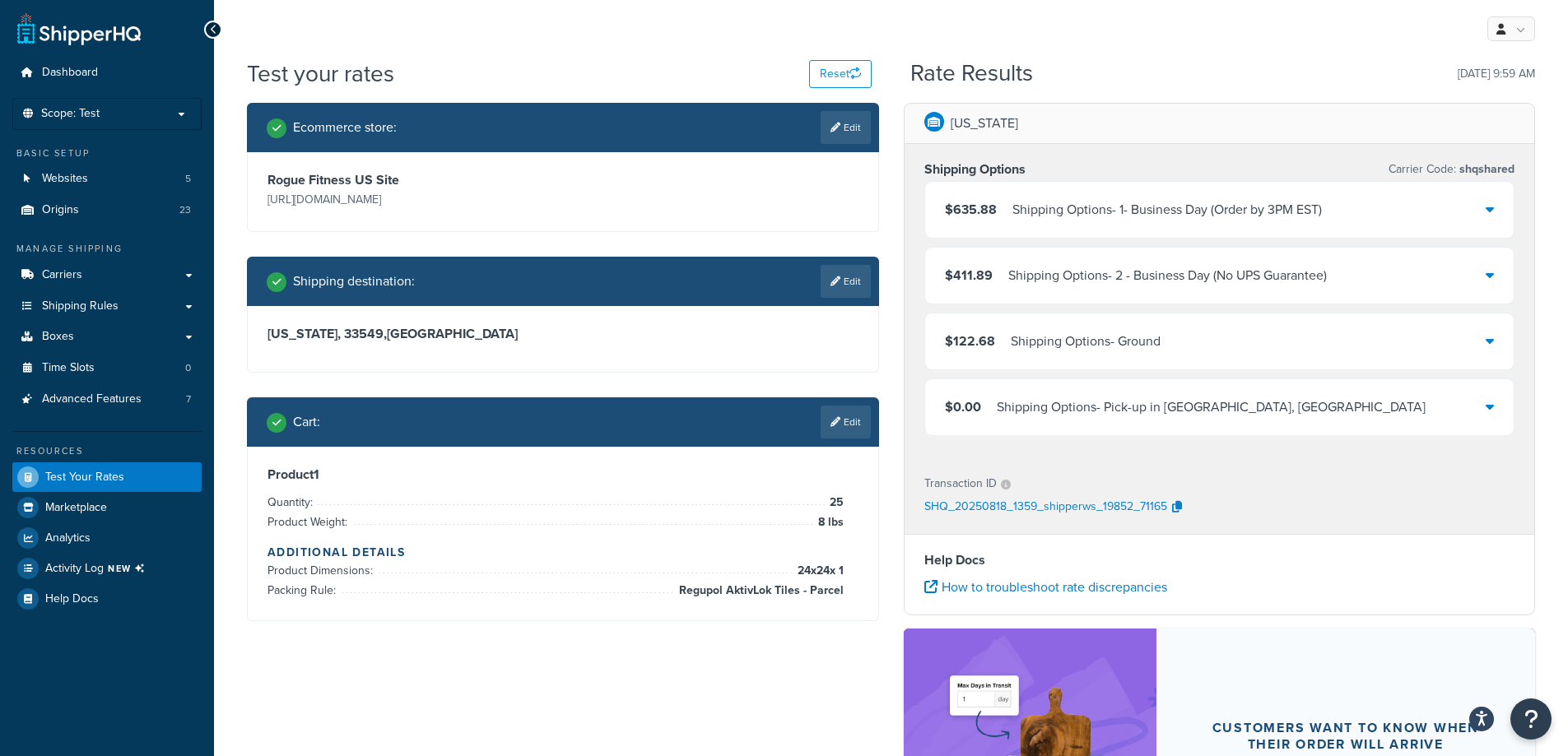
click at [1465, 343] on div "$122.68 Shipping Options - Ground" at bounding box center [1218, 342] width 589 height 56
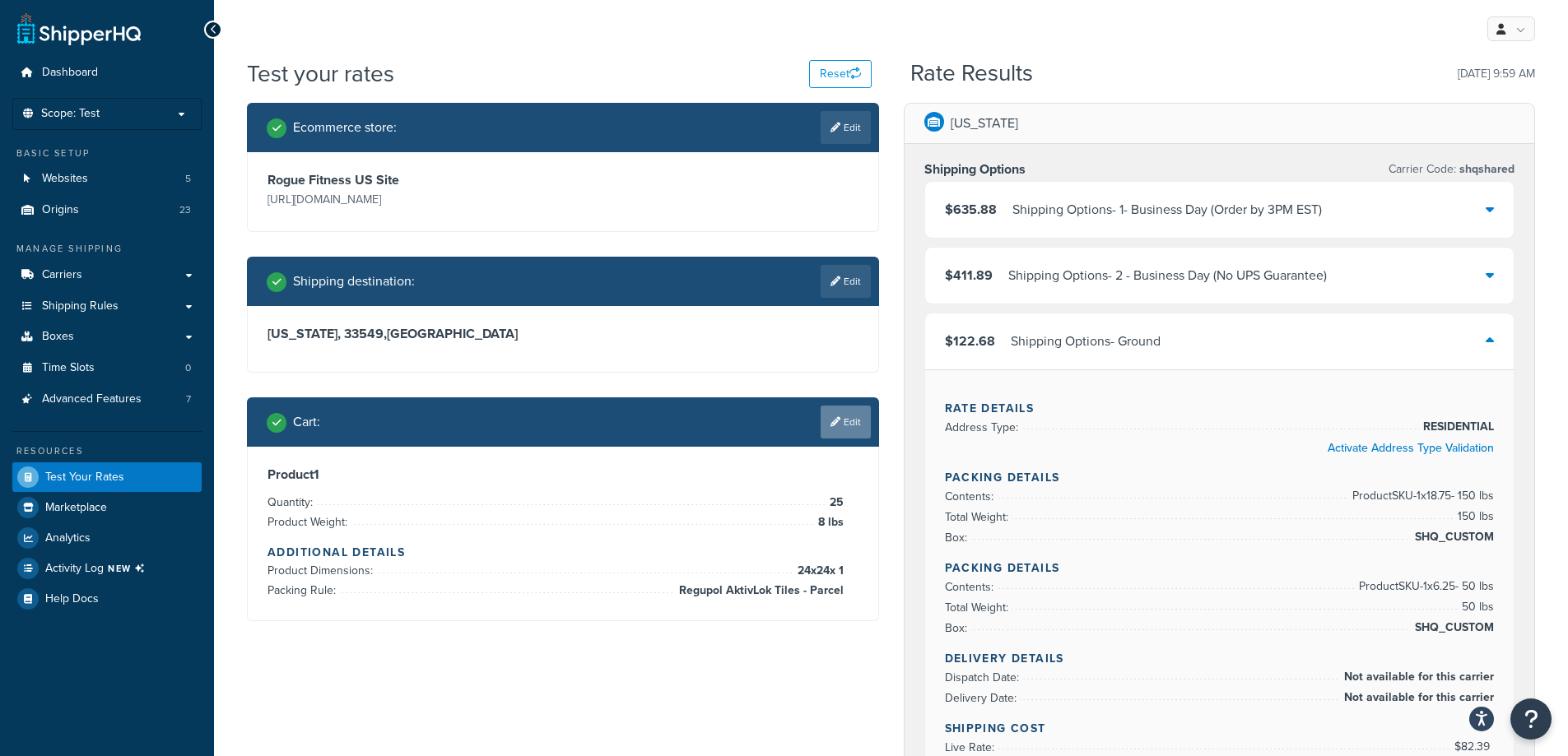
click at [854, 424] on link "Edit" at bounding box center [846, 421] width 50 height 33
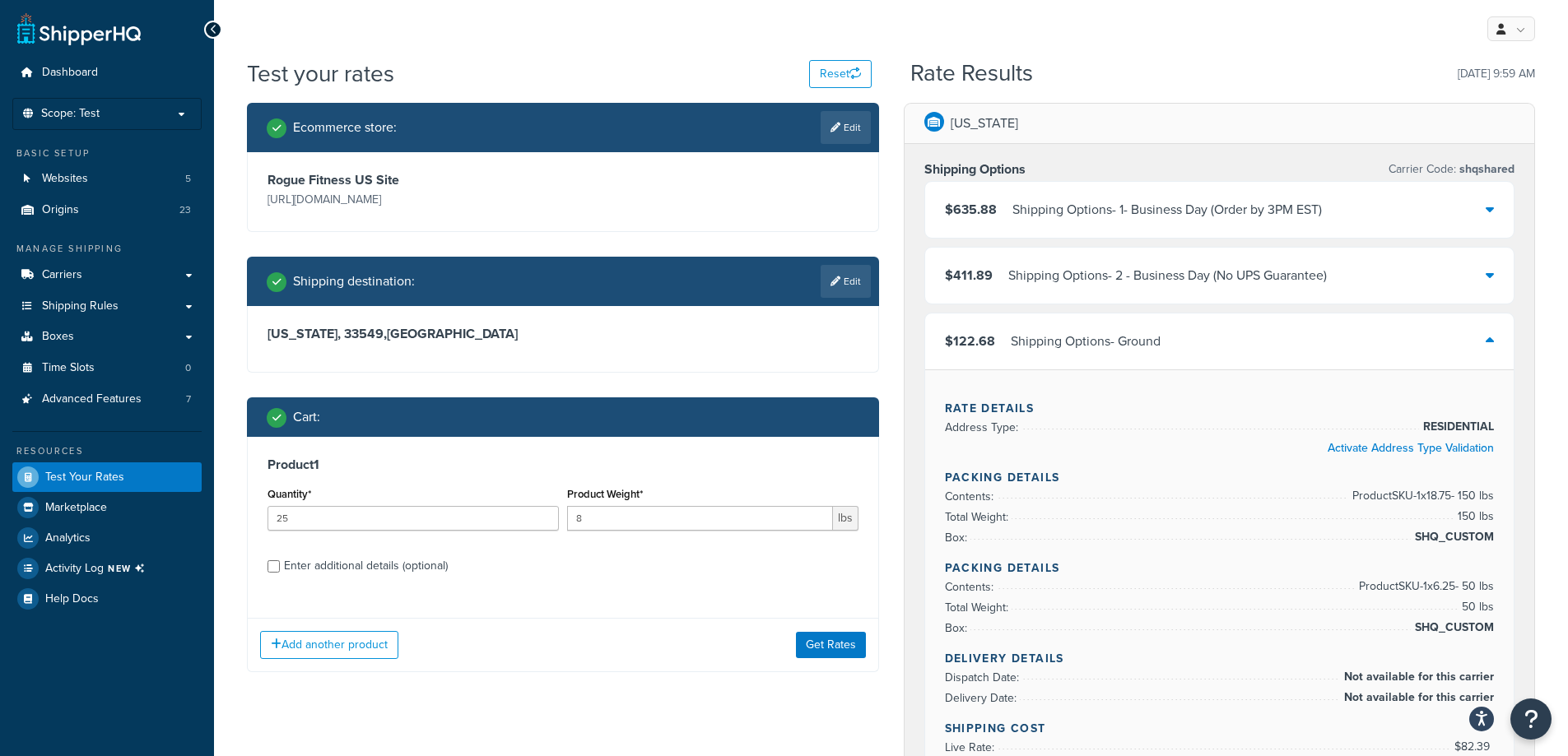
click at [286, 569] on div "Enter additional details (optional)" at bounding box center [366, 566] width 163 height 23
click at [280, 569] on input "Enter additional details (optional)" at bounding box center [273, 567] width 12 height 12
checkbox input "true"
select select "78364"
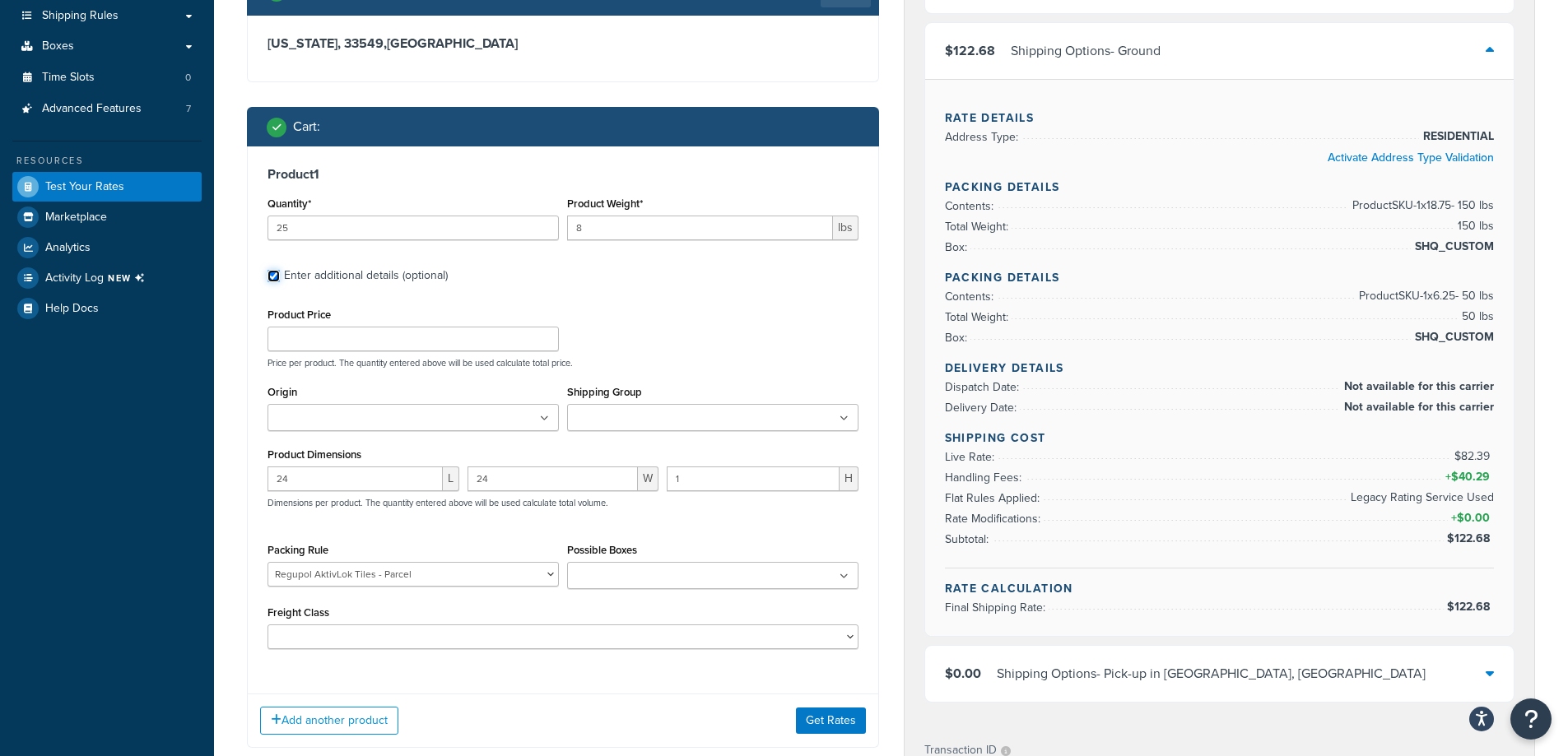
scroll to position [329, 0]
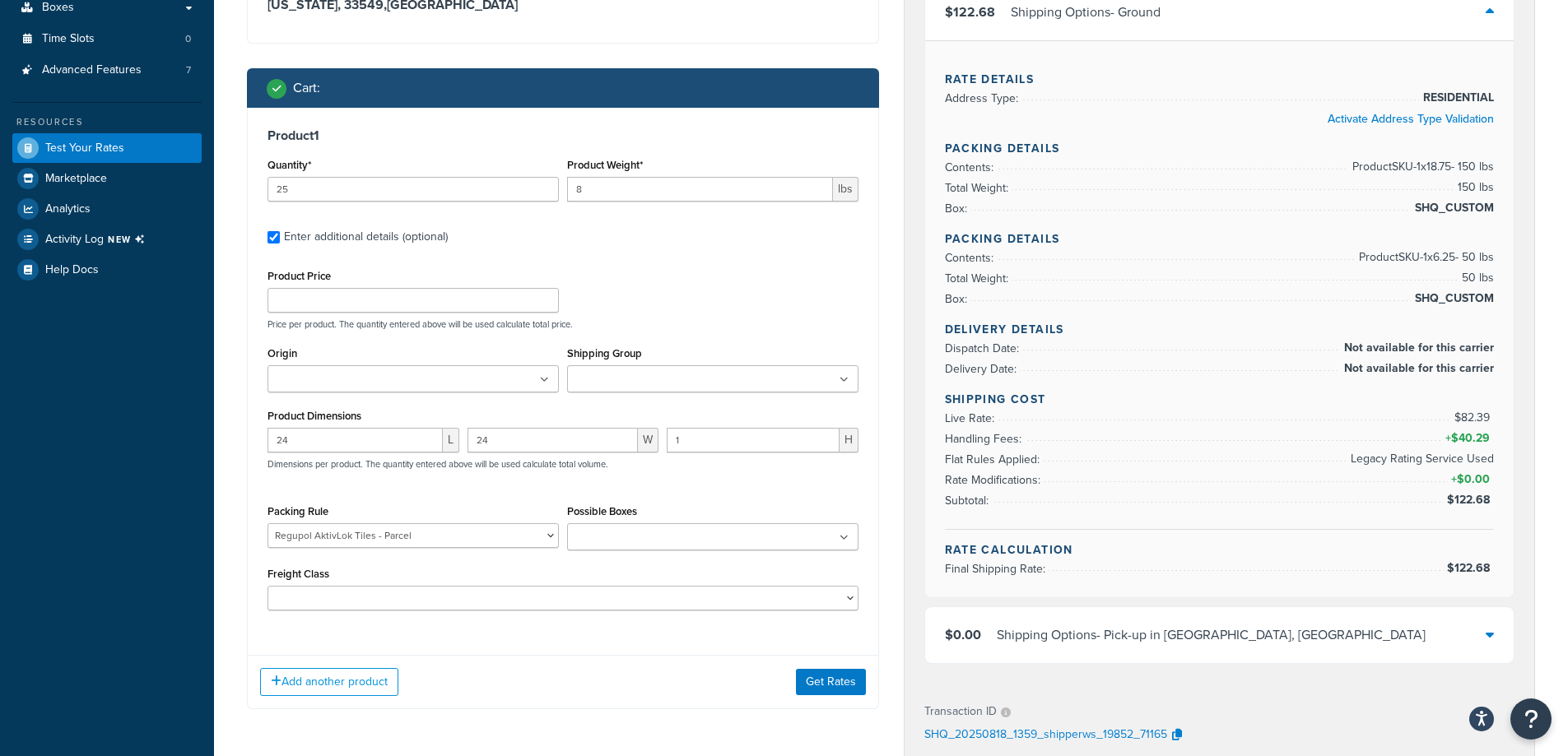
click at [669, 540] on input "Possible Boxes" at bounding box center [645, 538] width 145 height 18
type input "24"
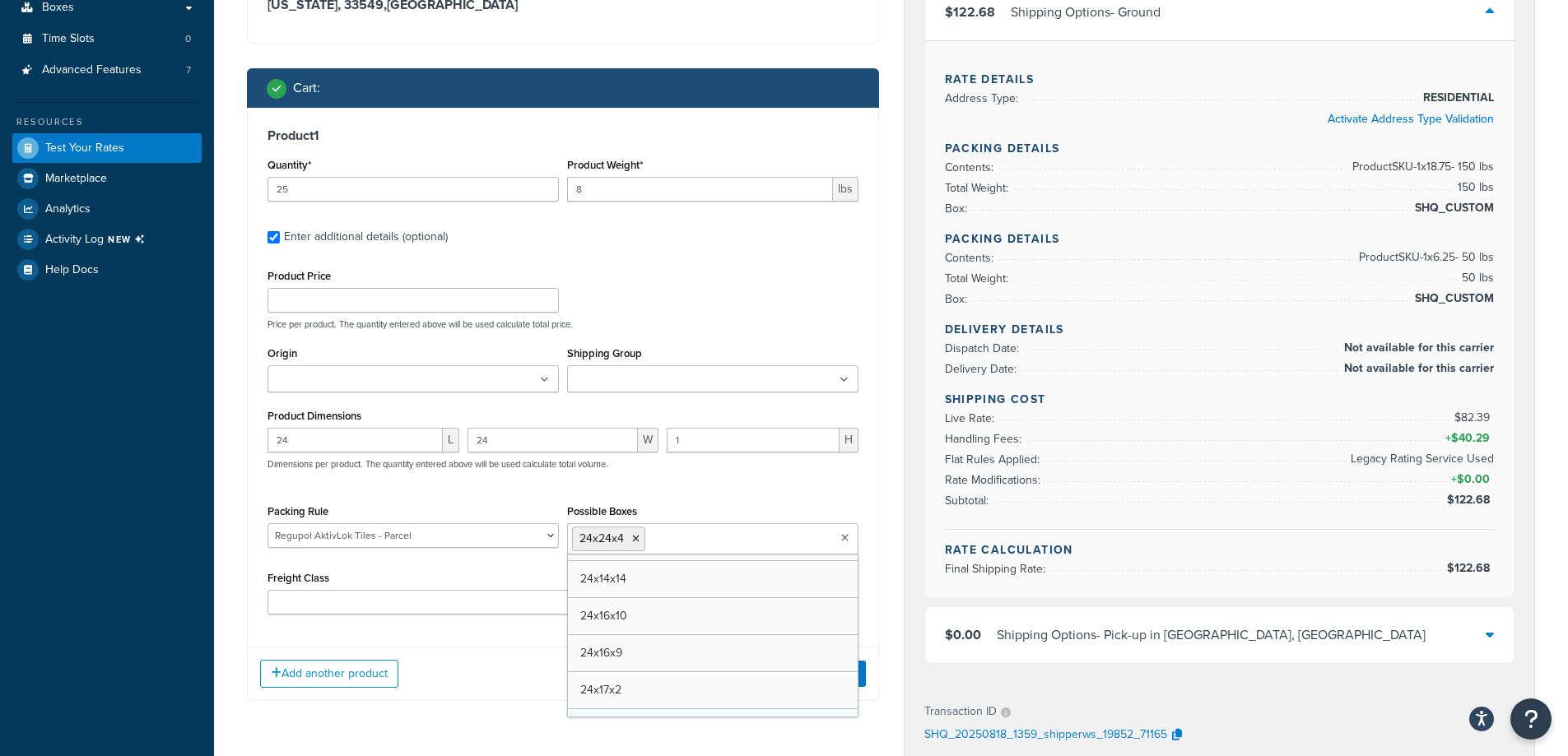
scroll to position [5431, 0]
drag, startPoint x: 904, startPoint y: 570, endPoint x: 851, endPoint y: 604, distance: 63.0
click at [905, 570] on div "Shipping Options Carrier Code: shqshared $635.88 Shipping Options - 1- Business…" at bounding box center [1219, 250] width 631 height 872
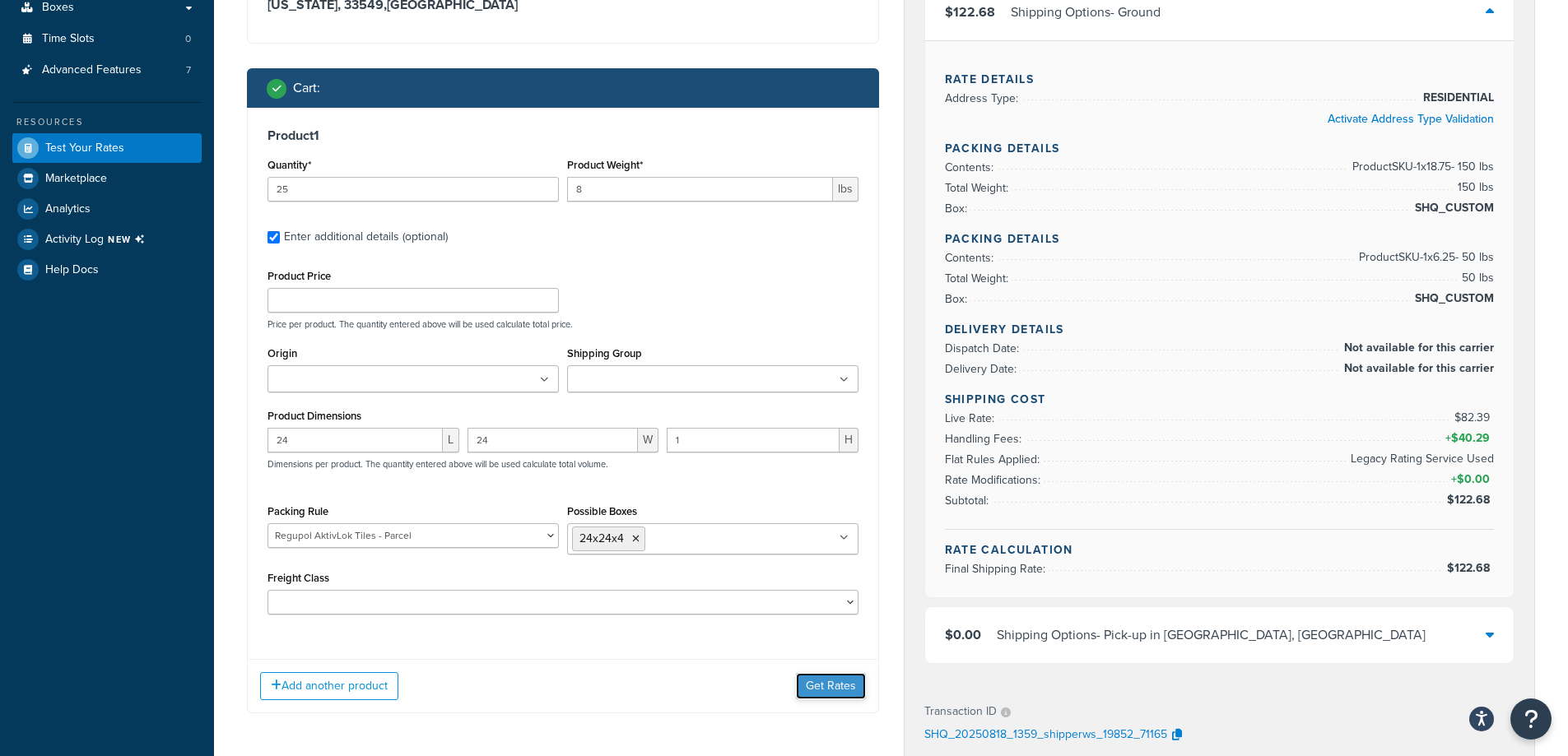
click at [821, 685] on button "Get Rates" at bounding box center [831, 686] width 70 height 26
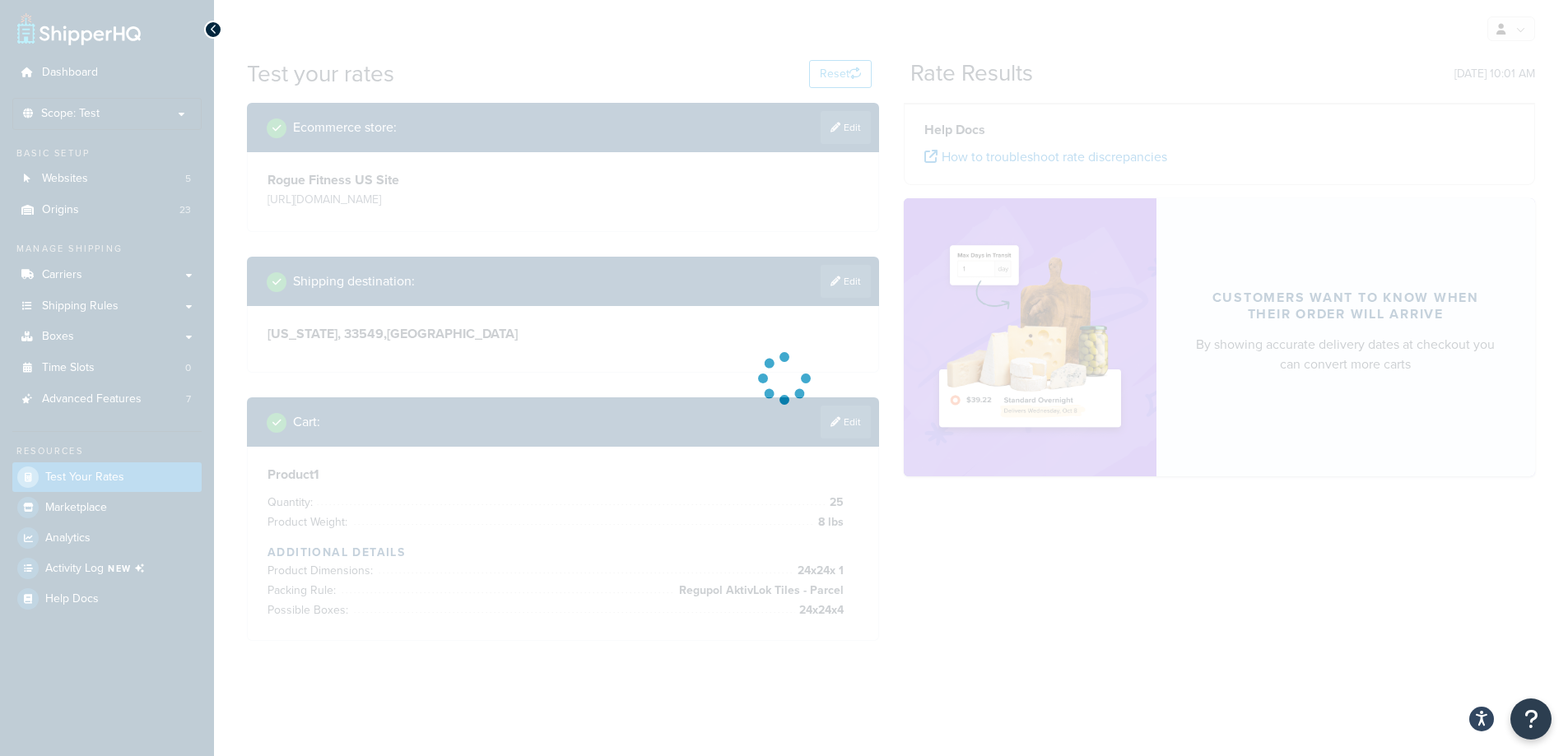
scroll to position [0, 0]
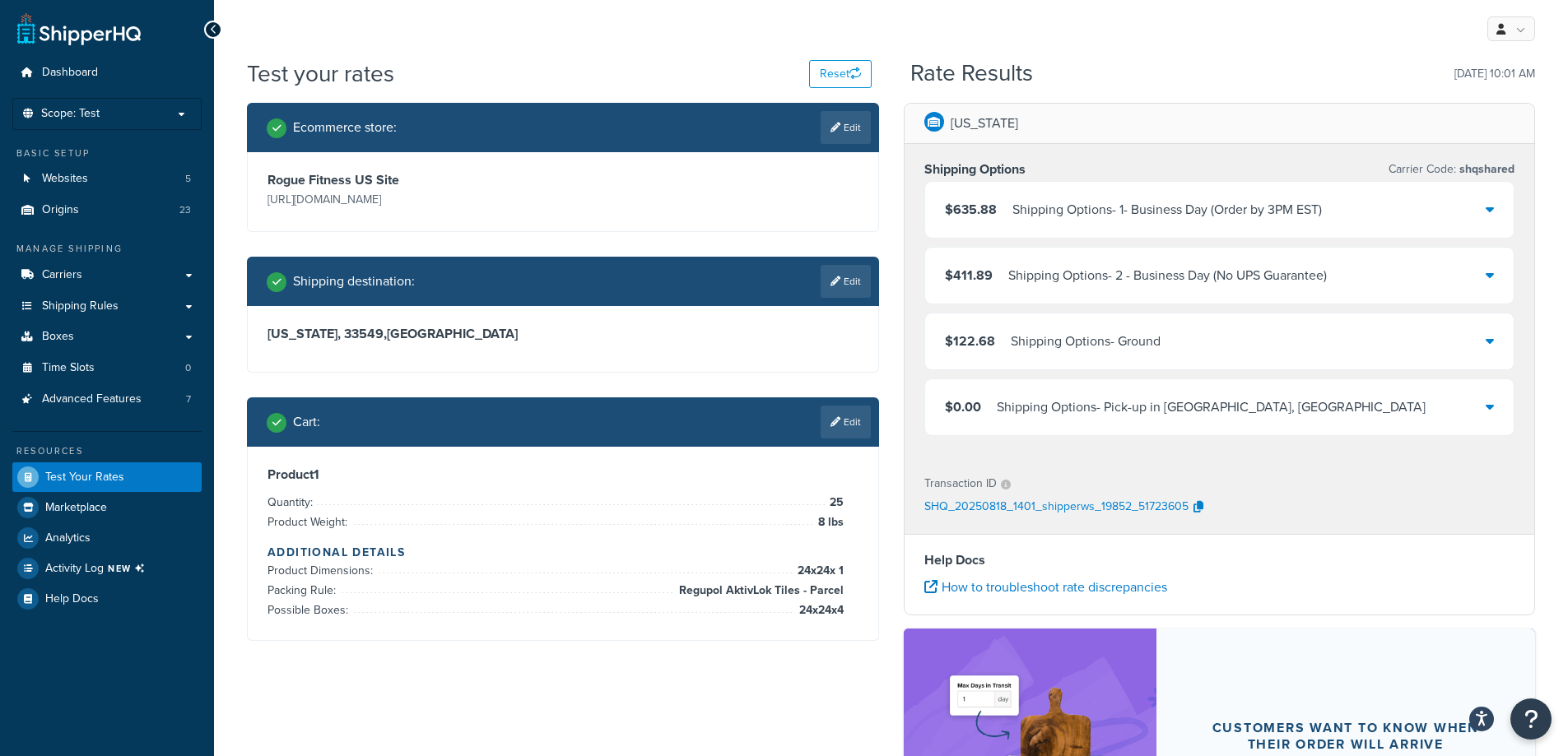
click at [1273, 335] on div "$122.68 Shipping Options - Ground" at bounding box center [1218, 342] width 589 height 56
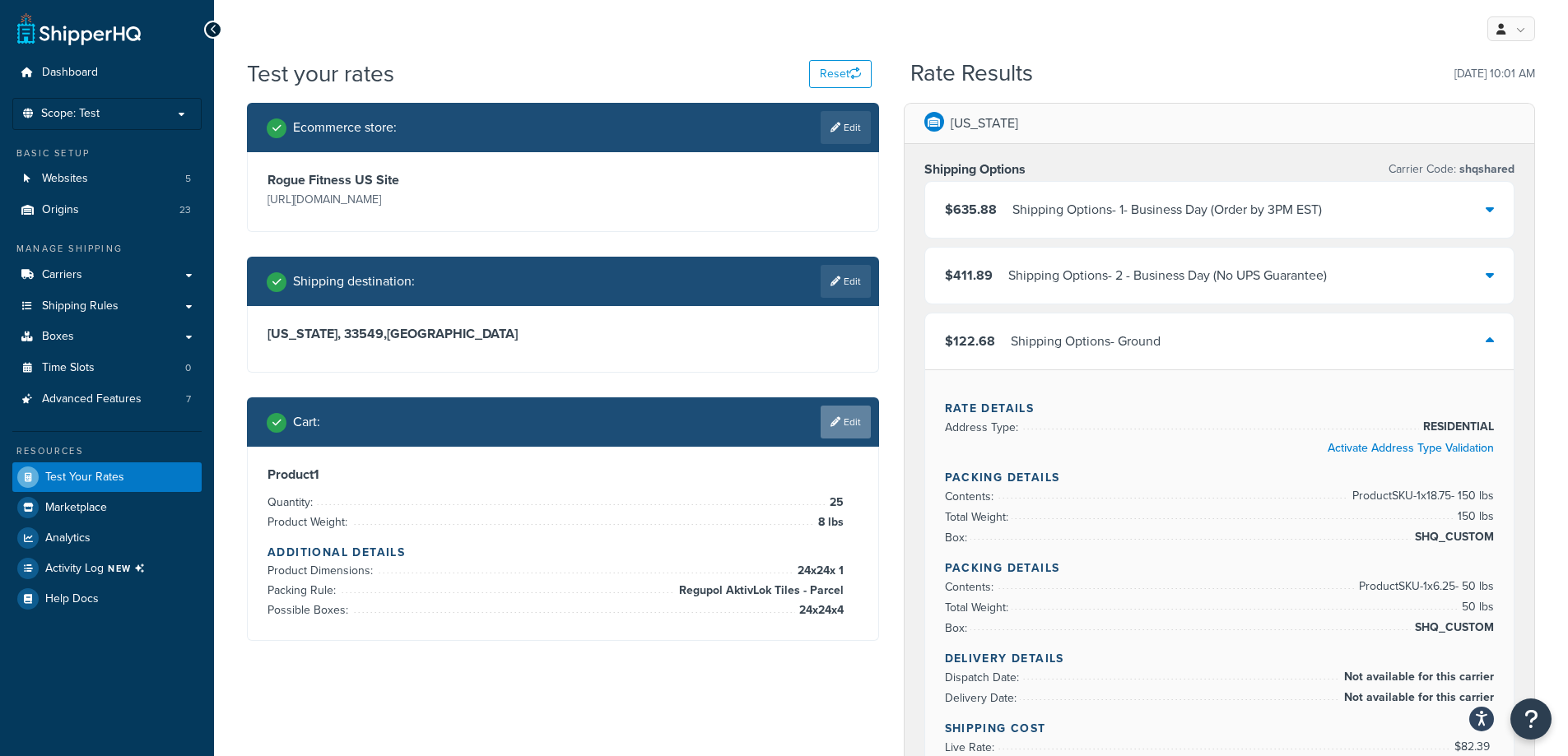
click at [854, 428] on link "Edit" at bounding box center [846, 421] width 50 height 33
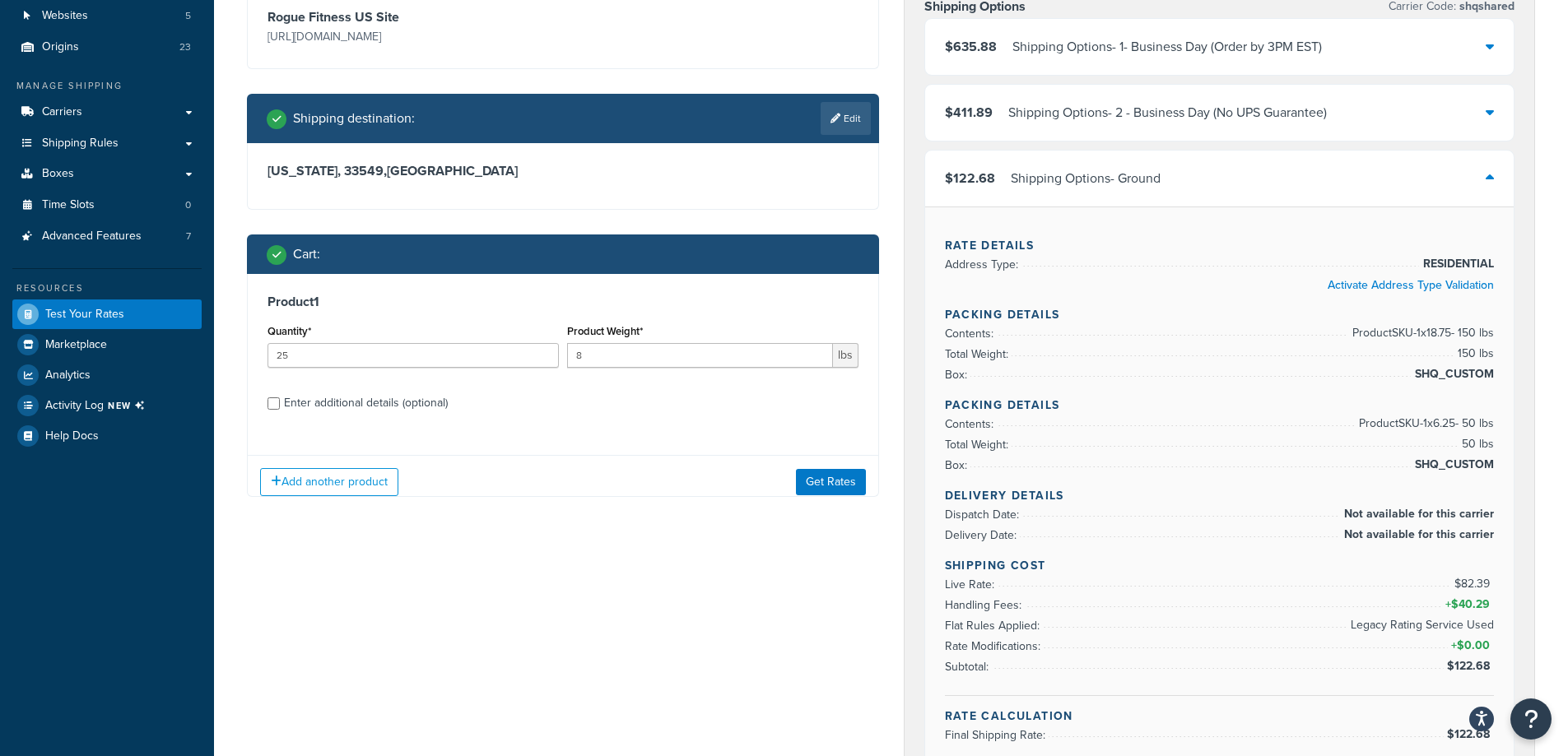
scroll to position [329, 0]
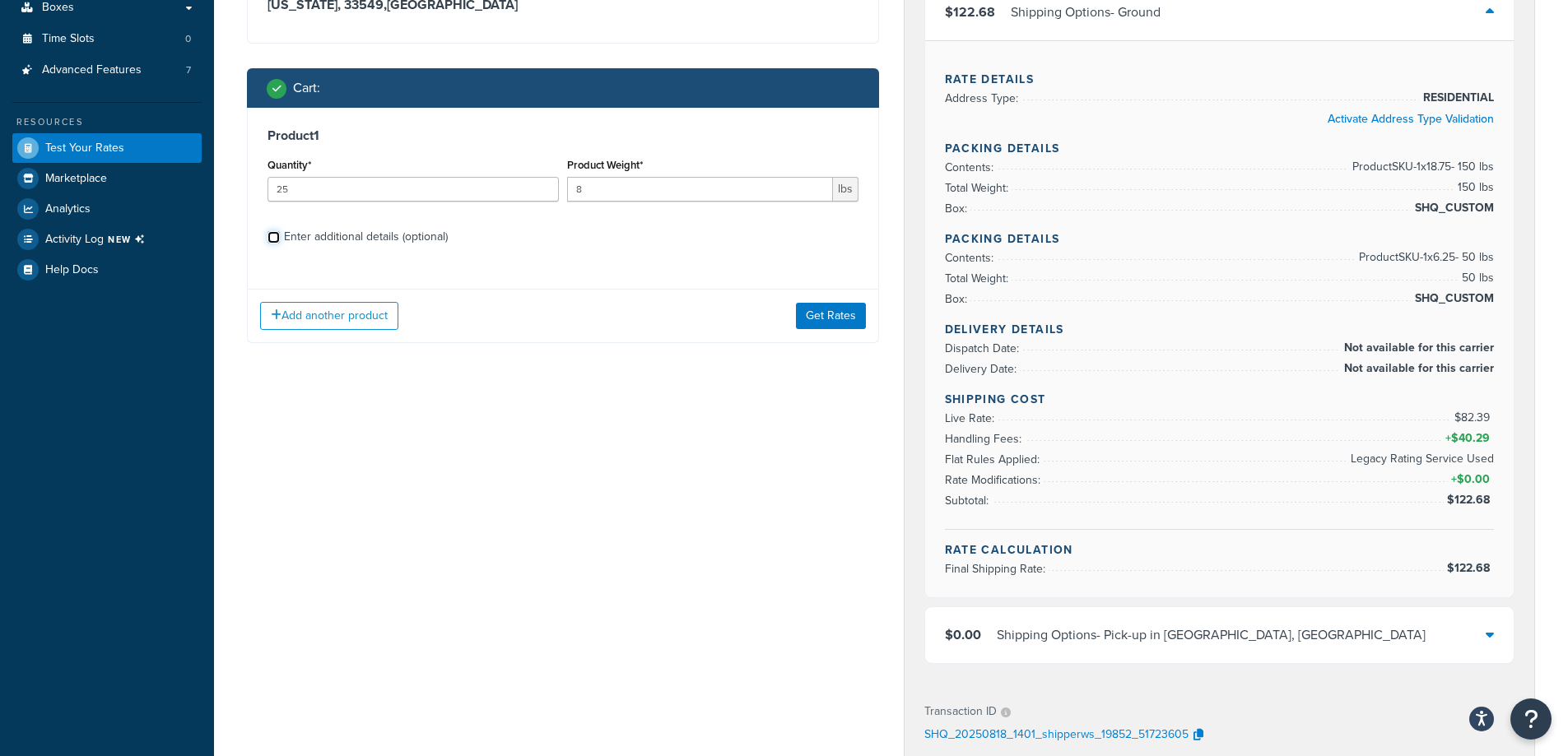
click at [279, 239] on input "Enter additional details (optional)" at bounding box center [273, 237] width 12 height 12
checkbox input "true"
select select "78364"
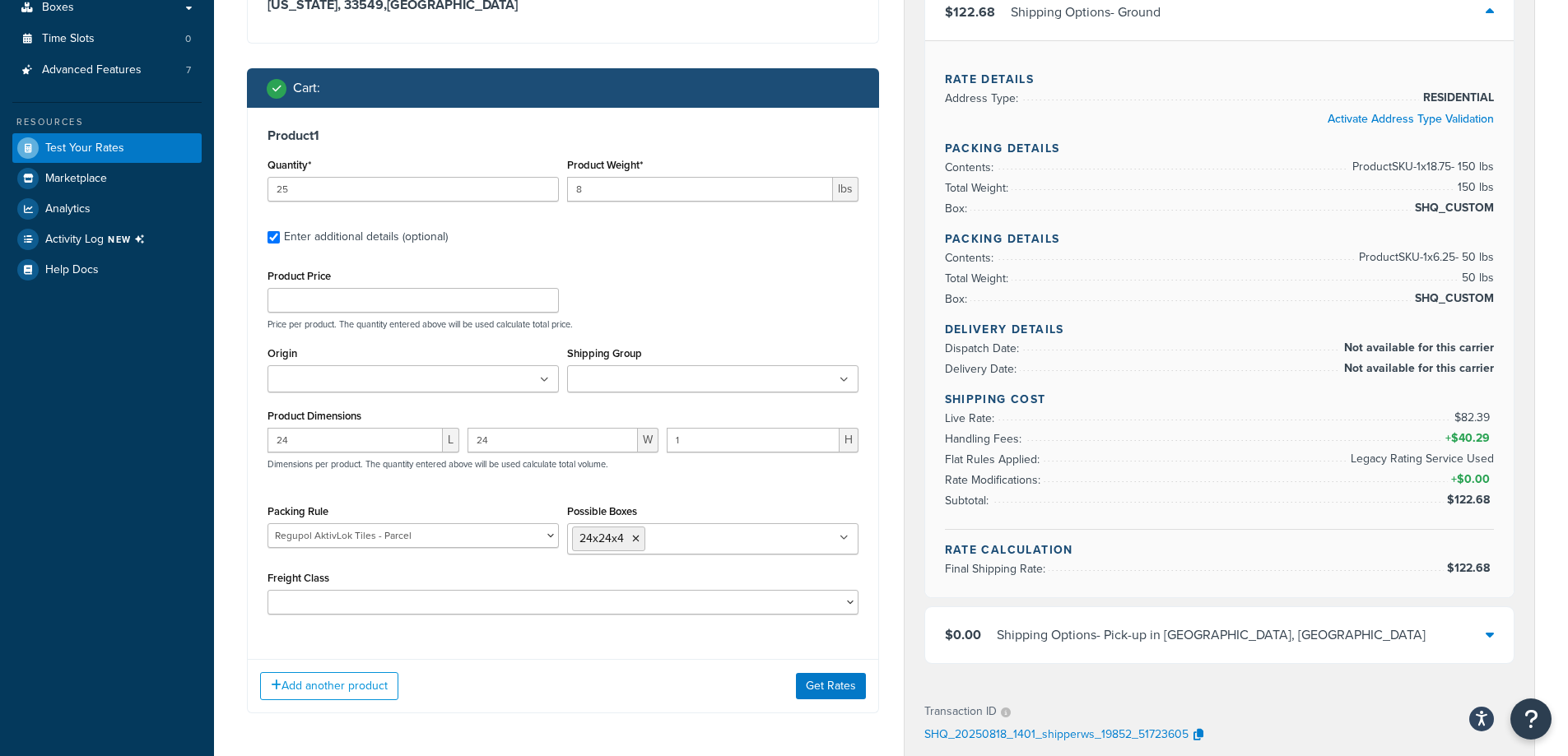
click at [846, 372] on ul at bounding box center [712, 378] width 291 height 27
click at [470, 362] on div "Origin AbMat Australia Belgium - Ship From EU Belgium - Ship from Ohio Belgium …" at bounding box center [412, 368] width 291 height 50
click at [464, 367] on ul at bounding box center [412, 378] width 291 height 27
click at [901, 582] on div "Ohio Shipping Options Carrier Code: shqshared $635.88 Shipping Options - 1- Bus…" at bounding box center [1219, 462] width 656 height 1378
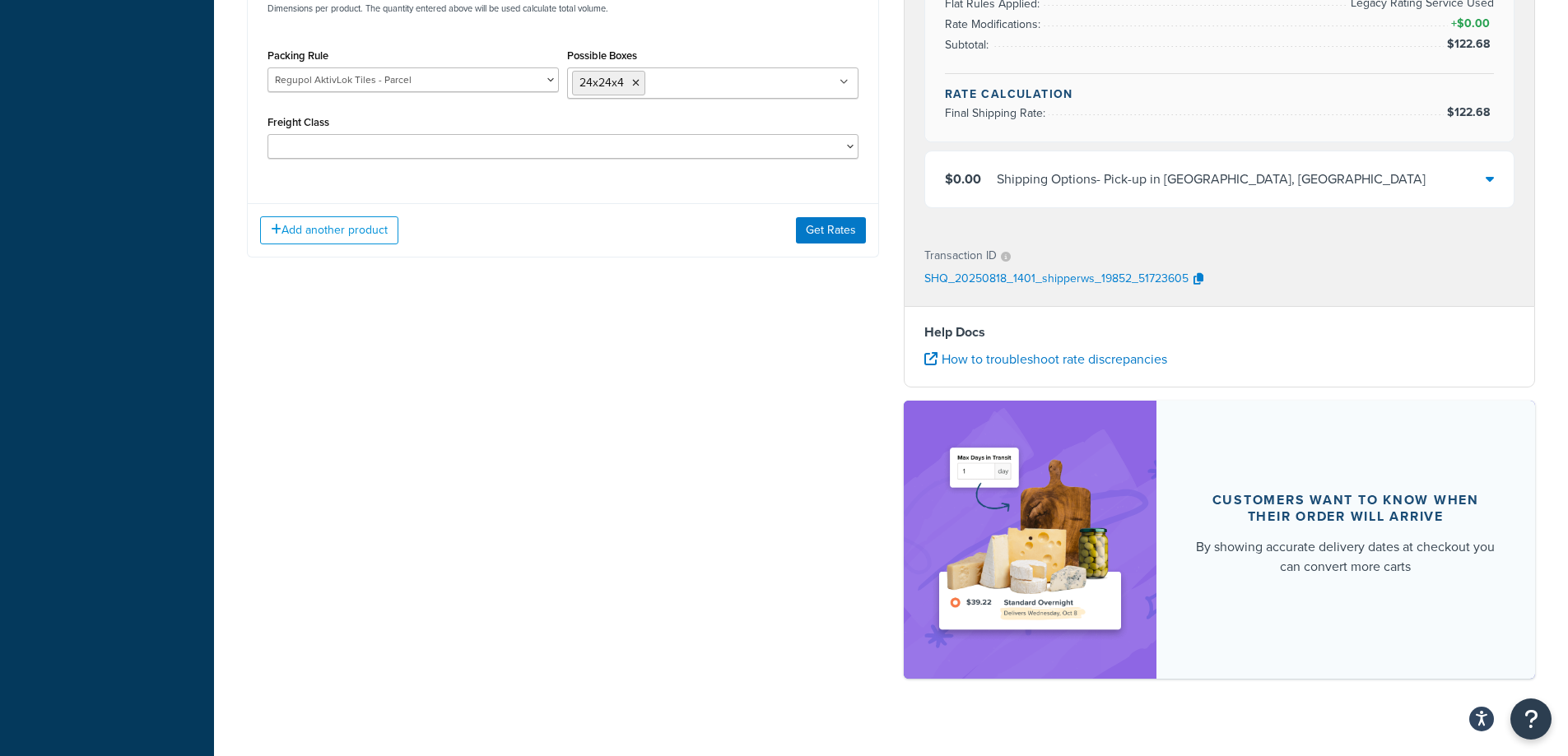
scroll to position [807, 0]
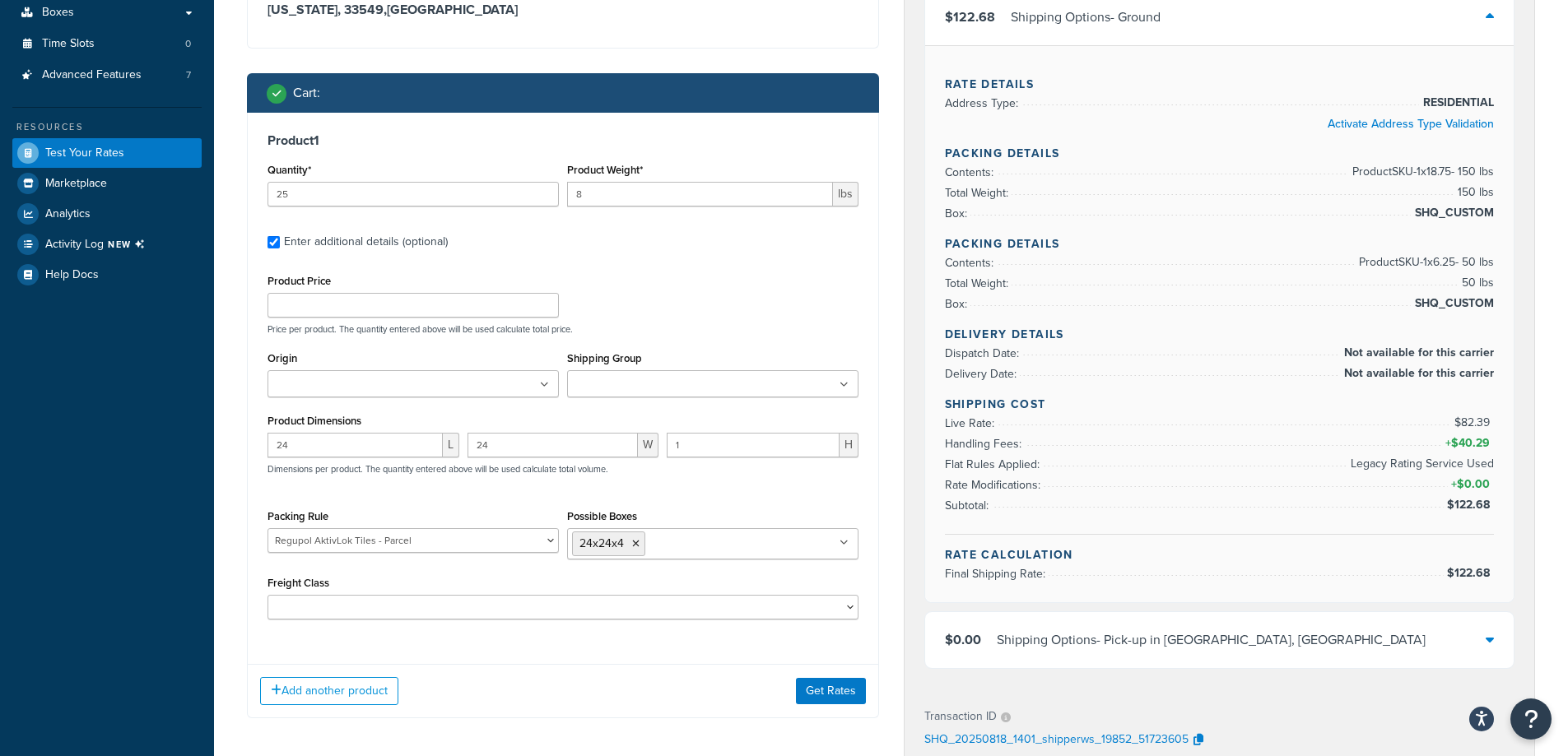
scroll to position [313, 0]
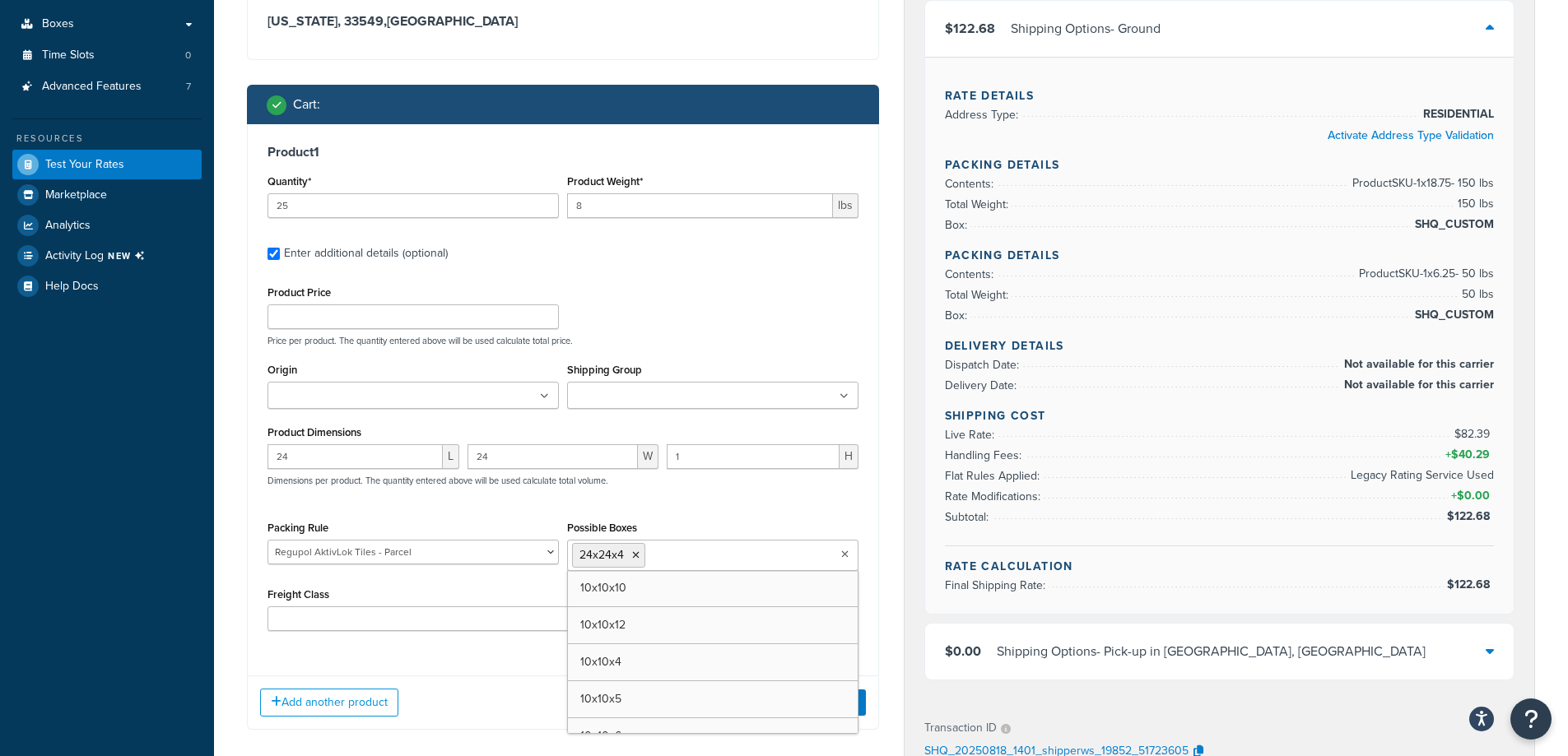
click at [702, 560] on input "Possible Boxes" at bounding box center [722, 555] width 145 height 18
click at [637, 560] on icon at bounding box center [635, 556] width 7 height 10
click at [748, 518] on div "Possible Boxes 10x10x10 10x10x12 10x10x4 10x10x5 10x10x6 10x10x7 10x10x8 10x10x…" at bounding box center [712, 542] width 291 height 50
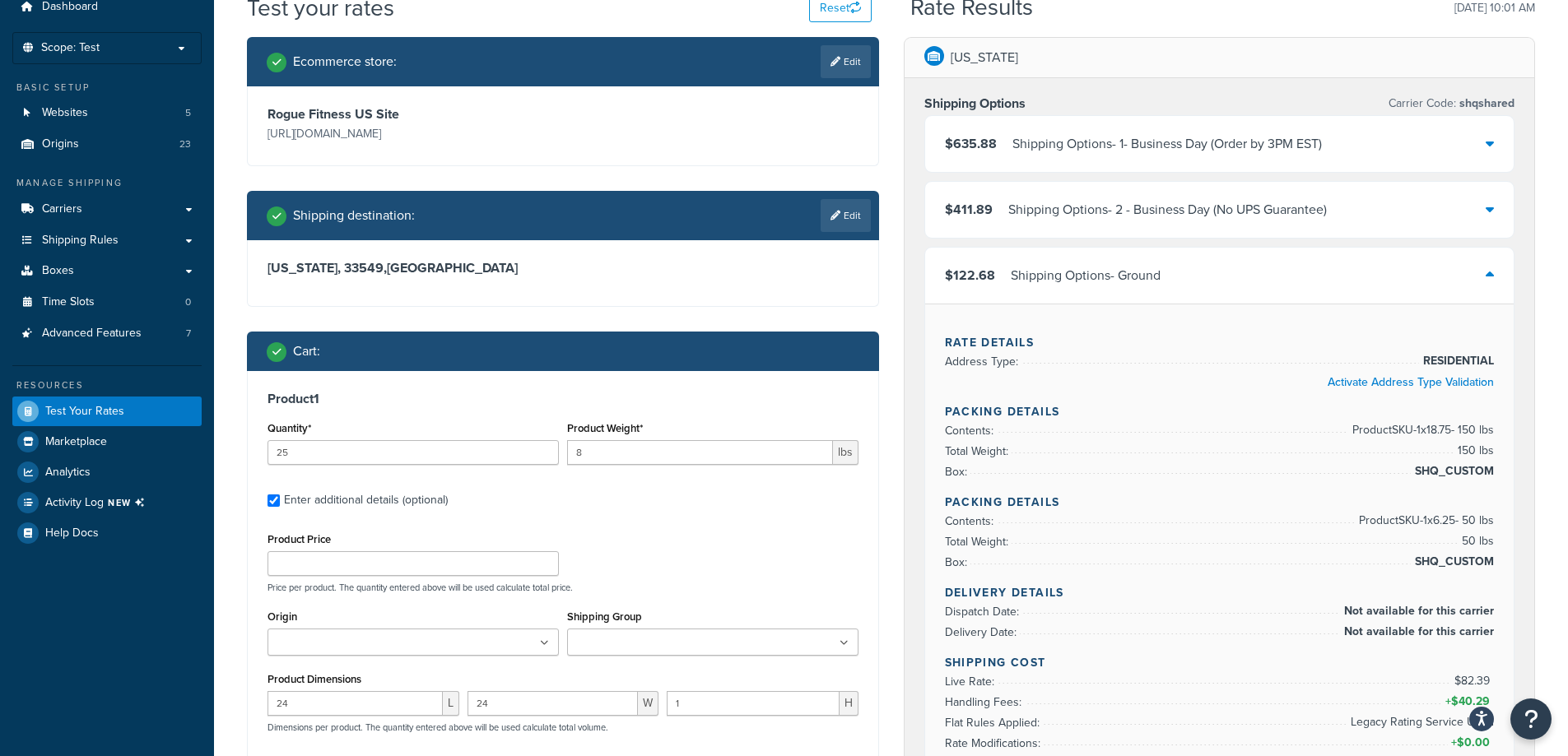
scroll to position [0, 0]
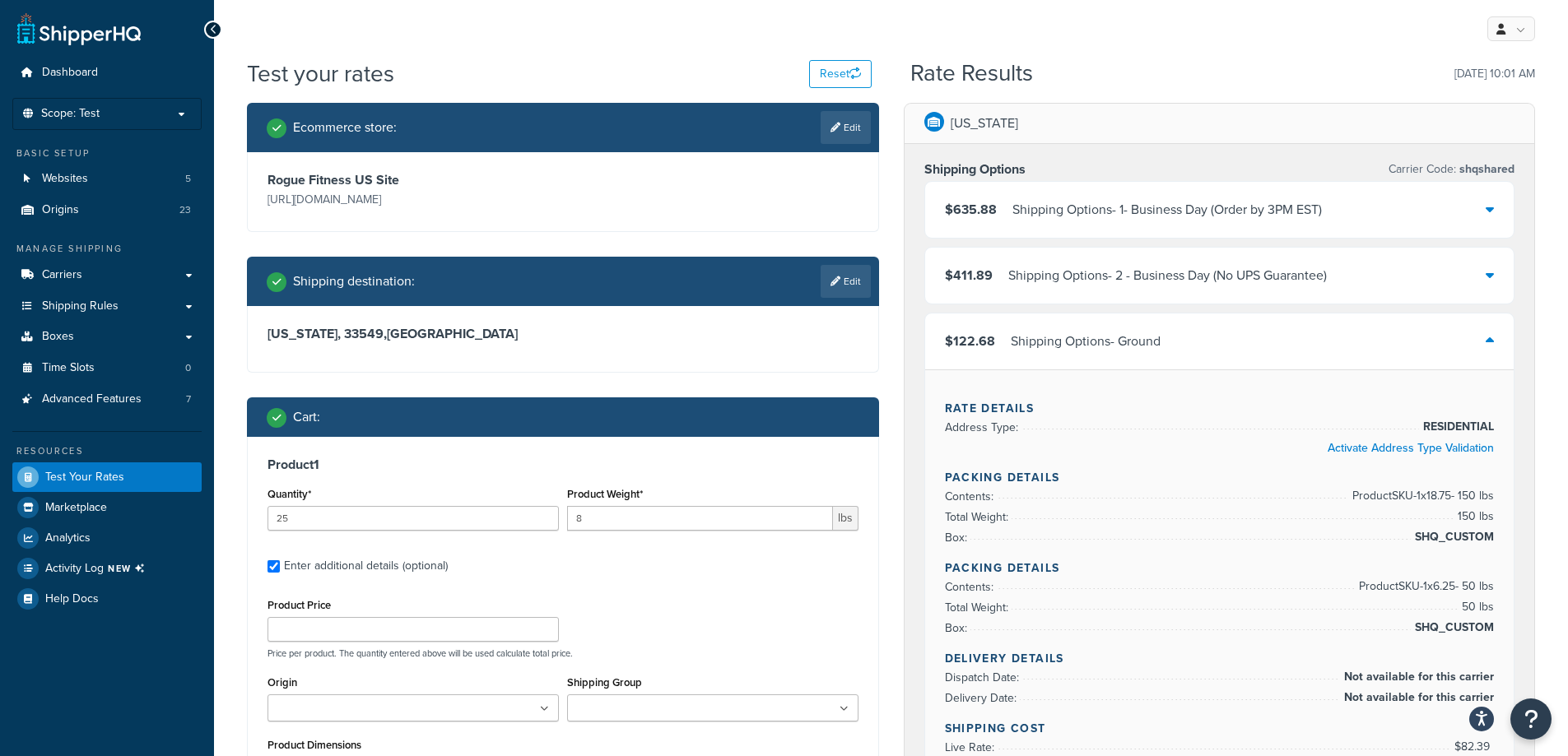
click at [1077, 571] on h4 "Packing Details" at bounding box center [1219, 568] width 550 height 17
click at [124, 115] on p "Scope: Test" at bounding box center [107, 114] width 174 height 14
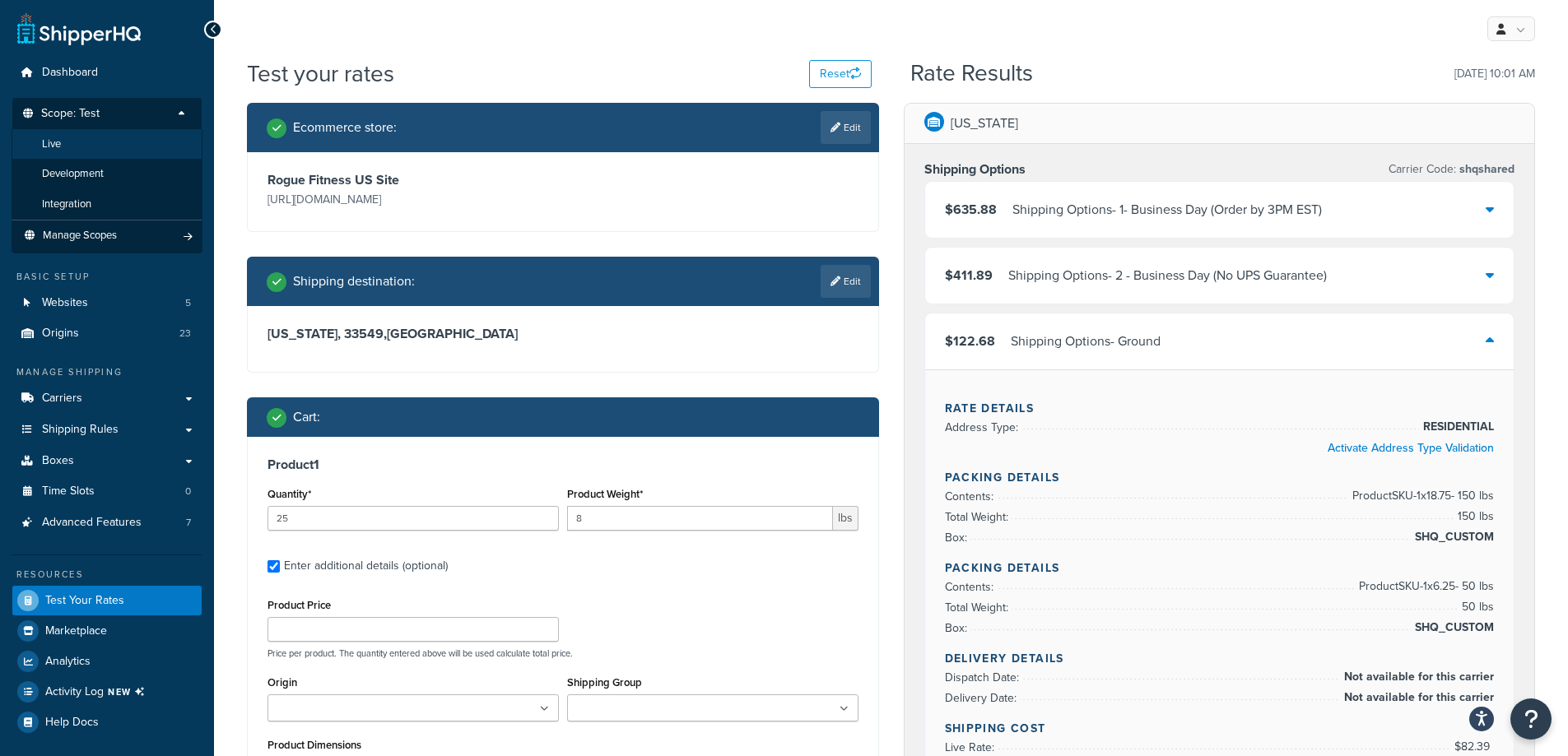
click at [88, 148] on li "Live" at bounding box center [108, 144] width 191 height 31
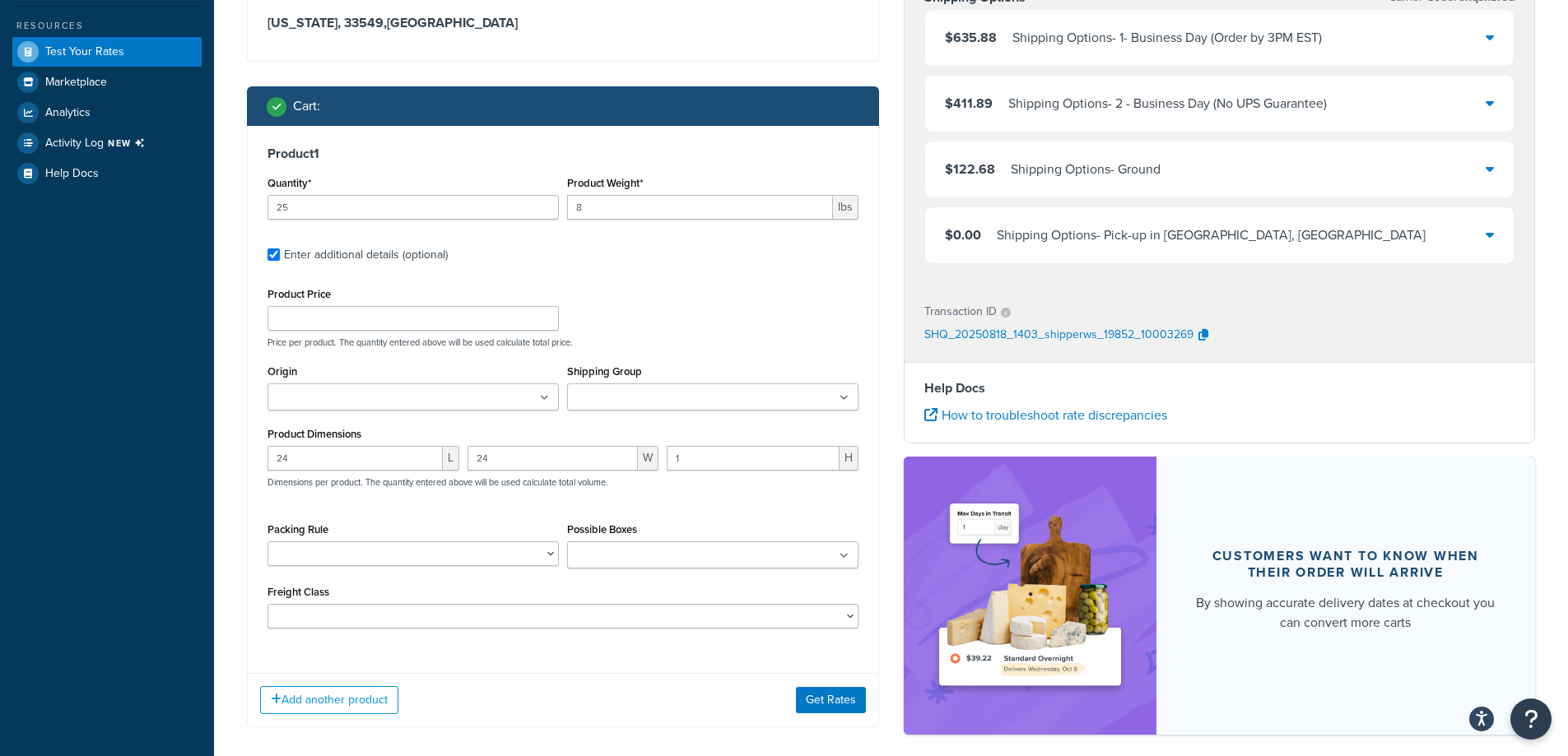
scroll to position [504, 0]
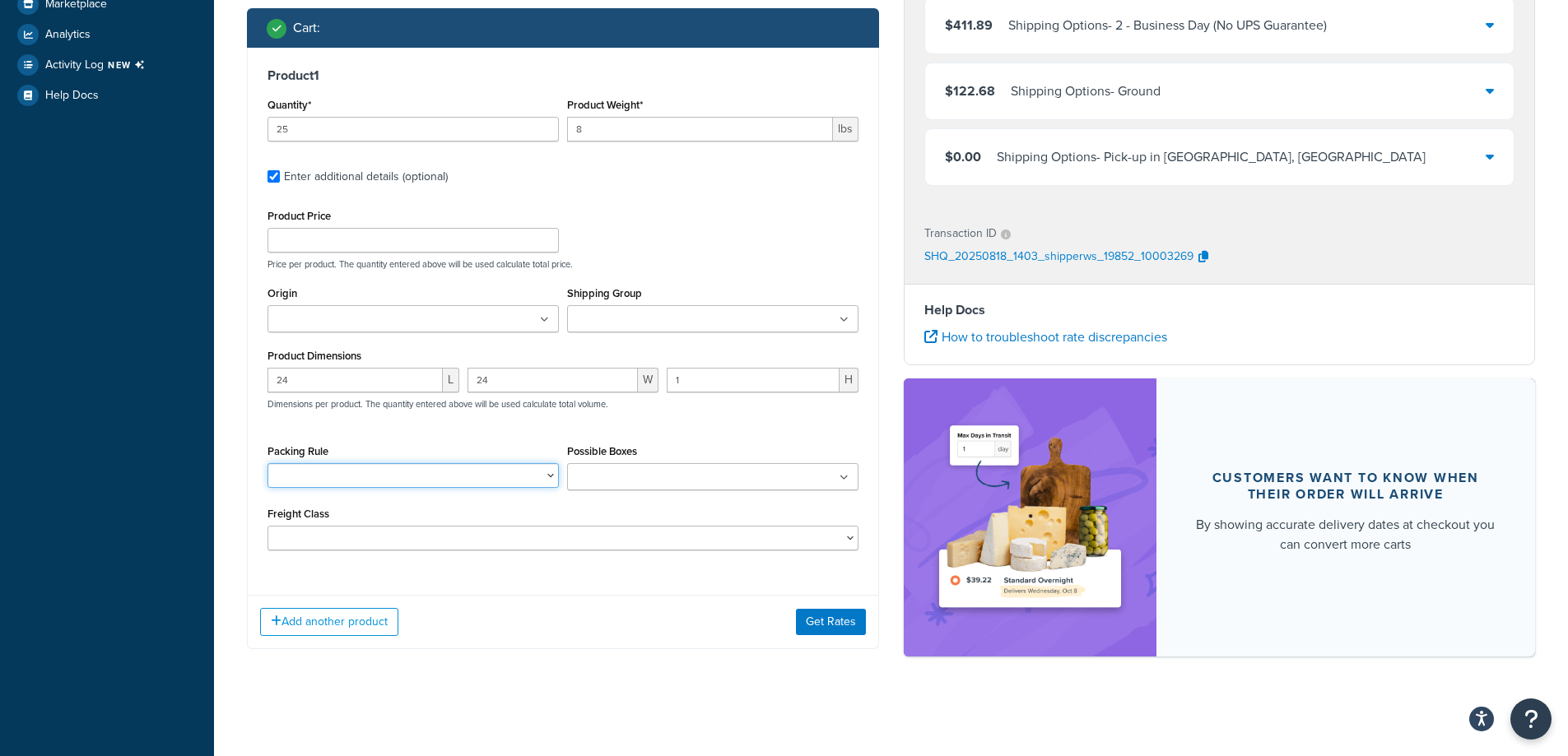
click at [452, 480] on select "10-26 10-32.5 10-35 100LB Dumbbell Bumper Set 10KG Dumbbell Pair 10LB Dumbbell …" at bounding box center [412, 475] width 291 height 25
select select "65529"
click at [267, 463] on select "10-26 10-32.5 10-35 100LB Dumbbell Bumper Set 10KG Dumbbell Pair 10LB Dumbbell …" at bounding box center [412, 475] width 291 height 25
click at [837, 631] on button "Get Rates" at bounding box center [831, 622] width 70 height 26
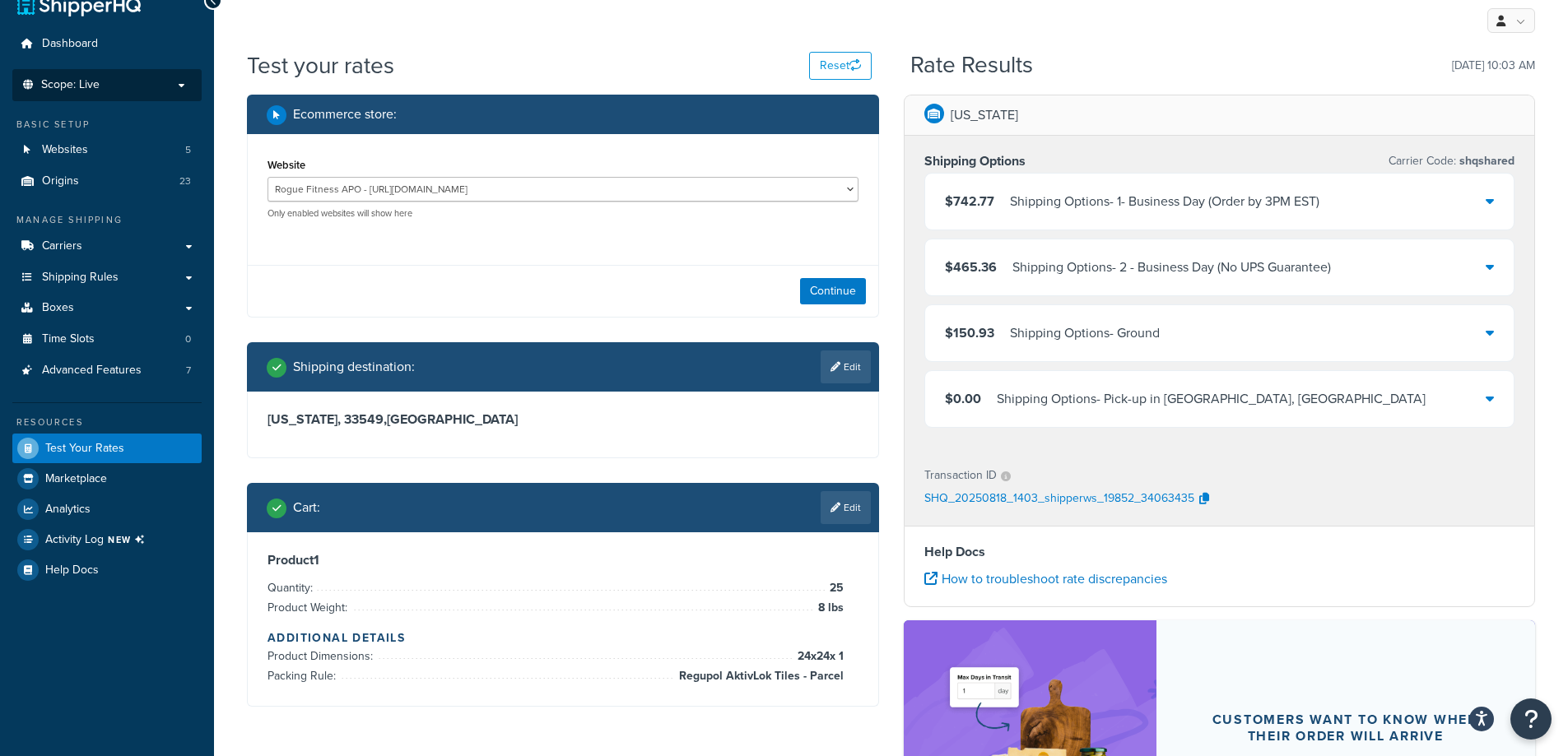
scroll to position [0, 0]
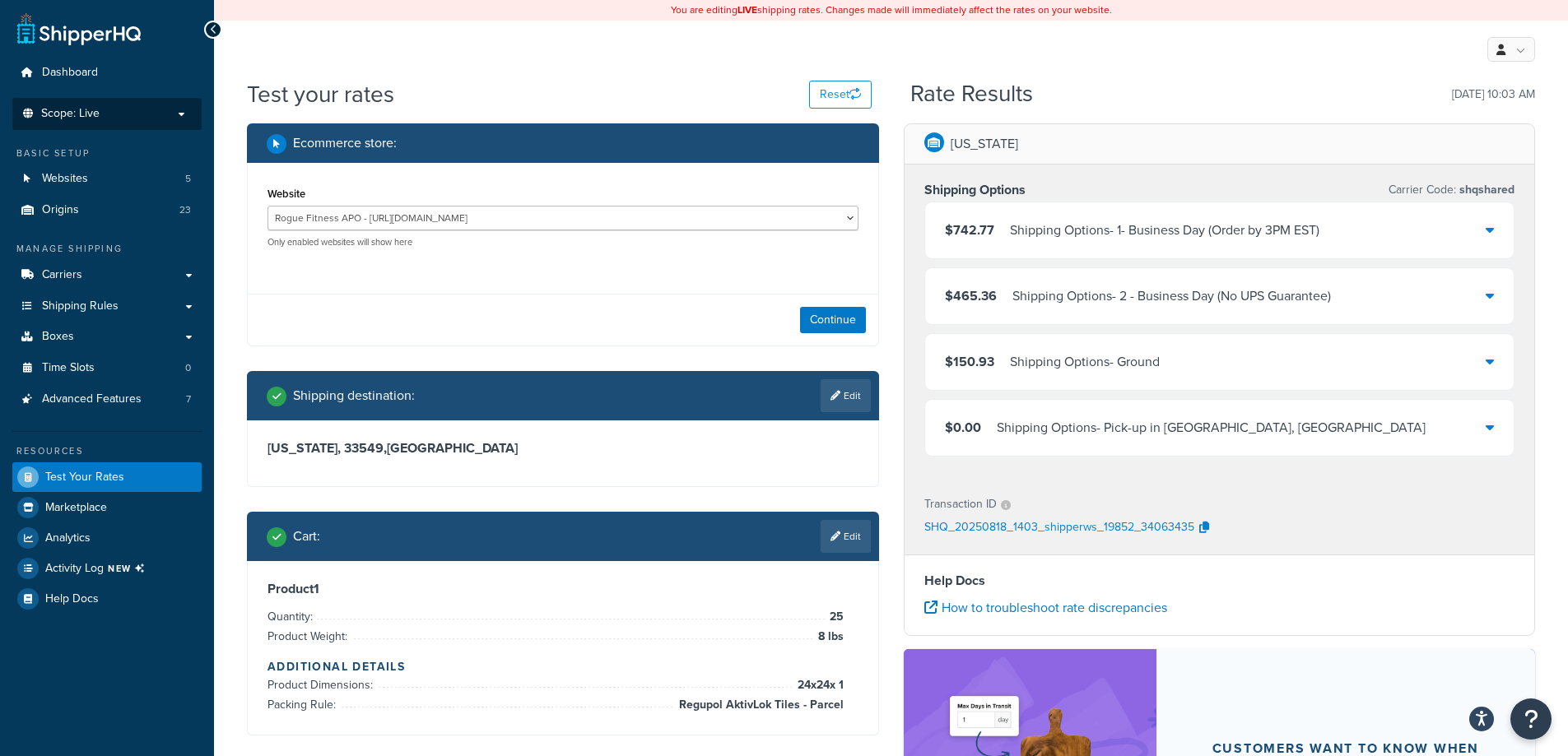
click at [1381, 368] on div "$150.93 Shipping Options - Ground" at bounding box center [1218, 362] width 589 height 56
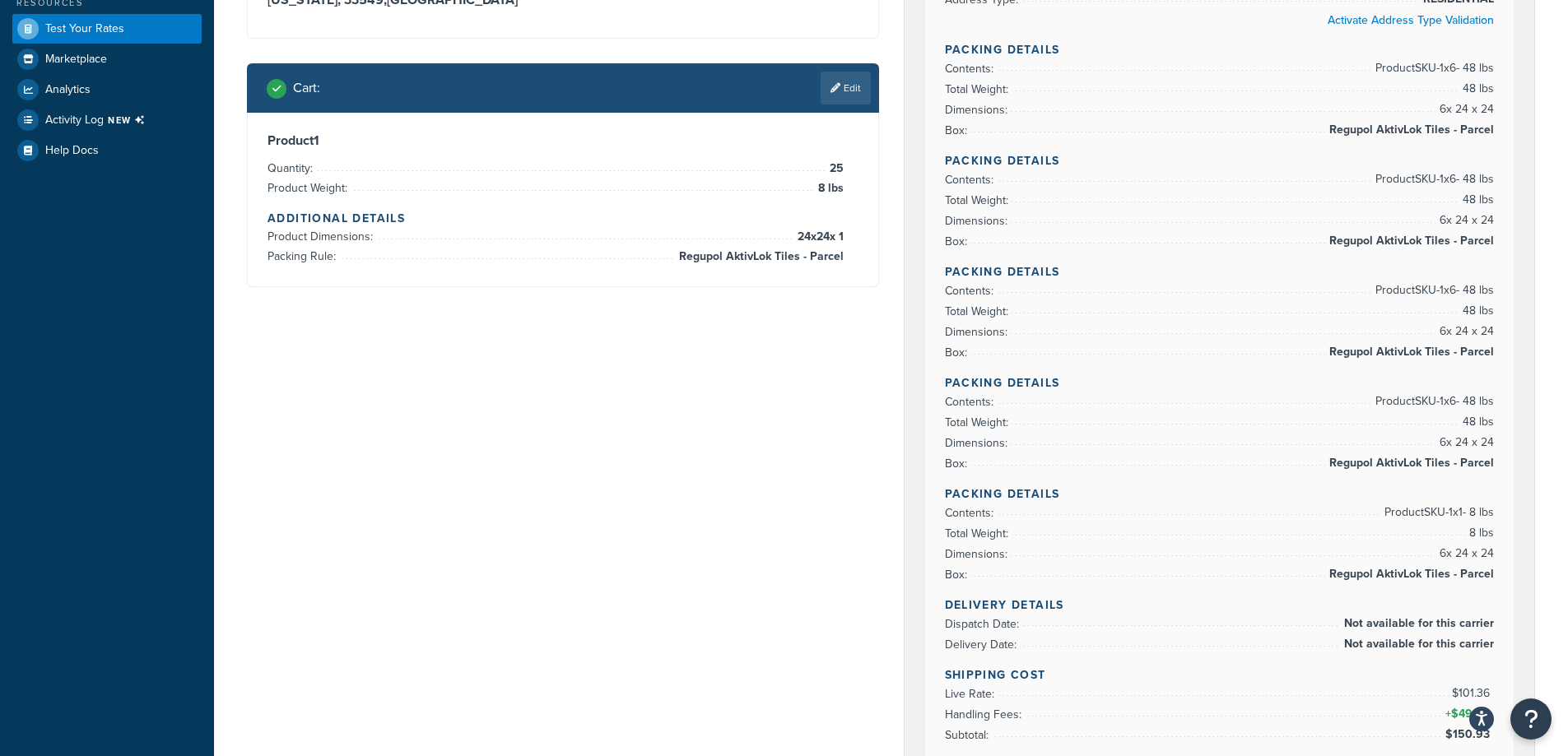
scroll to position [451, 0]
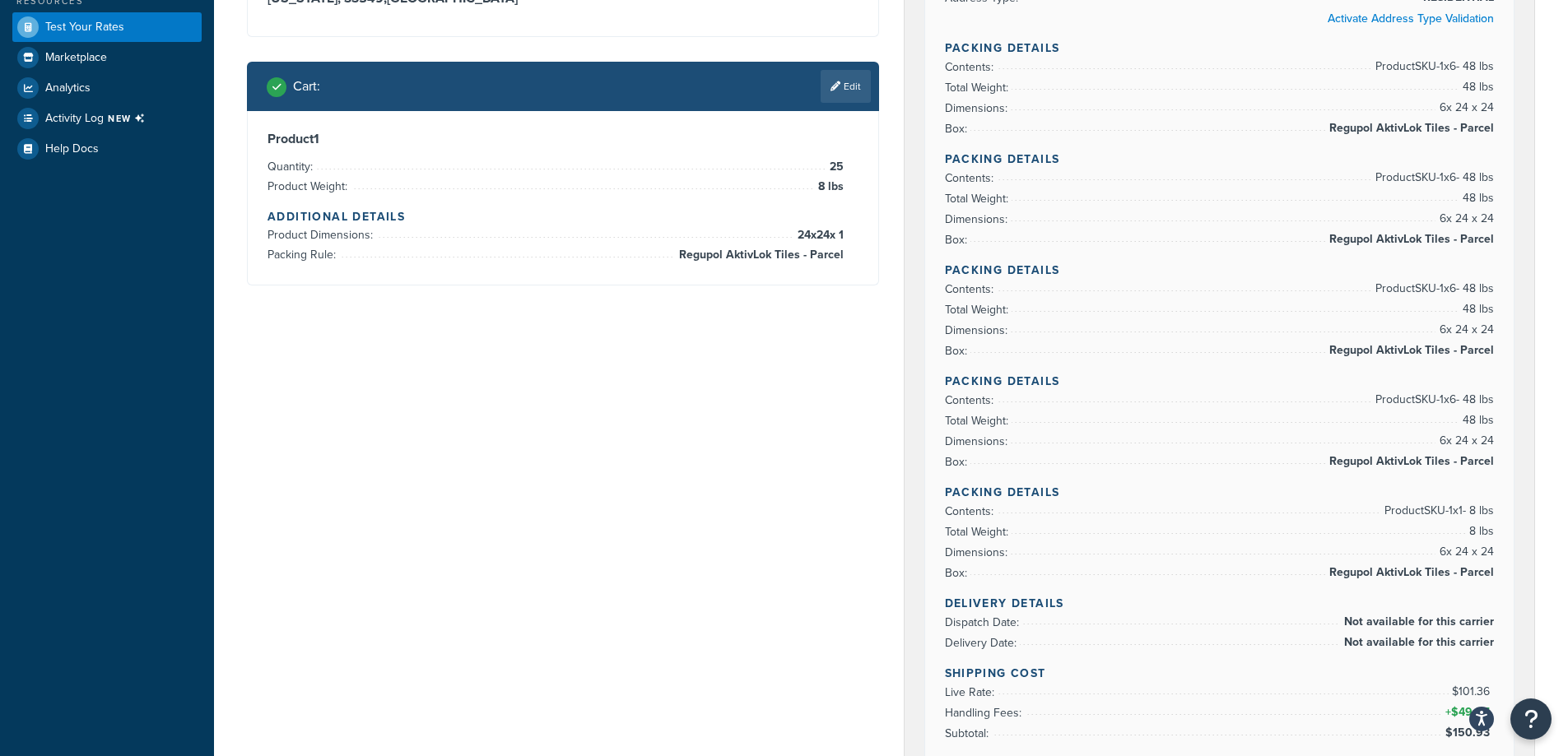
drag, startPoint x: 1273, startPoint y: 431, endPoint x: 1263, endPoint y: 450, distance: 21.5
click at [750, 428] on div "Ecommerce store : Website Rogue Fitness APO - http://www.rogueapo.com Rogue Fit…" at bounding box center [891, 527] width 1313 height 1710
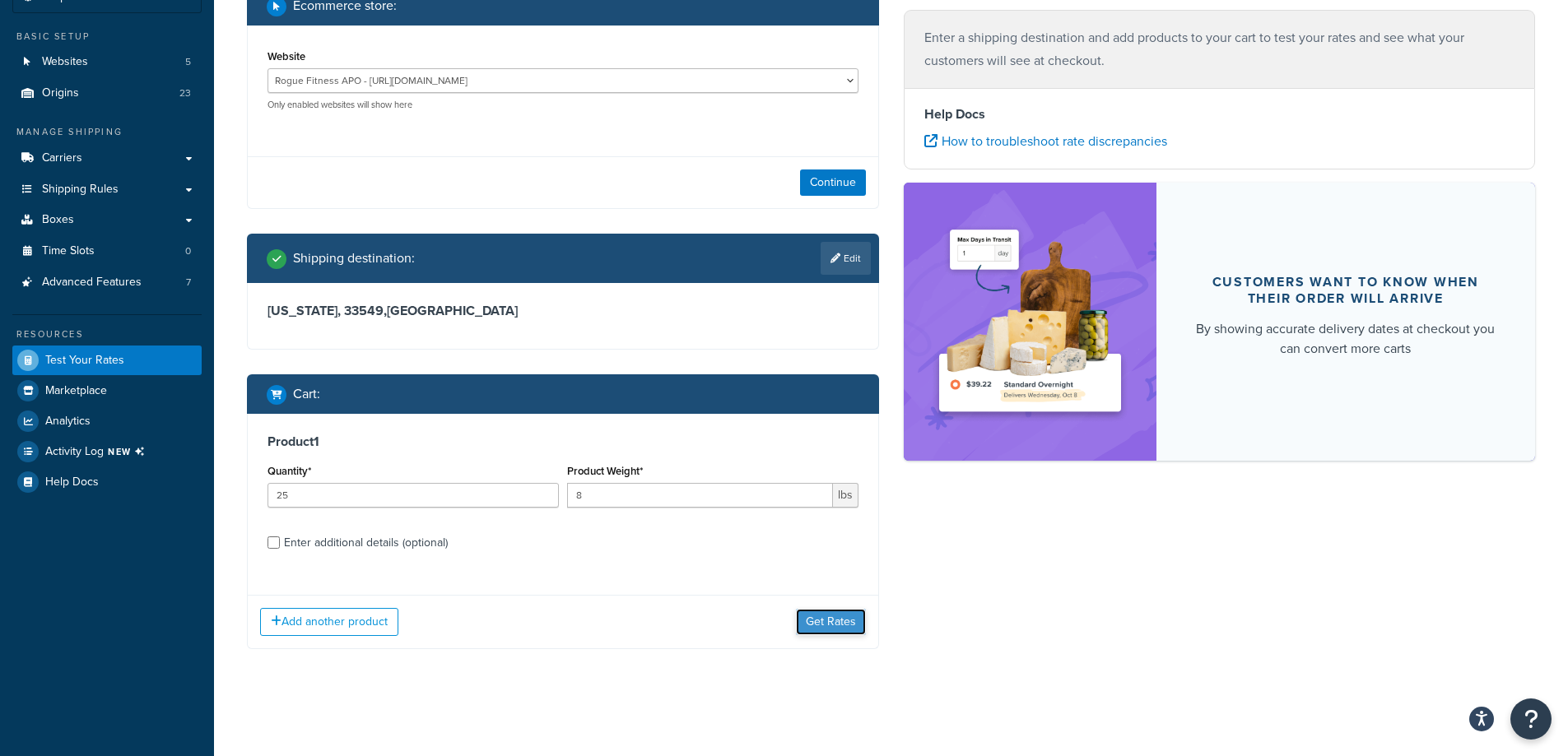
click at [821, 613] on button "Get Rates" at bounding box center [831, 622] width 70 height 26
